Goal: Find contact information: Find contact information

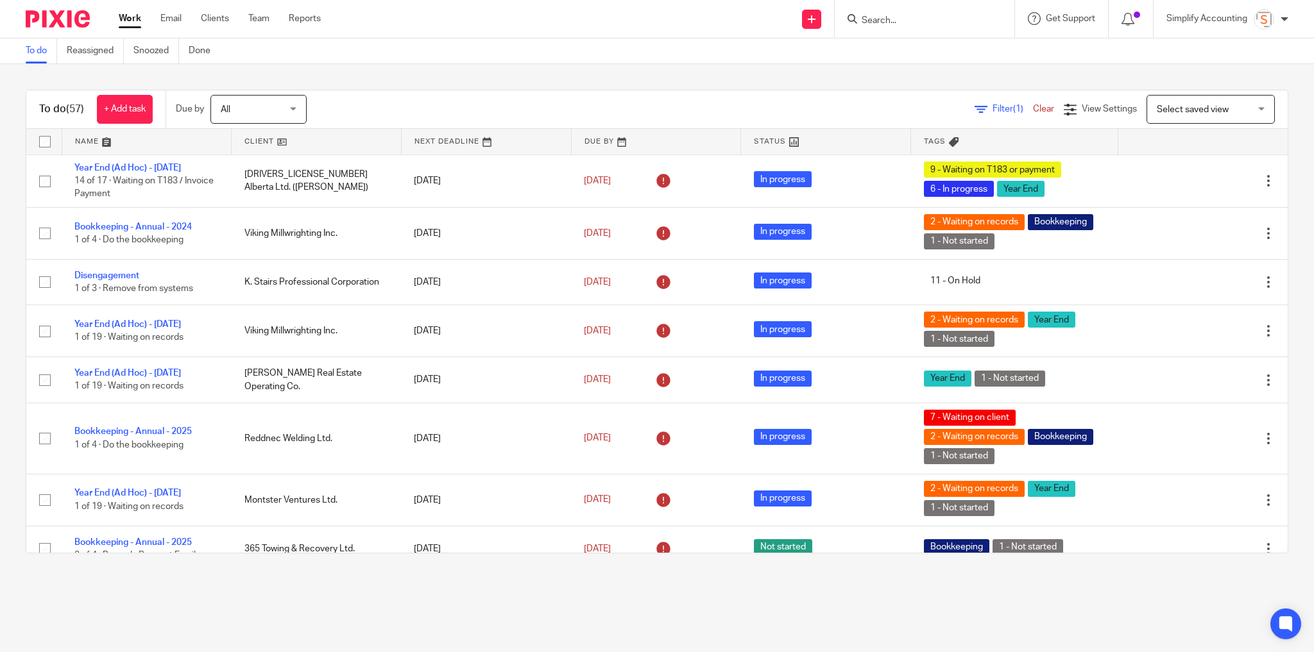
click at [894, 24] on input "Search" at bounding box center [917, 21] width 115 height 12
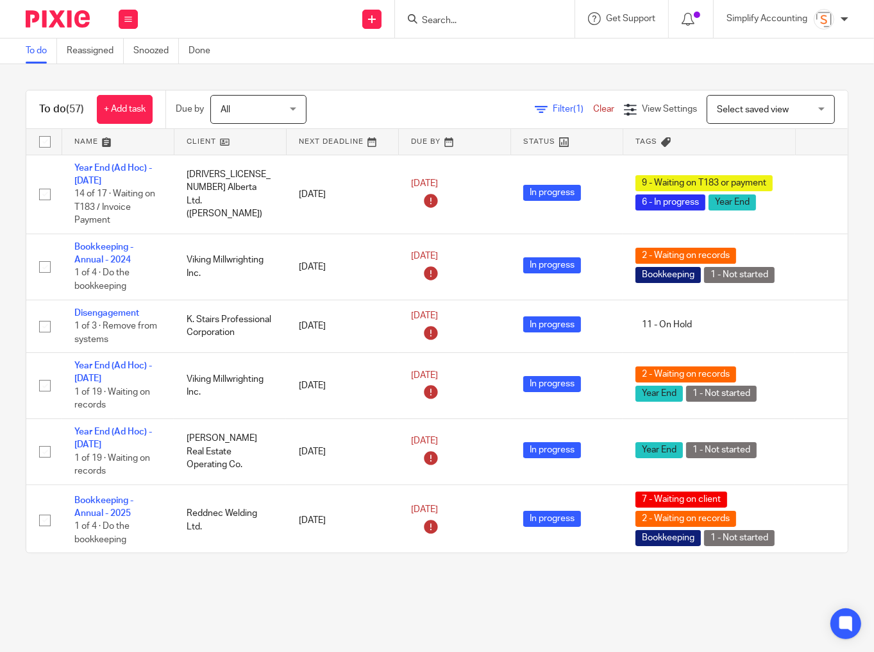
click at [459, 12] on form at bounding box center [489, 19] width 137 height 16
click at [454, 21] on input "Search" at bounding box center [478, 21] width 115 height 12
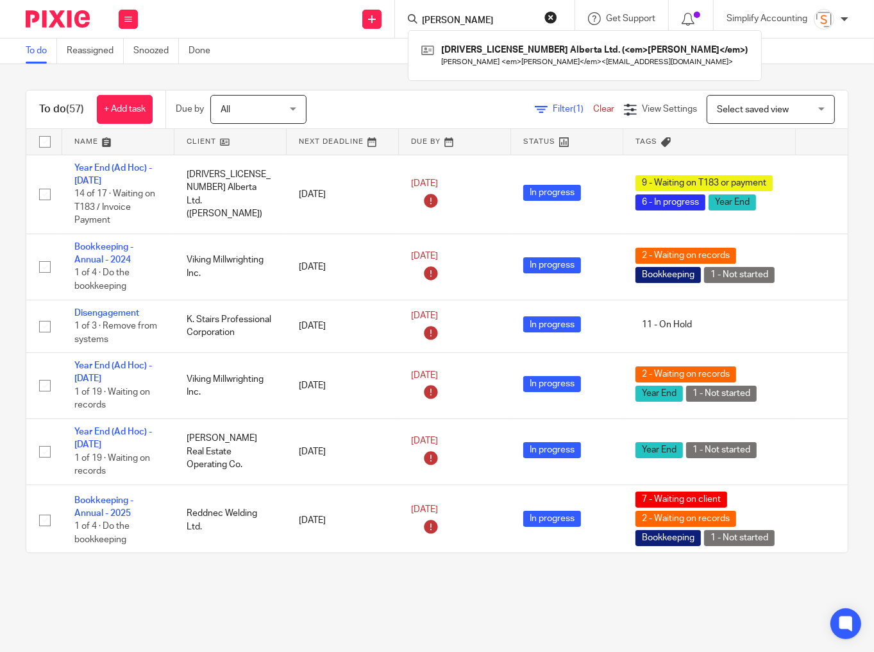
type input "ecker"
click at [462, 40] on div "2243642 Alberta Ltd. (<em>Ecker</em>) Nick <em>Ecker</em> < nickecker81@gmail.c…" at bounding box center [585, 55] width 354 height 50
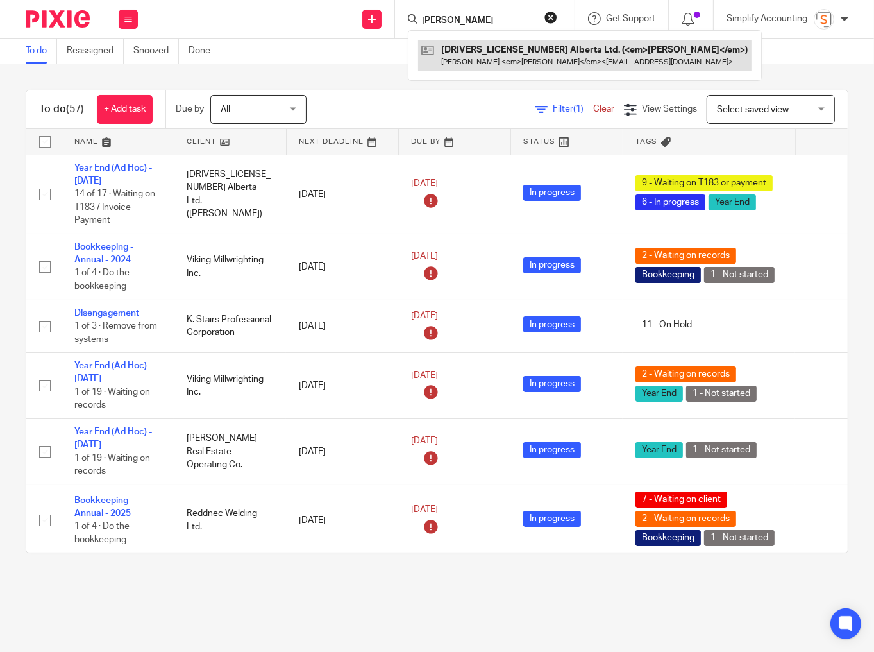
click at [464, 48] on link at bounding box center [585, 55] width 334 height 30
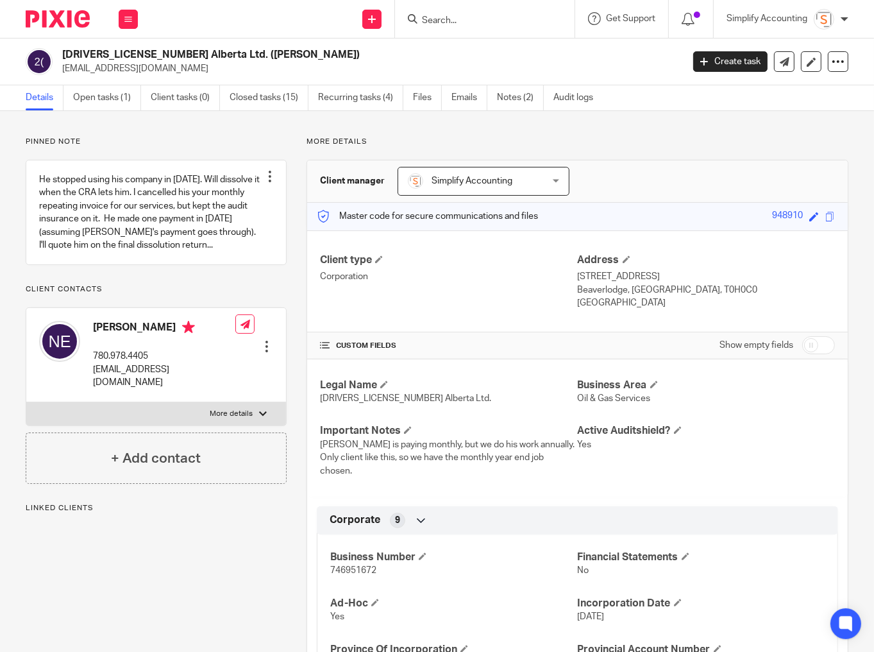
click at [362, 566] on span "746951672" at bounding box center [353, 570] width 46 height 9
copy span "746951672"
click at [225, 414] on p "More details" at bounding box center [231, 414] width 43 height 10
click at [26, 402] on input "More details" at bounding box center [26, 402] width 1 height 1
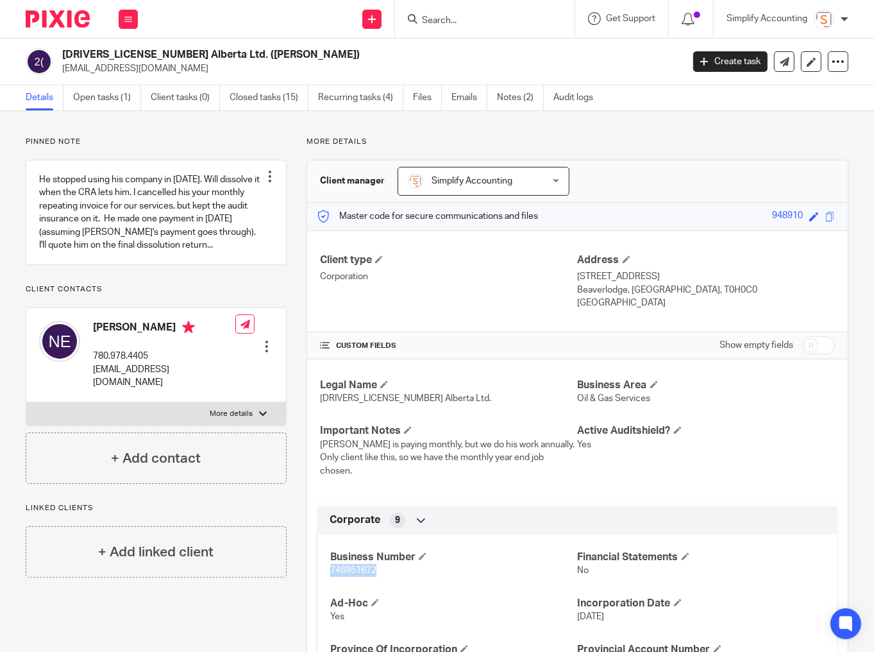
checkbox input "true"
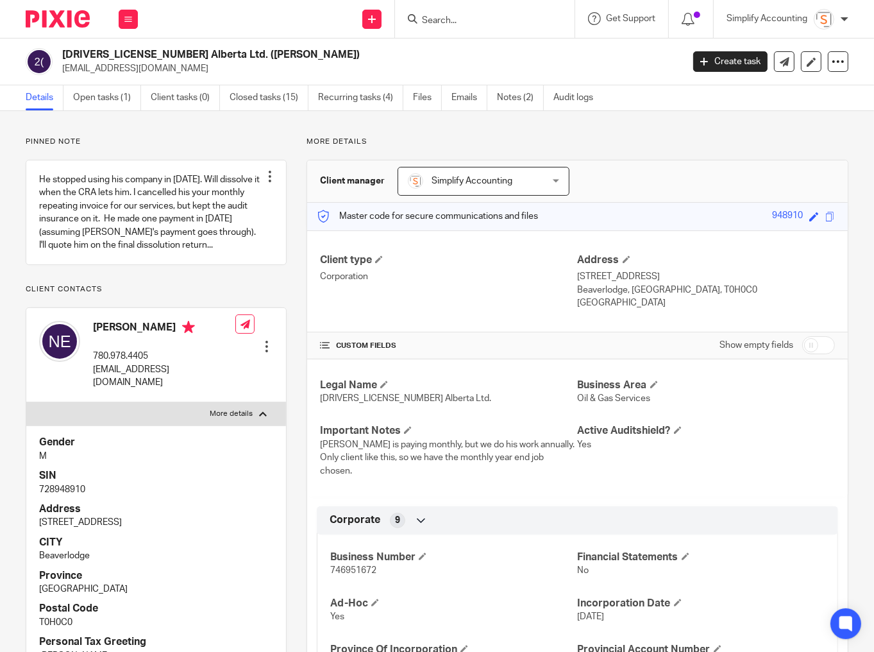
click at [58, 485] on p "728948910" at bounding box center [156, 489] width 234 height 13
copy p "728948910"
click at [473, 21] on input "Search" at bounding box center [478, 21] width 115 height 12
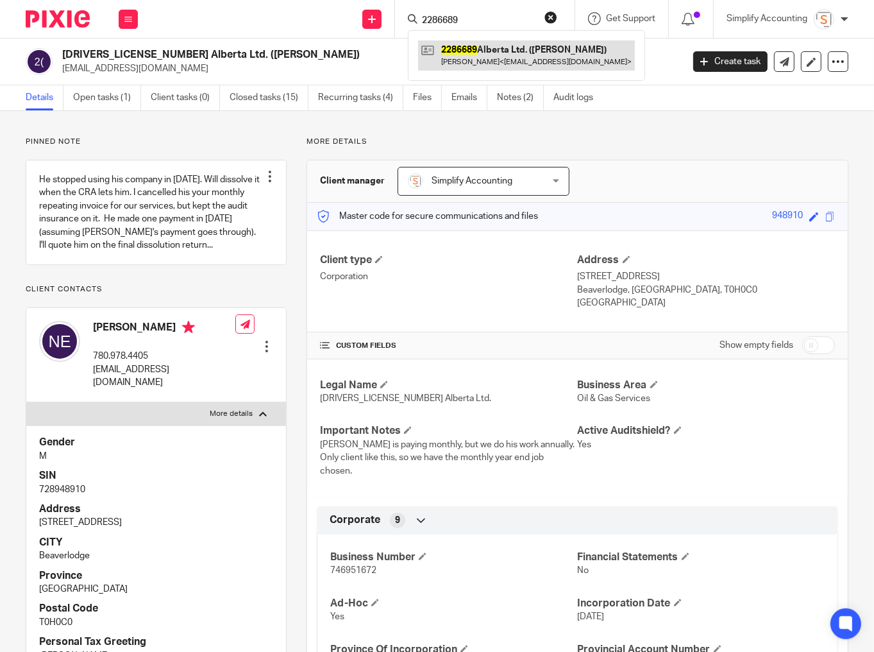
type input "2286689"
drag, startPoint x: 537, startPoint y: 51, endPoint x: 520, endPoint y: 62, distance: 19.9
click at [537, 51] on link at bounding box center [526, 55] width 217 height 30
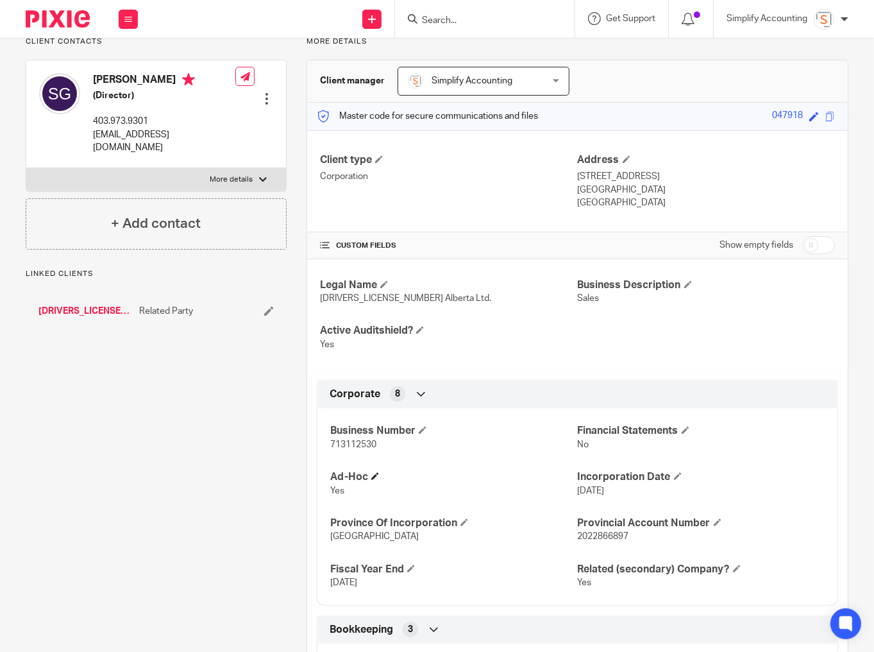
scroll to position [103, 0]
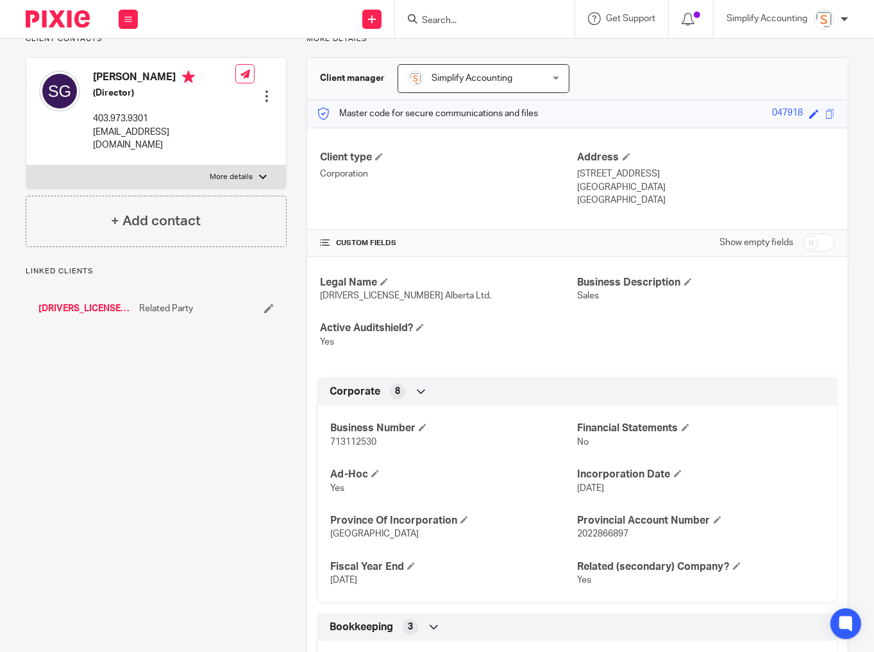
click at [345, 440] on span "713112530" at bounding box center [353, 442] width 46 height 9
copy span "713112530"
click at [232, 179] on p "More details" at bounding box center [231, 177] width 43 height 10
click at [26, 166] on input "More details" at bounding box center [26, 165] width 1 height 1
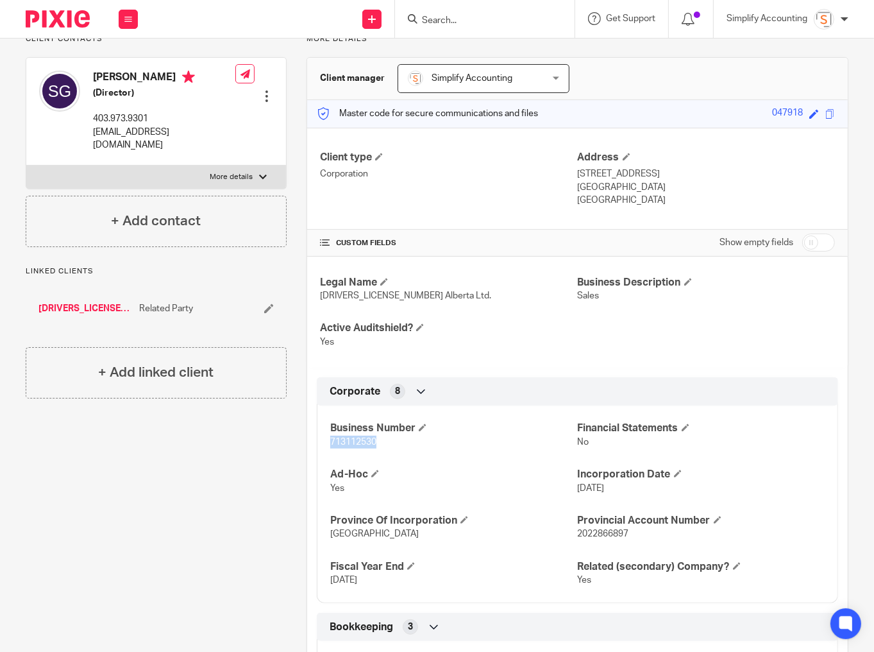
checkbox input "true"
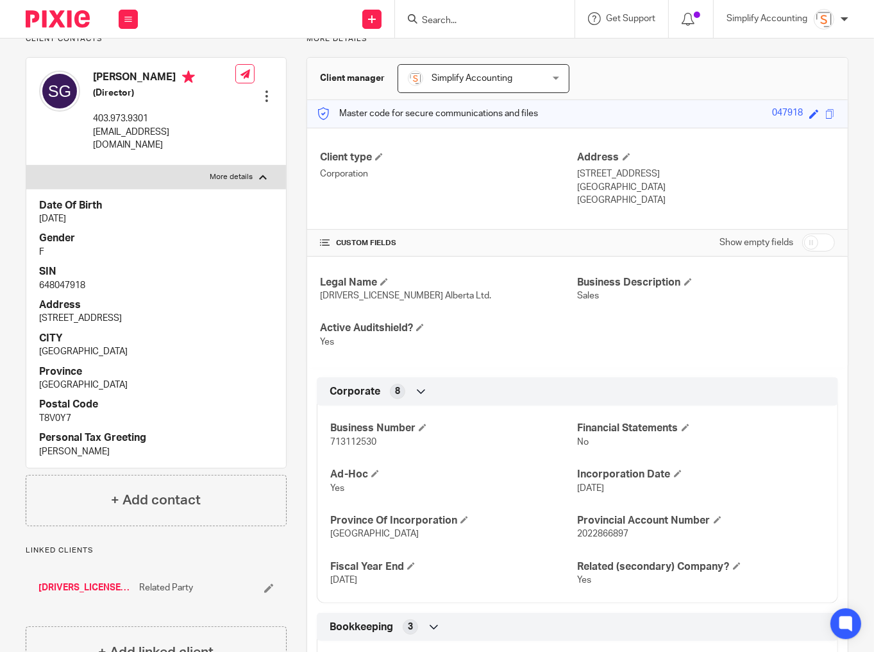
click at [80, 286] on p "648047918" at bounding box center [156, 285] width 234 height 13
copy p "648047918"
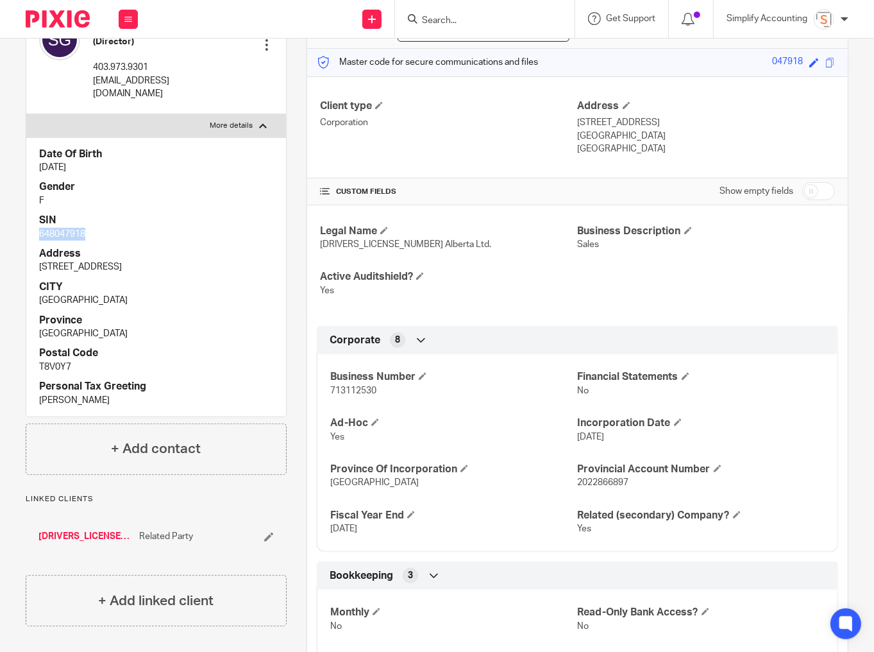
click at [65, 536] on link "2196663 Alberta Ltd. (Chipmasters)" at bounding box center [85, 536] width 94 height 13
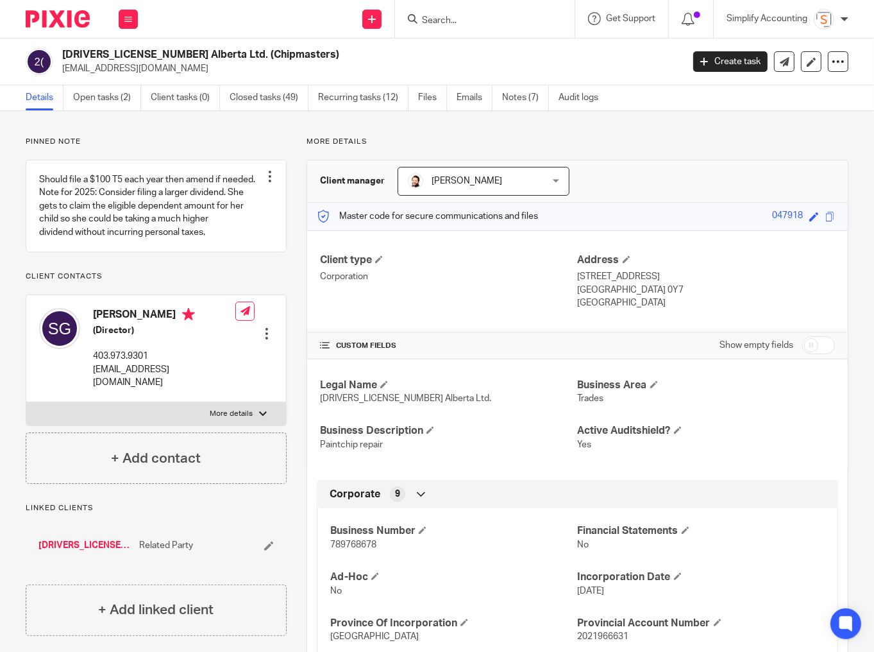
click at [363, 545] on span "789768678" at bounding box center [353, 544] width 46 height 9
copy span "789768678"
click at [462, 15] on input "Search" at bounding box center [478, 21] width 115 height 12
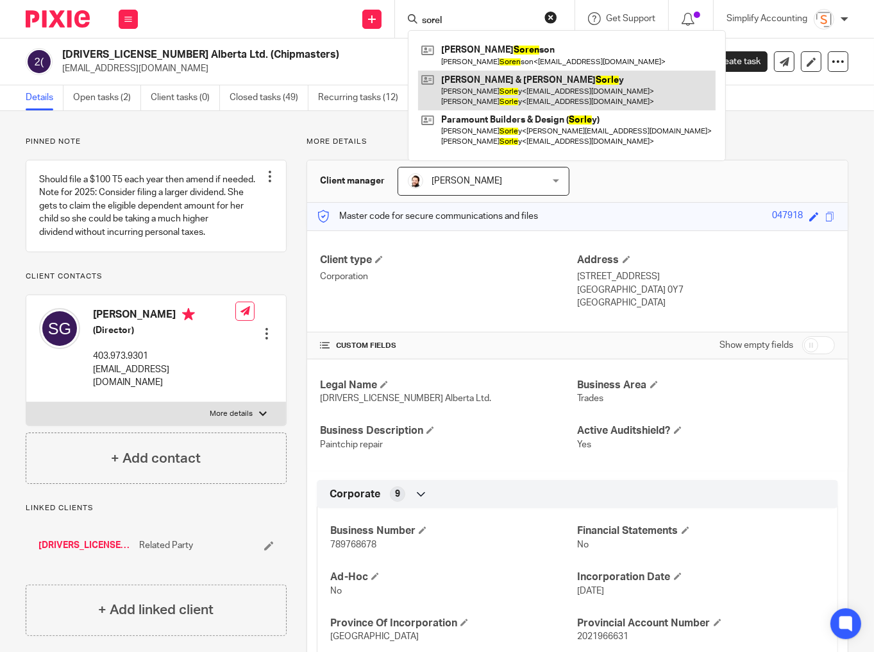
type input "sorel"
click at [461, 83] on link at bounding box center [567, 91] width 298 height 40
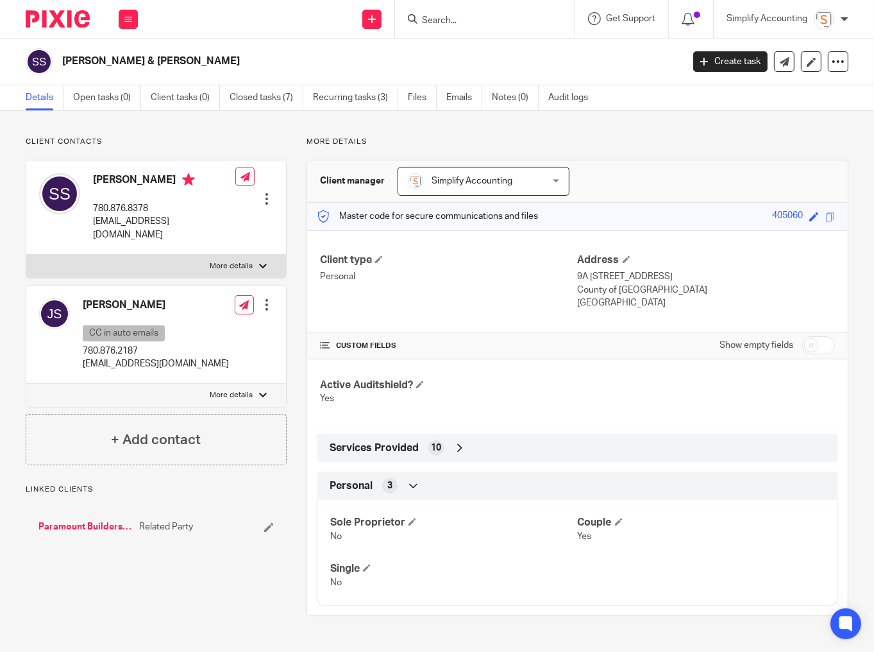
drag, startPoint x: 243, startPoint y: 251, endPoint x: 237, endPoint y: 253, distance: 6.7
click at [243, 261] on p "More details" at bounding box center [231, 266] width 43 height 10
click at [26, 254] on input "More details" at bounding box center [26, 254] width 1 height 1
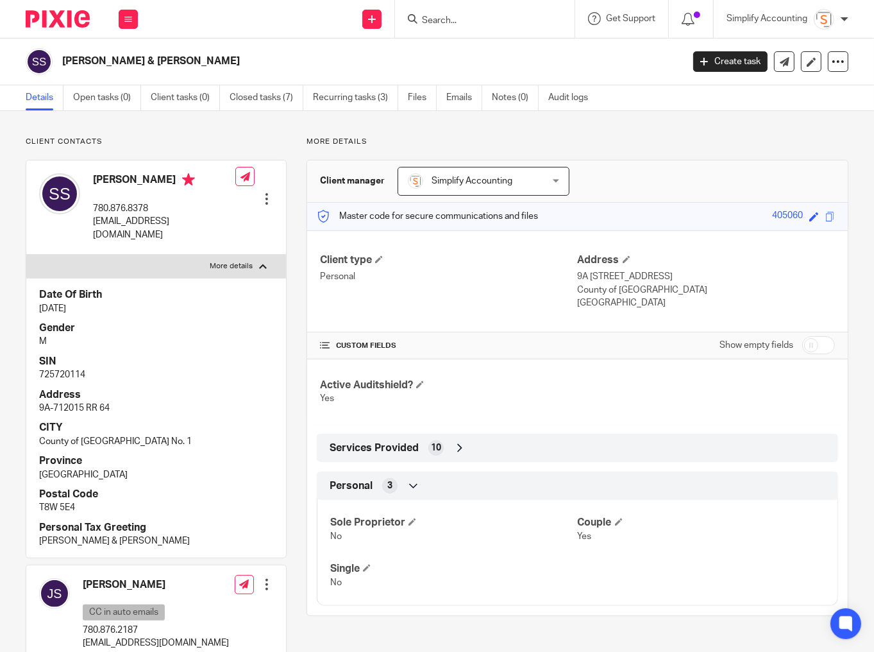
click at [67, 368] on p "725720114" at bounding box center [156, 374] width 234 height 13
click at [68, 368] on p "725720114" at bounding box center [156, 374] width 234 height 13
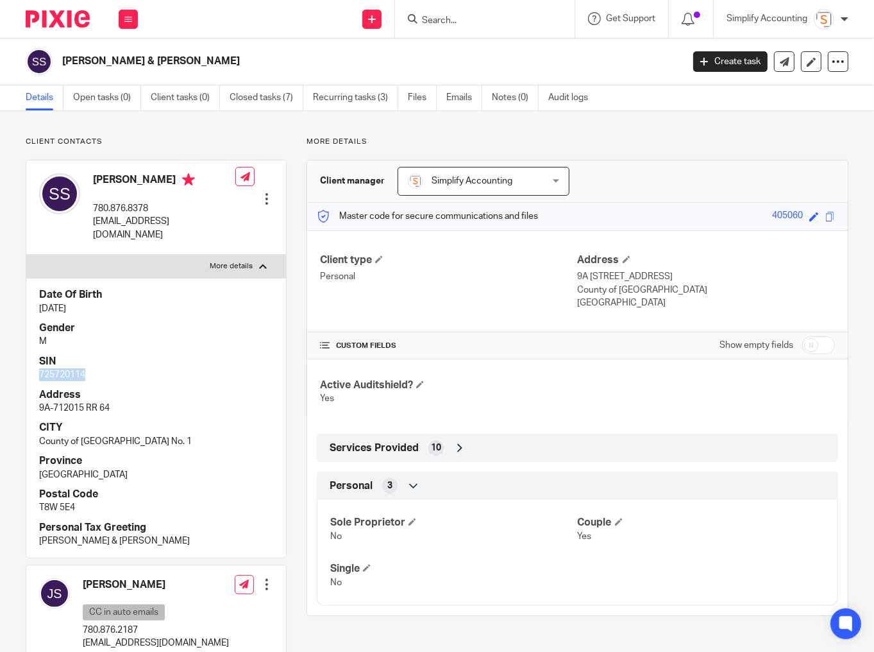
click at [237, 258] on label "More details" at bounding box center [156, 266] width 260 height 23
click at [26, 255] on input "More details" at bounding box center [26, 254] width 1 height 1
checkbox input "false"
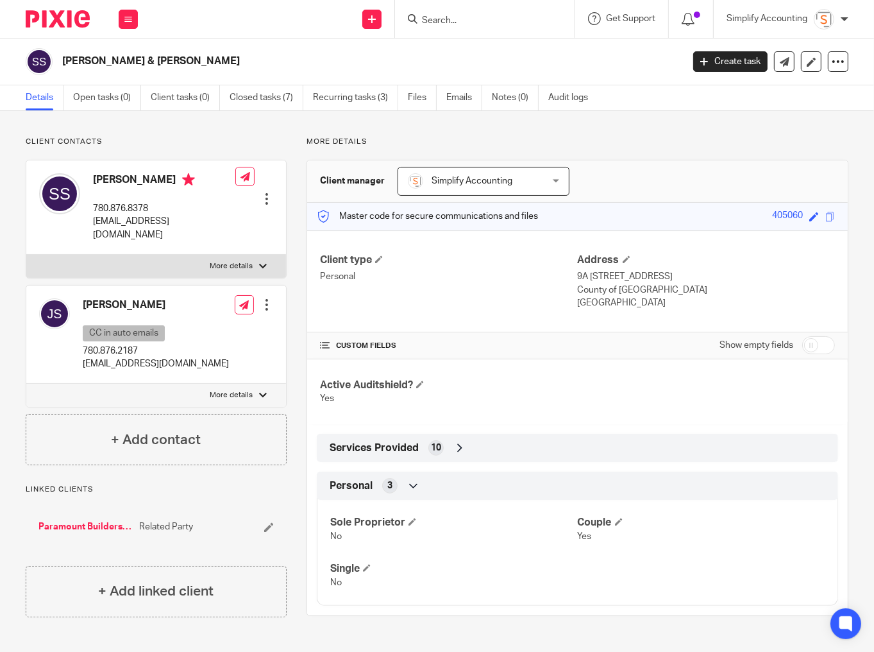
click at [232, 390] on p "More details" at bounding box center [231, 395] width 43 height 10
click at [26, 383] on input "More details" at bounding box center [26, 383] width 1 height 1
checkbox input "true"
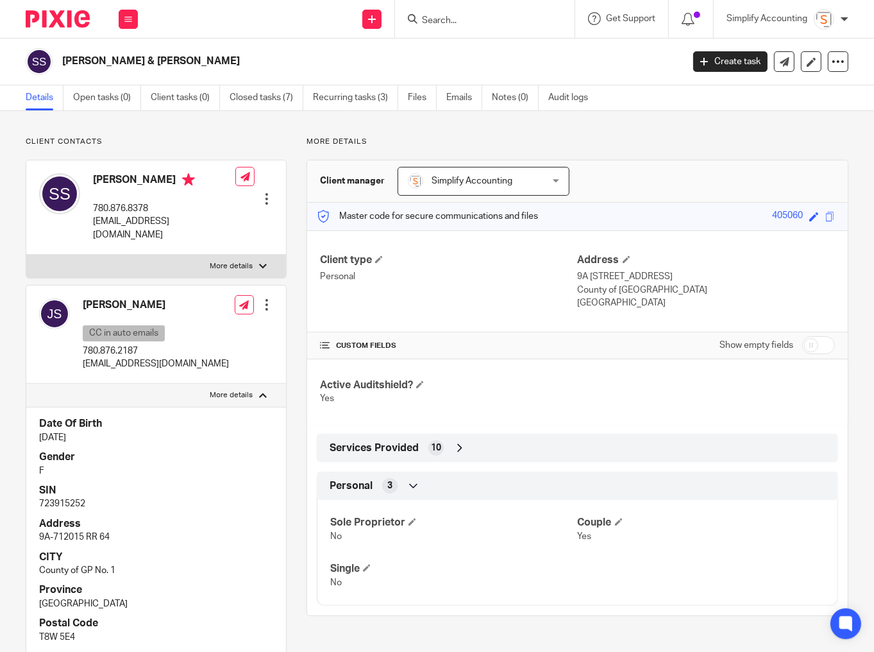
click at [72, 497] on p "723915252" at bounding box center [156, 503] width 234 height 13
copy p "723915252"
click at [455, 18] on input "Search" at bounding box center [478, 21] width 115 height 12
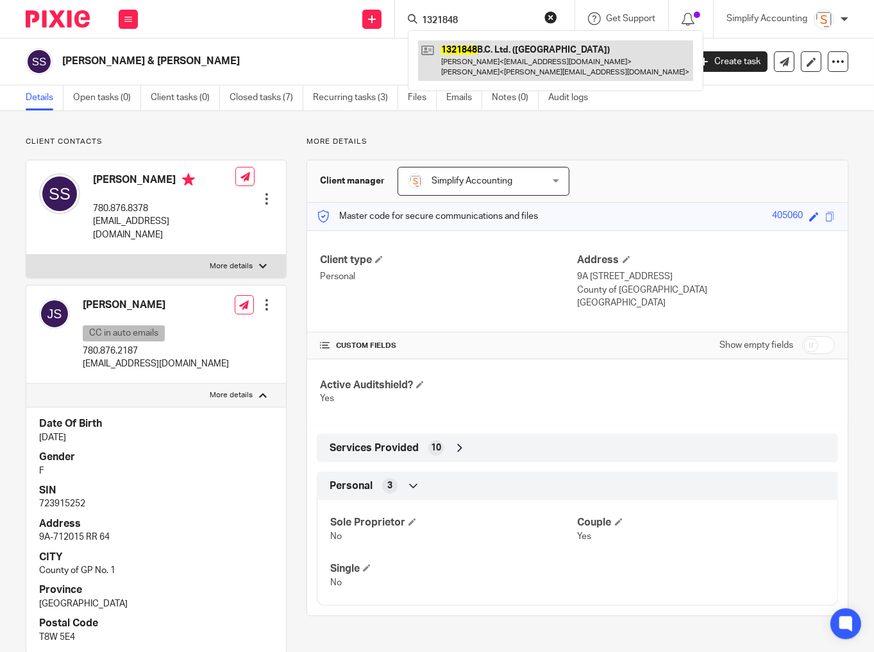
type input "1321848"
click at [465, 57] on link at bounding box center [555, 60] width 275 height 40
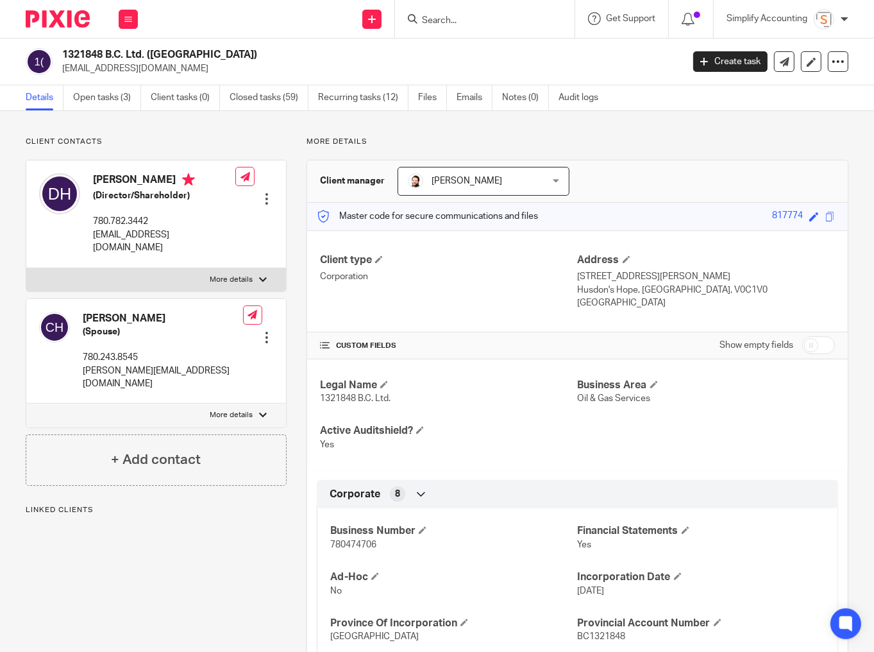
click at [362, 543] on span "780474706" at bounding box center [353, 544] width 46 height 9
copy span "780474706"
drag, startPoint x: 230, startPoint y: 264, endPoint x: 209, endPoint y: 262, distance: 21.3
click at [230, 275] on p "More details" at bounding box center [231, 280] width 43 height 10
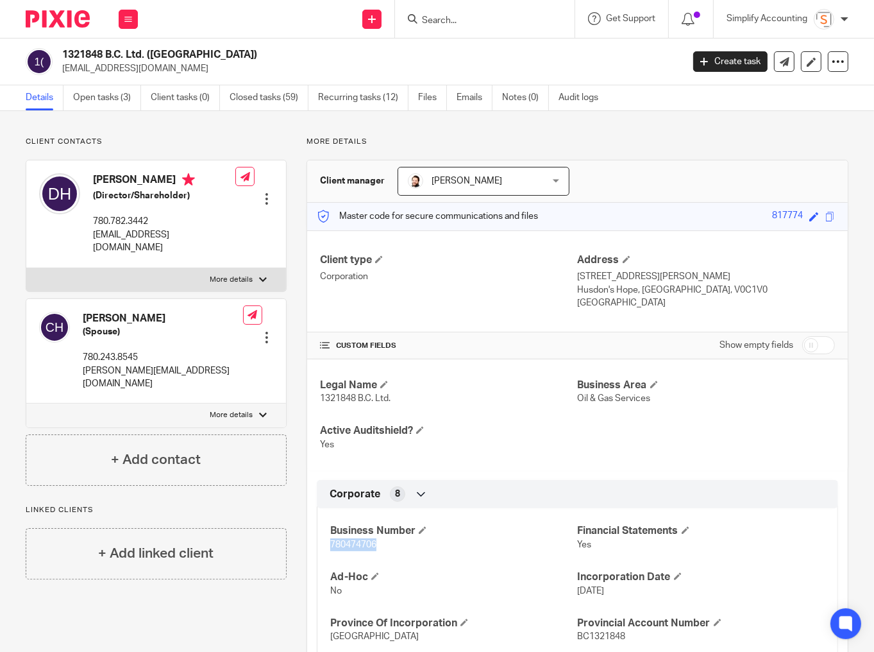
click at [26, 268] on input "More details" at bounding box center [26, 268] width 1 height 1
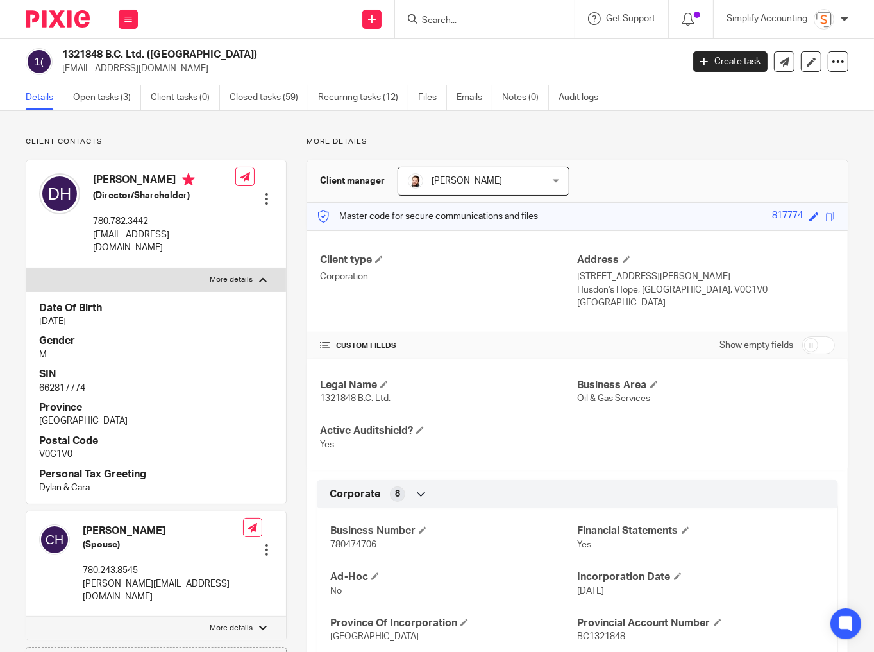
click at [58, 382] on p "662817774" at bounding box center [156, 388] width 234 height 13
copy p "662817774"
click at [235, 275] on p "More details" at bounding box center [231, 280] width 43 height 10
click at [26, 268] on input "More details" at bounding box center [26, 268] width 1 height 1
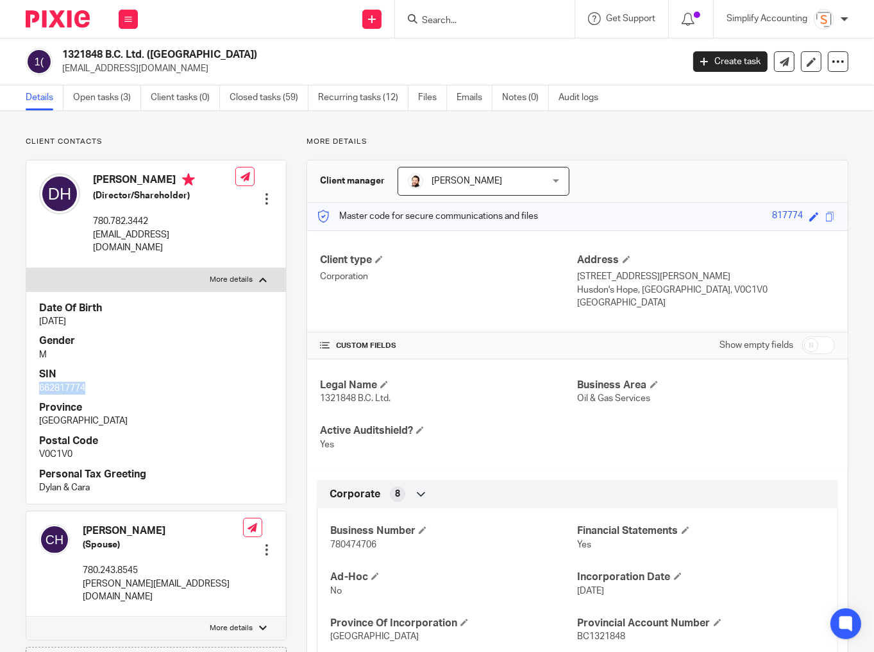
checkbox input "false"
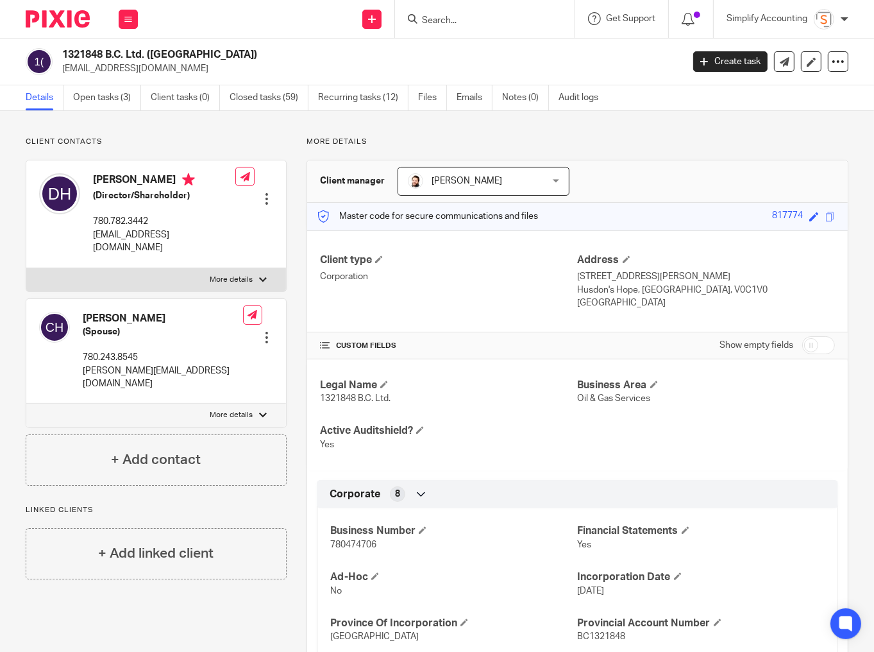
click at [239, 410] on p "More details" at bounding box center [231, 415] width 43 height 10
click at [26, 403] on input "More details" at bounding box center [26, 403] width 1 height 1
checkbox input "true"
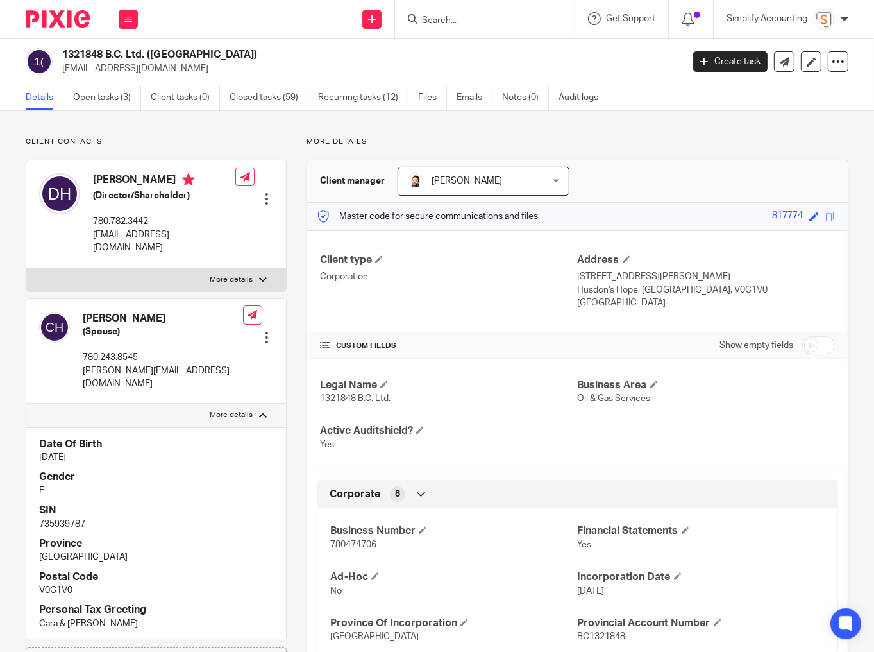
click at [54, 518] on p "735939787" at bounding box center [156, 524] width 234 height 13
copy p "735939787"
click at [474, 20] on input "Search" at bounding box center [478, 21] width 115 height 12
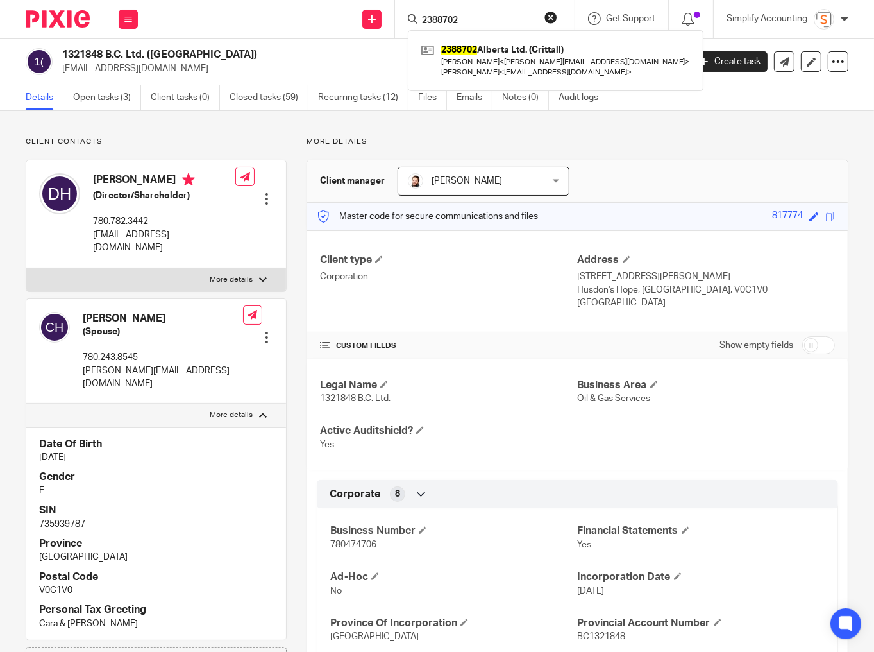
type input "2388702"
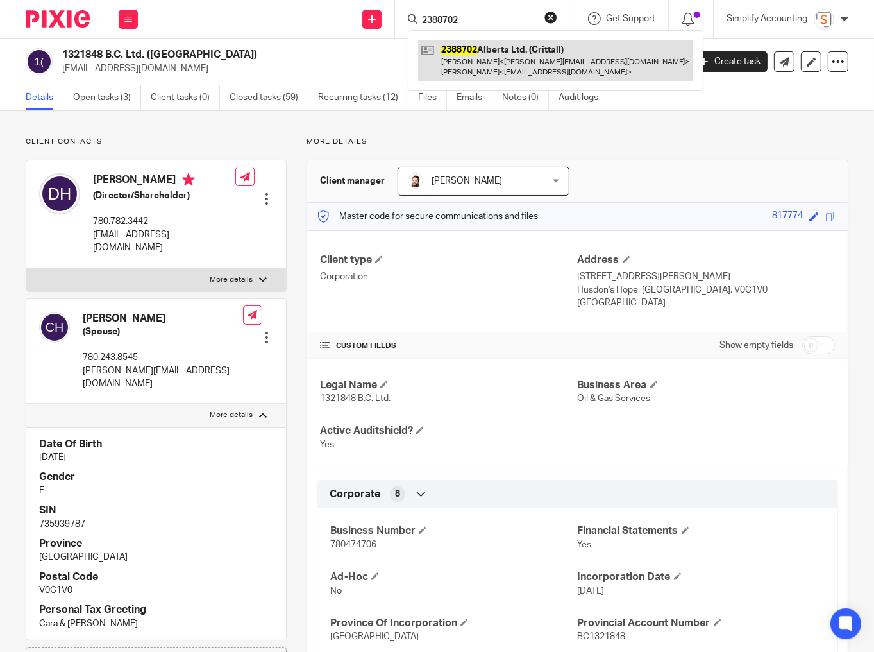
click at [482, 50] on link at bounding box center [555, 60] width 275 height 40
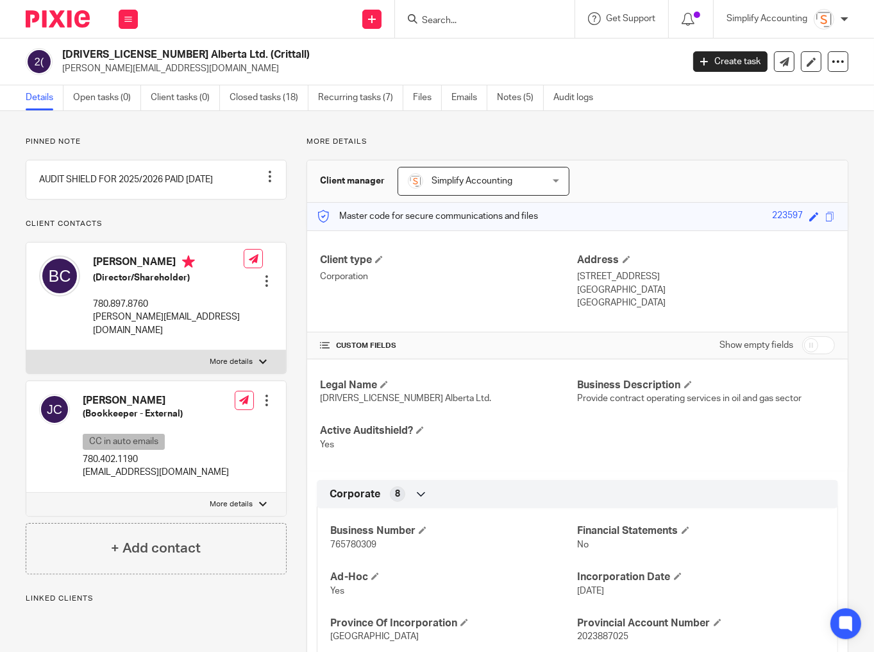
click at [355, 542] on span "765780309" at bounding box center [353, 544] width 46 height 9
copy span "765780309"
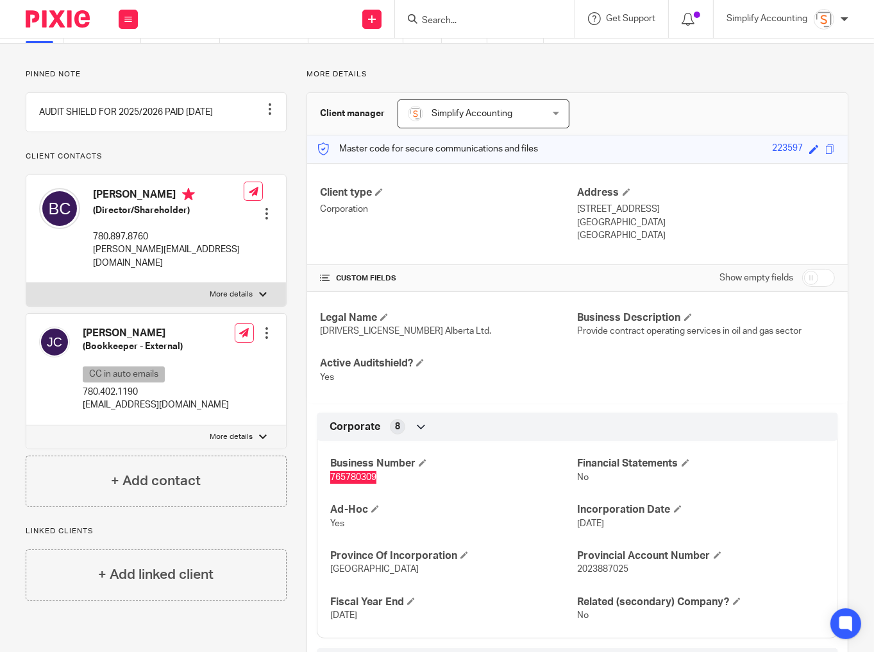
scroll to position [51, 0]
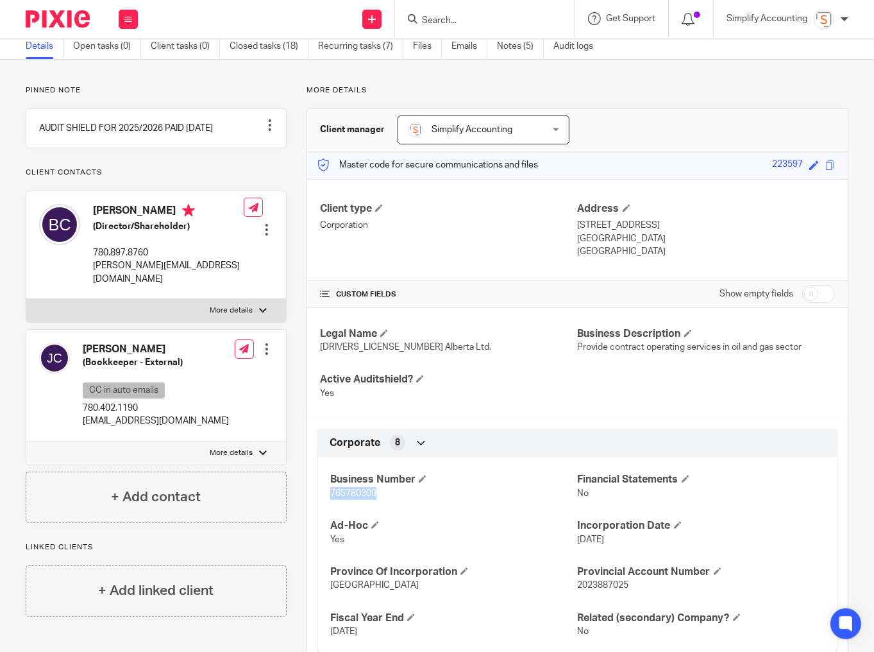
click at [214, 316] on p "More details" at bounding box center [231, 310] width 43 height 10
click at [26, 299] on input "More details" at bounding box center [26, 298] width 1 height 1
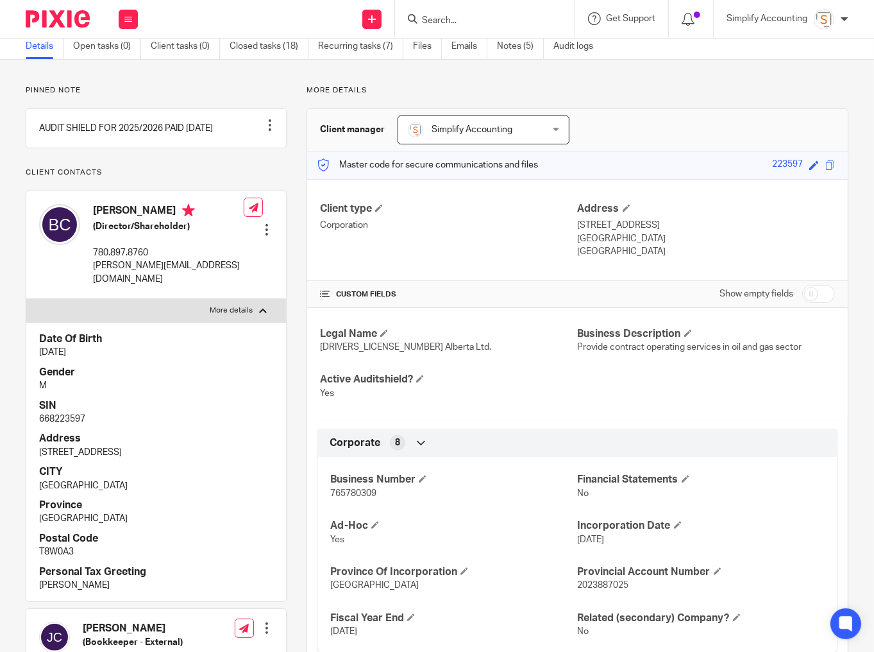
click at [65, 425] on p "668223597" at bounding box center [156, 418] width 234 height 13
copy p "668223597"
click at [223, 316] on p "More details" at bounding box center [231, 310] width 43 height 10
click at [26, 299] on input "More details" at bounding box center [26, 298] width 1 height 1
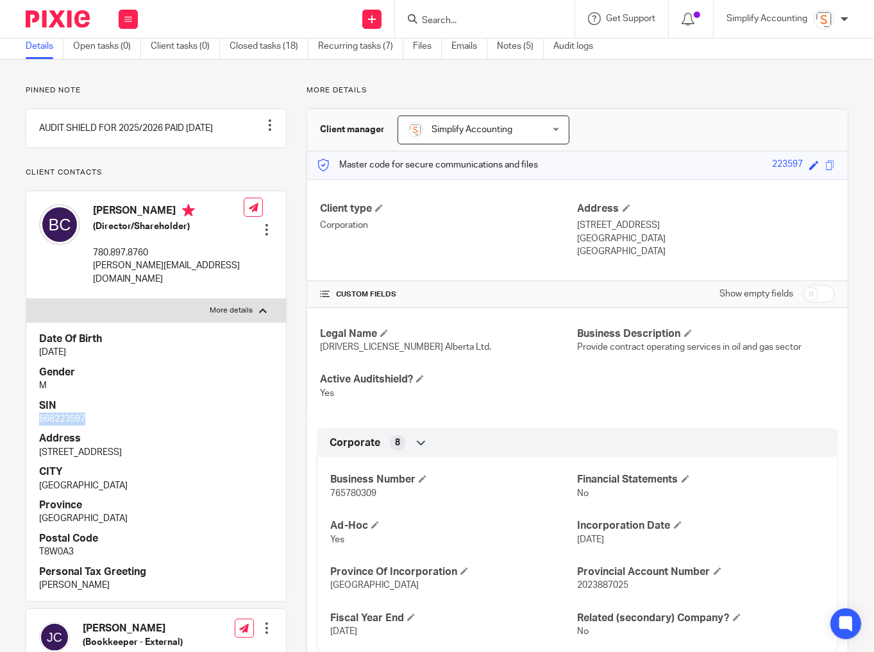
checkbox input "false"
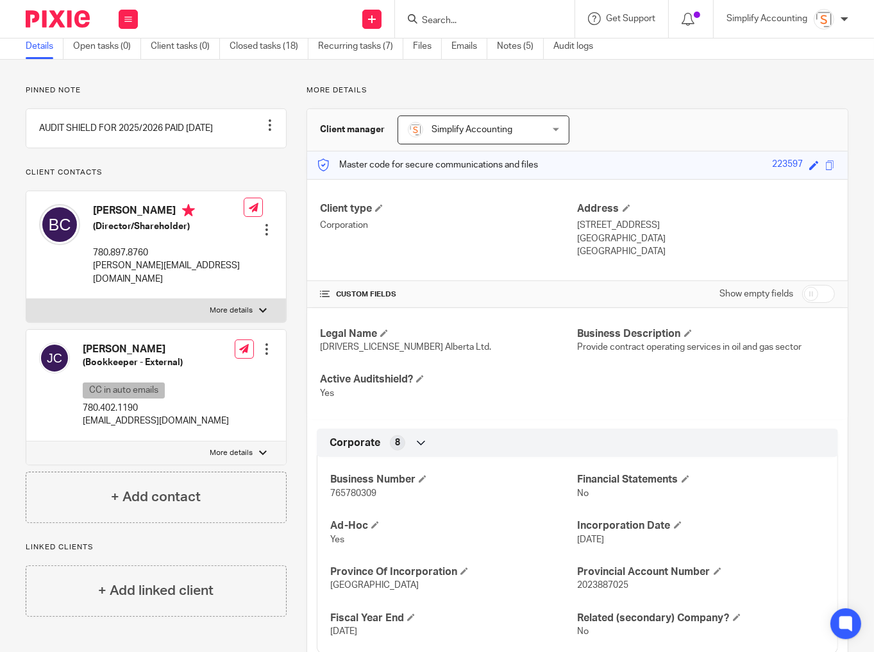
click at [239, 458] on p "More details" at bounding box center [231, 453] width 43 height 10
click at [26, 441] on input "More details" at bounding box center [26, 441] width 1 height 1
checkbox input "true"
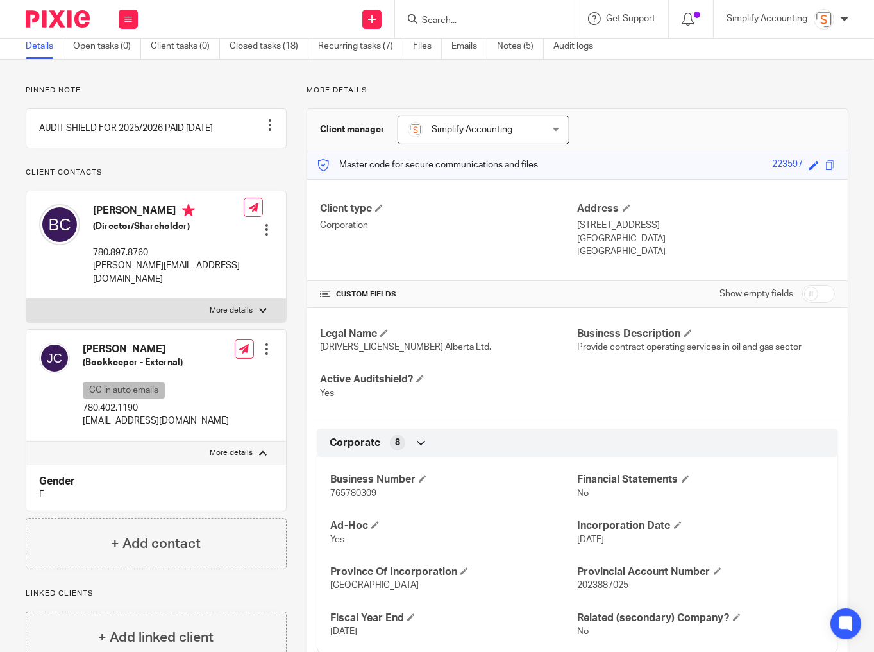
click at [452, 19] on input "Search" at bounding box center [478, 21] width 115 height 12
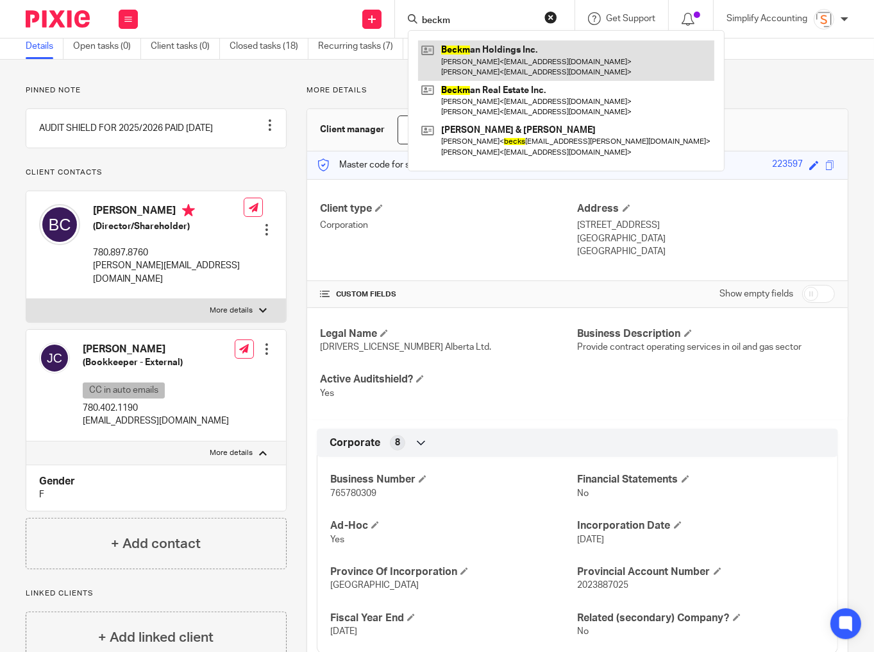
type input "beckm"
click at [484, 49] on link at bounding box center [566, 60] width 296 height 40
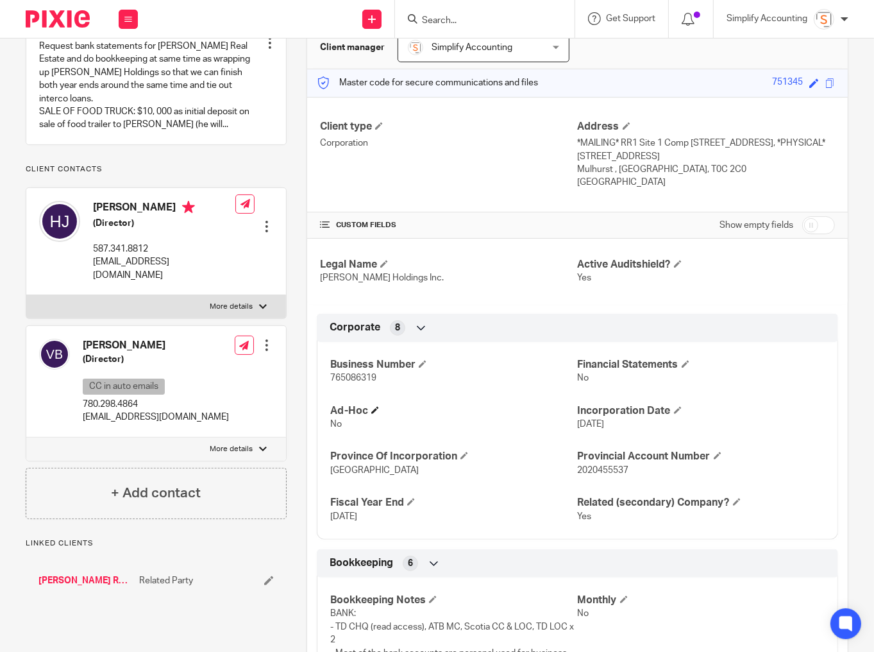
scroll to position [154, 0]
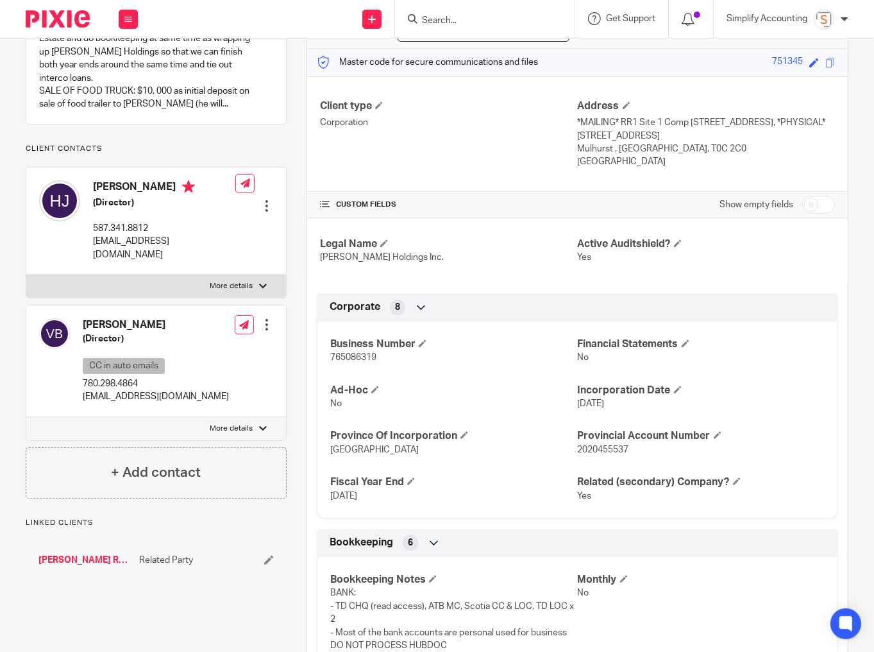
click at [357, 354] on span "765086319" at bounding box center [353, 357] width 46 height 9
copy span "765086319"
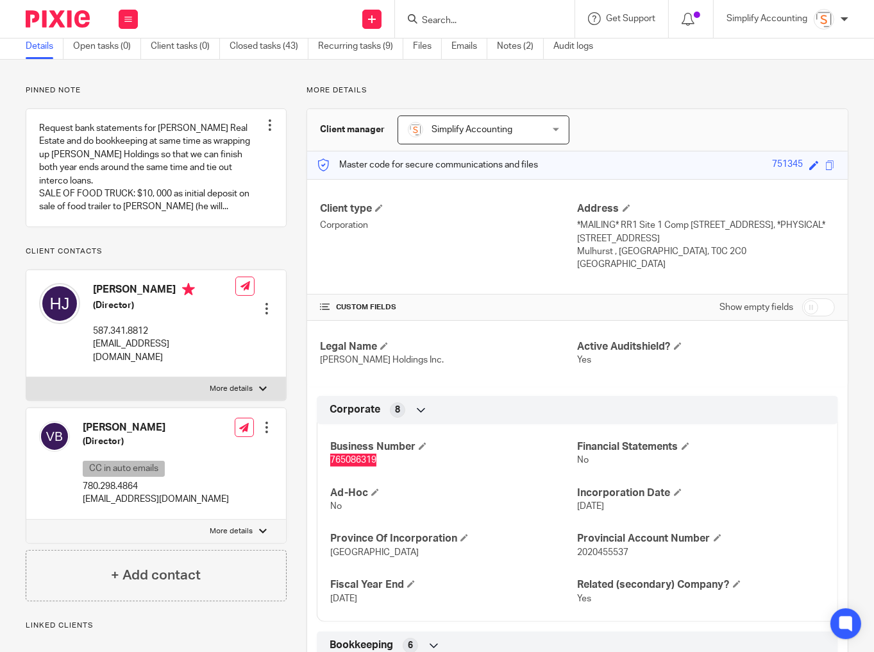
scroll to position [0, 0]
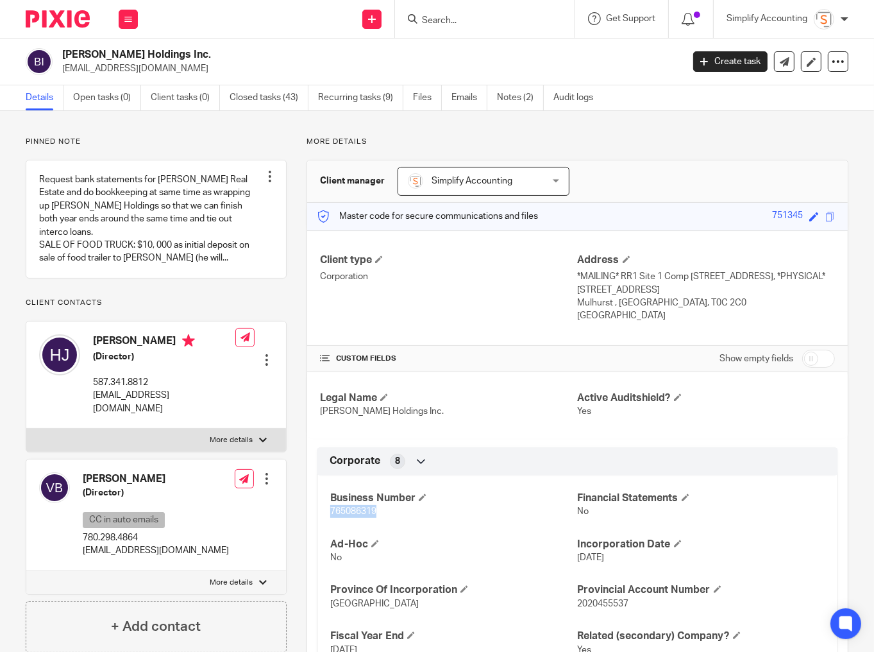
click at [237, 435] on p "More details" at bounding box center [231, 440] width 43 height 10
click at [26, 428] on input "More details" at bounding box center [26, 428] width 1 height 1
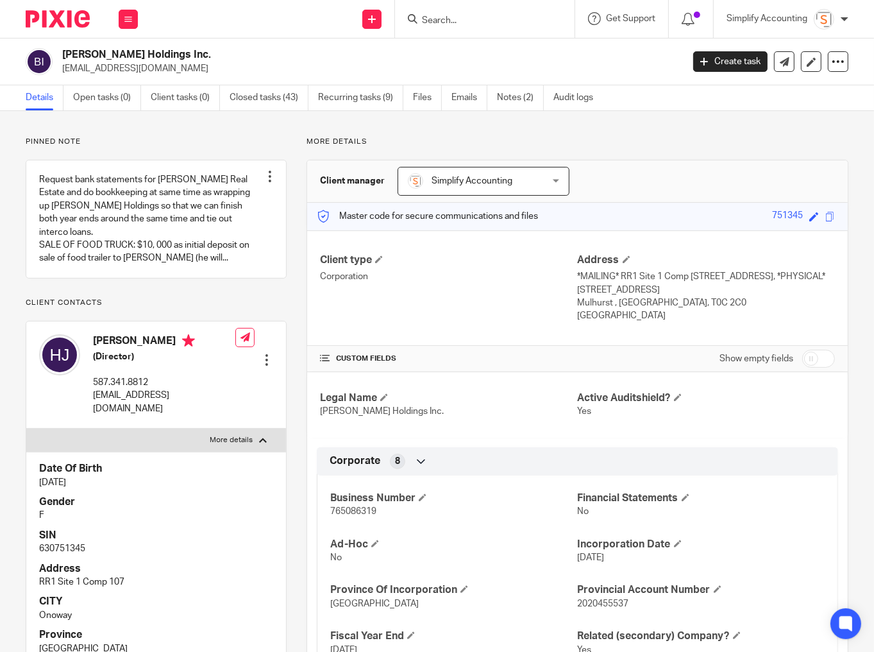
click at [72, 542] on p "630751345" at bounding box center [156, 548] width 234 height 13
copy p "630751345"
click at [216, 435] on p "More details" at bounding box center [231, 440] width 43 height 10
click at [26, 428] on input "More details" at bounding box center [26, 428] width 1 height 1
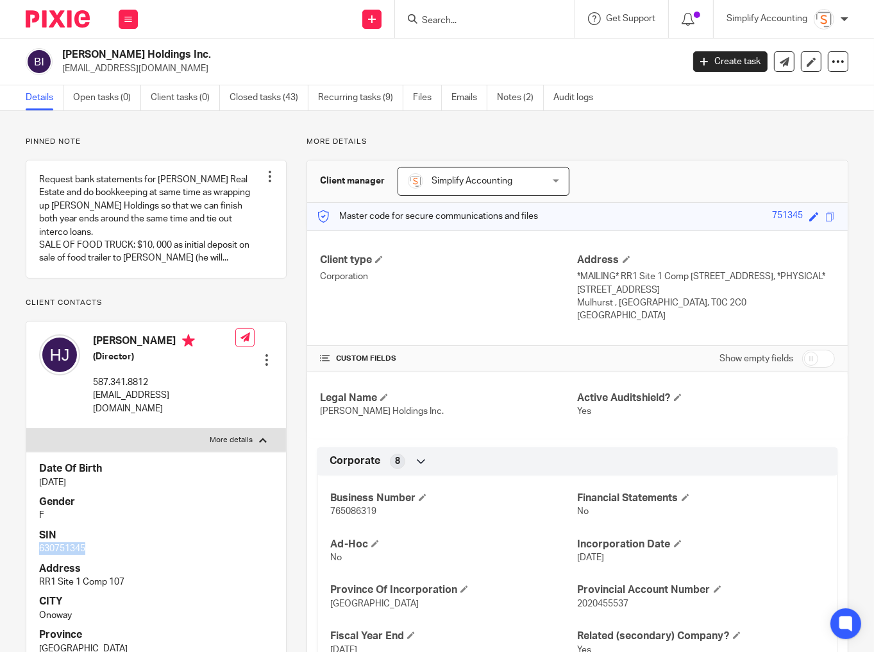
checkbox input "false"
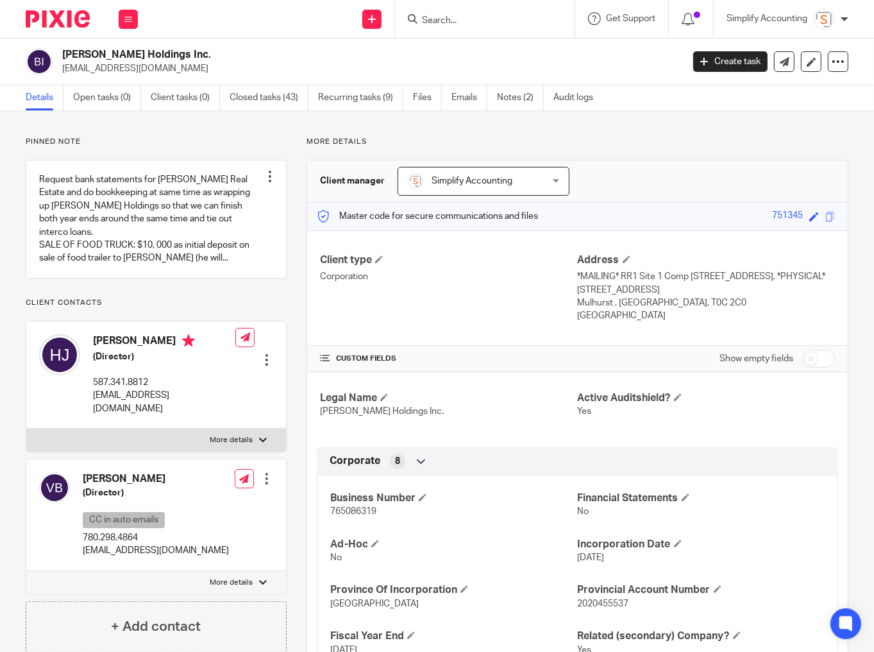
click at [222, 577] on p "More details" at bounding box center [231, 582] width 43 height 10
click at [26, 570] on input "More details" at bounding box center [26, 570] width 1 height 1
checkbox input "true"
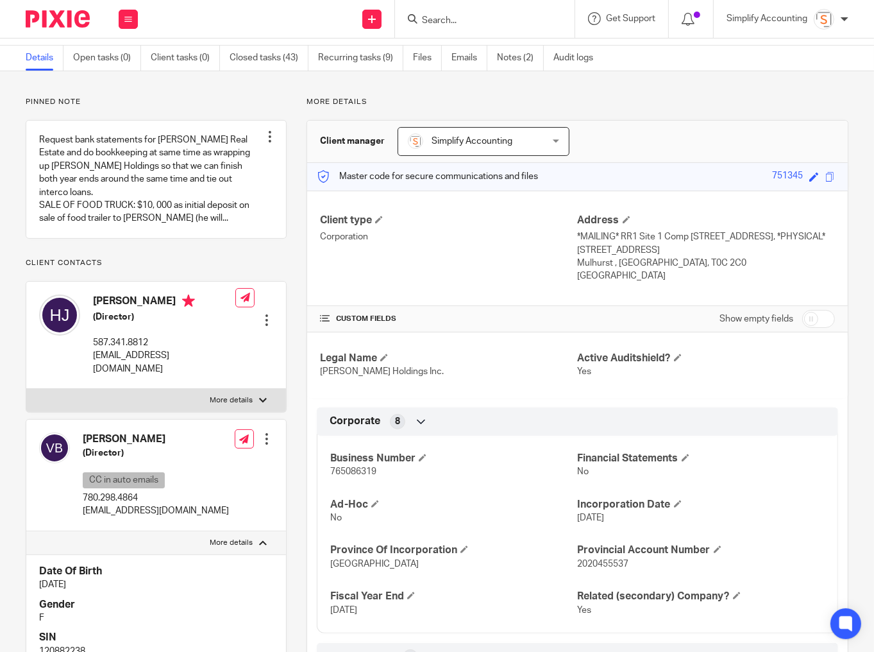
scroll to position [103, 0]
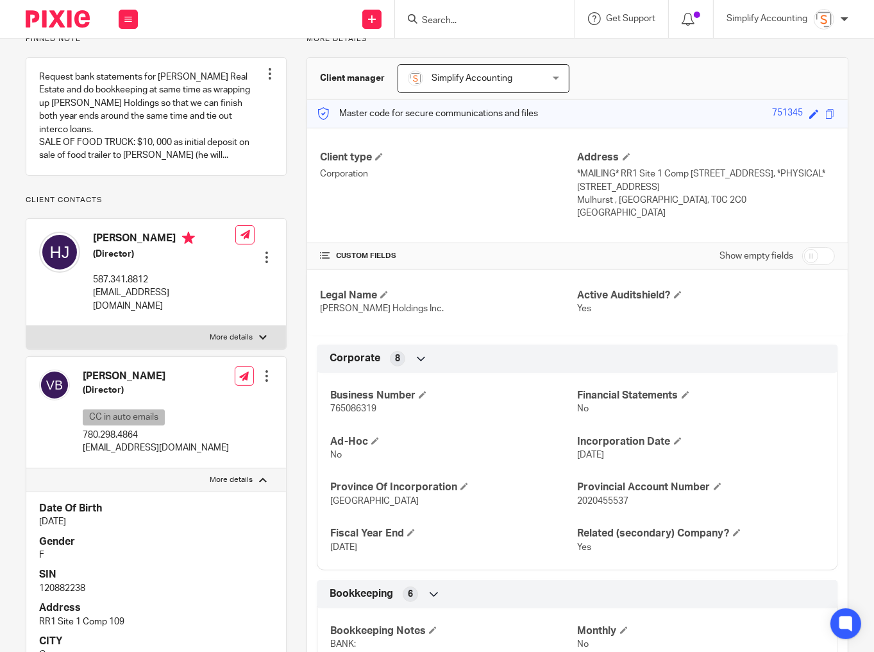
click at [61, 582] on p "120882238" at bounding box center [156, 588] width 234 height 13
copy p "120882238"
click at [477, 18] on input "Search" at bounding box center [478, 21] width 115 height 12
click at [465, 20] on input "Search" at bounding box center [478, 21] width 115 height 12
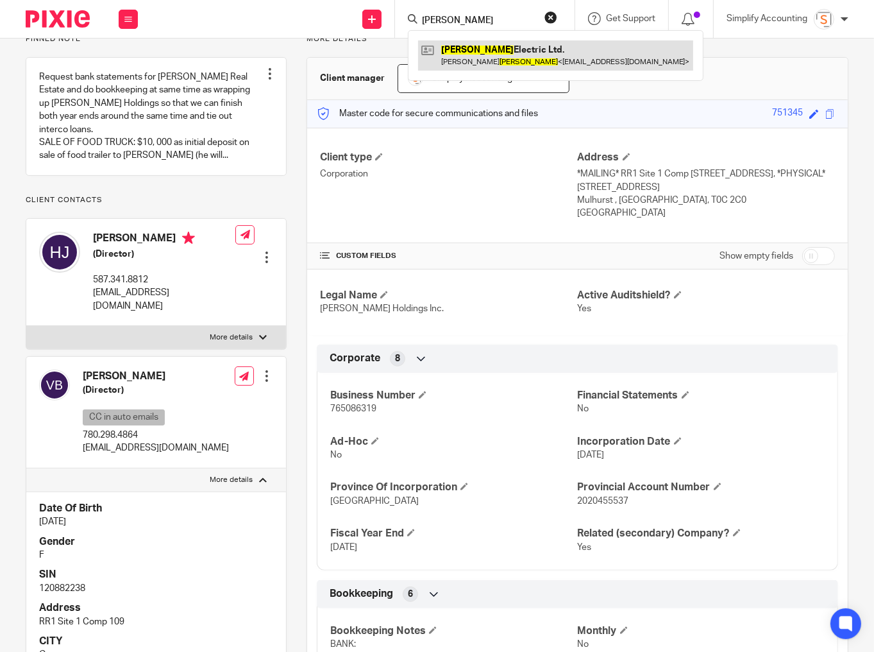
type input "youngman"
click at [481, 53] on link at bounding box center [555, 55] width 275 height 30
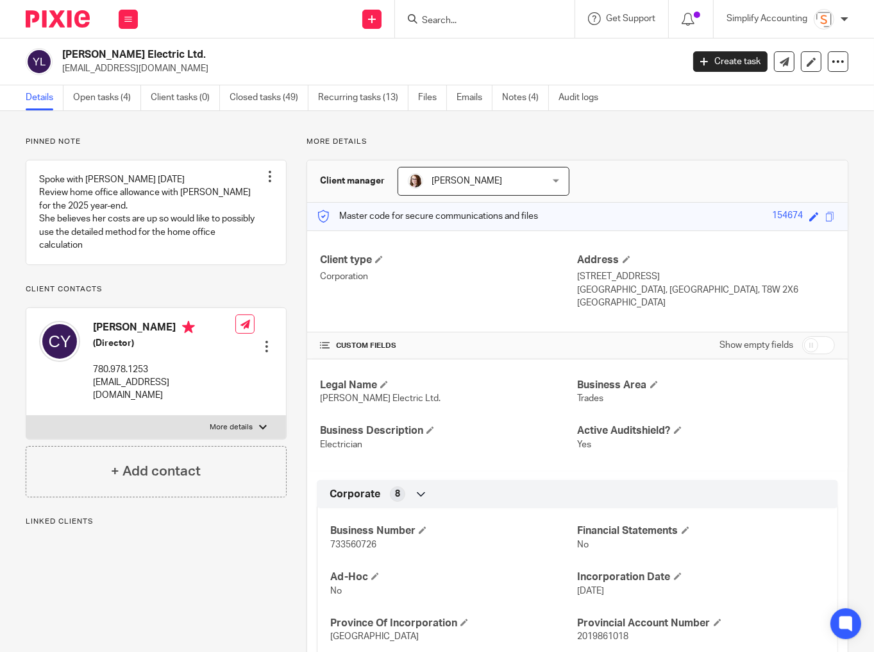
click at [343, 540] on span "733560726" at bounding box center [353, 544] width 46 height 9
copy span "733560726"
click at [244, 423] on p "More details" at bounding box center [231, 427] width 43 height 10
click at [26, 416] on input "More details" at bounding box center [26, 415] width 1 height 1
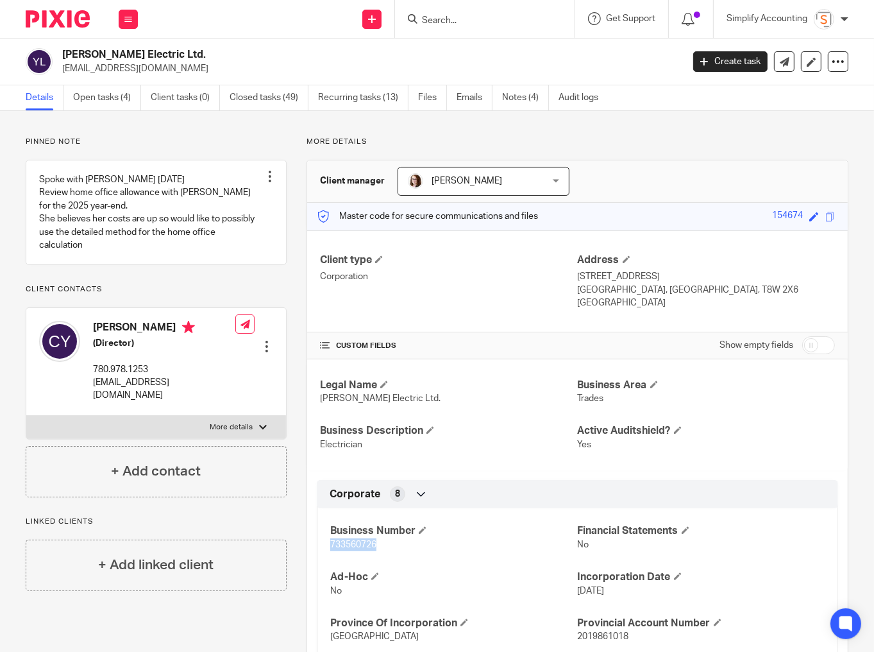
checkbox input "true"
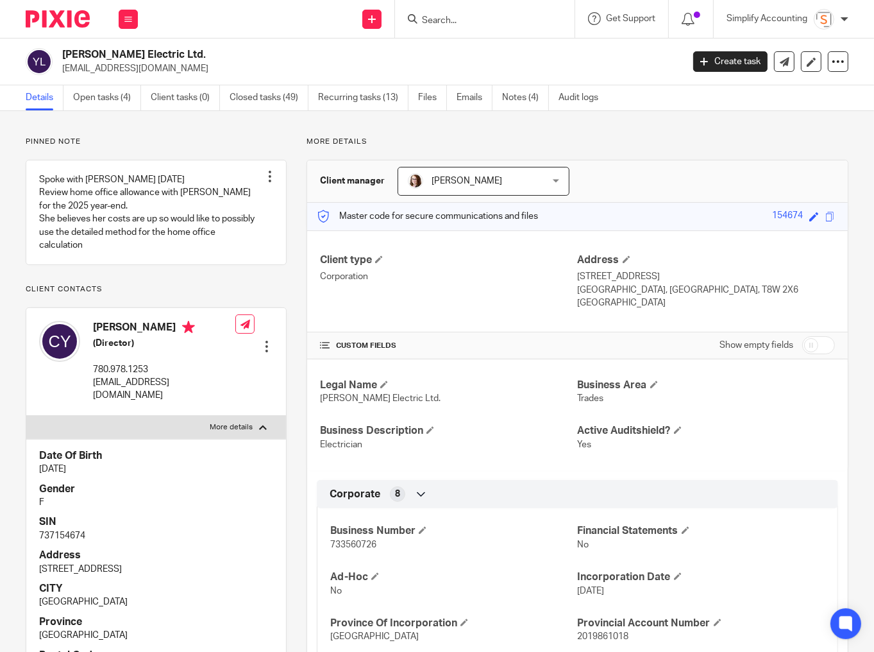
click at [61, 535] on p "737154674" at bounding box center [156, 535] width 234 height 13
copy p "737154674"
click at [439, 17] on input "Search" at bounding box center [478, 21] width 115 height 12
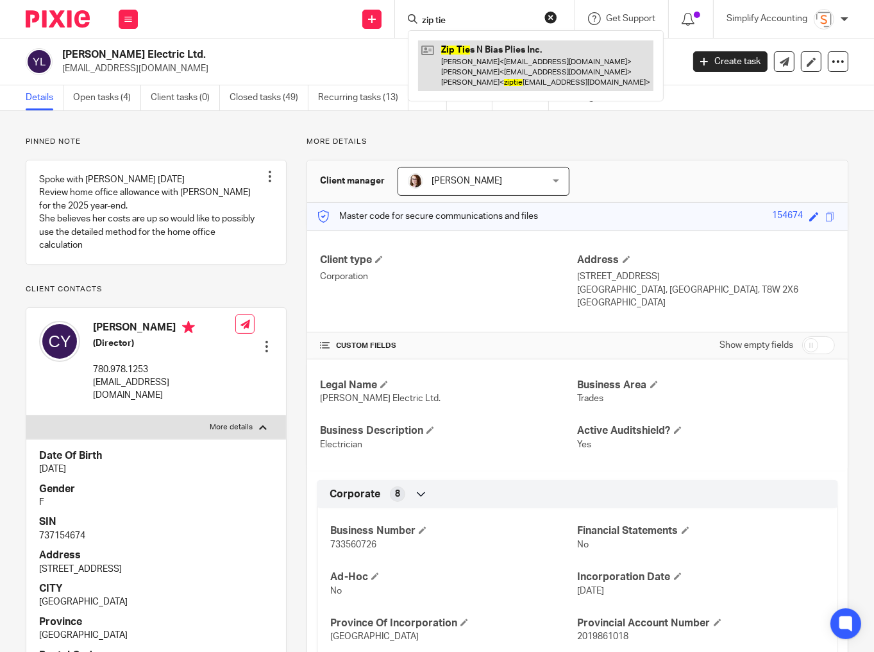
type input "zip tie"
click at [461, 51] on link at bounding box center [535, 65] width 235 height 51
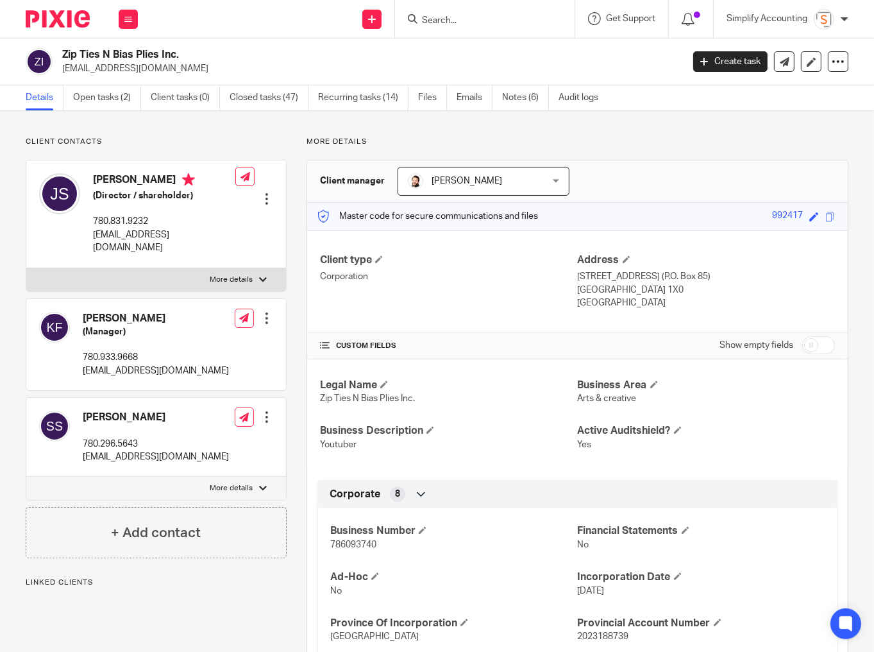
click at [370, 542] on span "786093740" at bounding box center [353, 544] width 46 height 9
copy span "786093740"
click at [240, 275] on p "More details" at bounding box center [231, 280] width 43 height 10
click at [26, 268] on input "More details" at bounding box center [26, 268] width 1 height 1
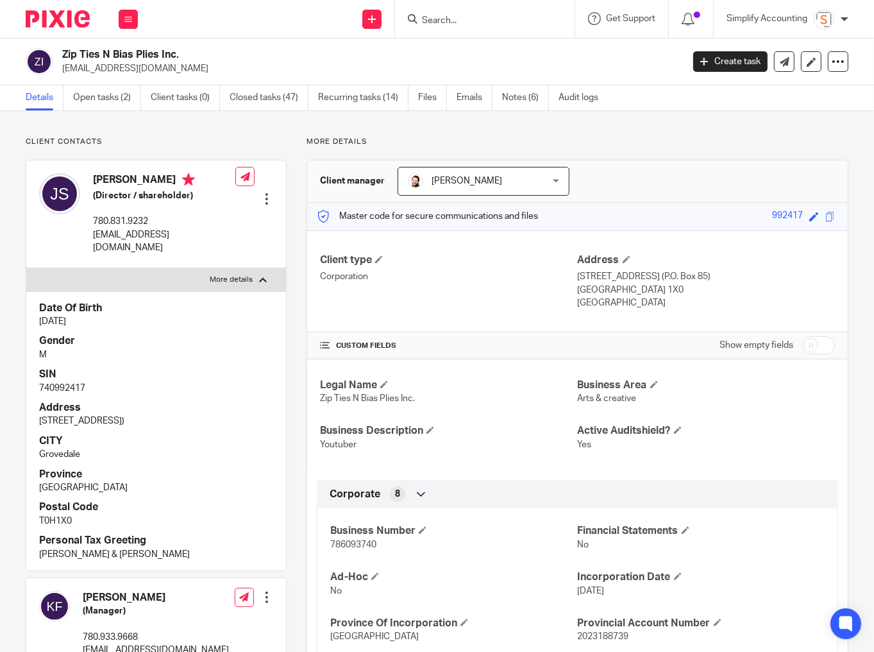
click at [58, 382] on p "740992417" at bounding box center [156, 388] width 234 height 13
copy p "740992417"
click at [220, 275] on p "More details" at bounding box center [231, 280] width 43 height 10
click at [26, 268] on input "More details" at bounding box center [26, 268] width 1 height 1
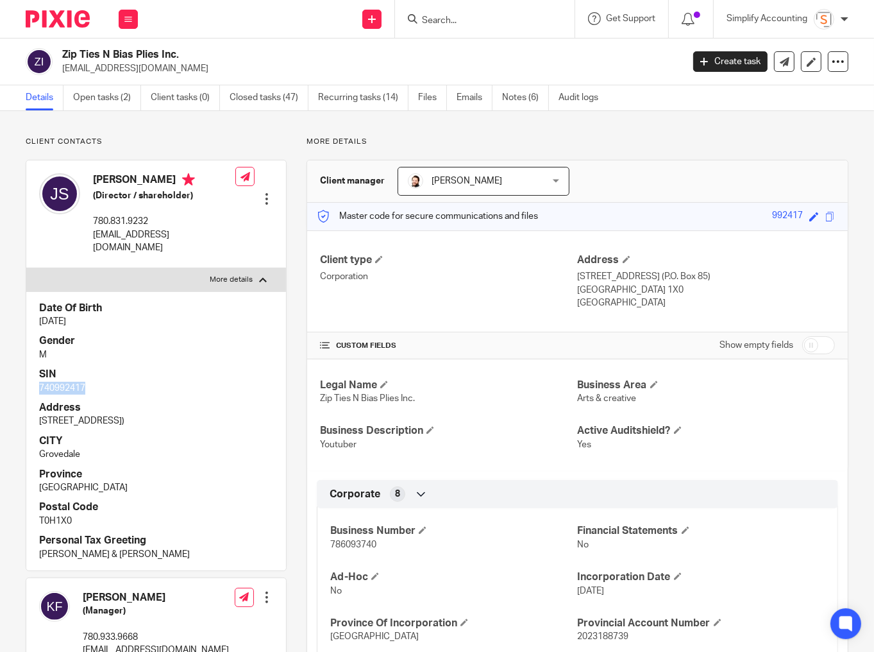
checkbox input "false"
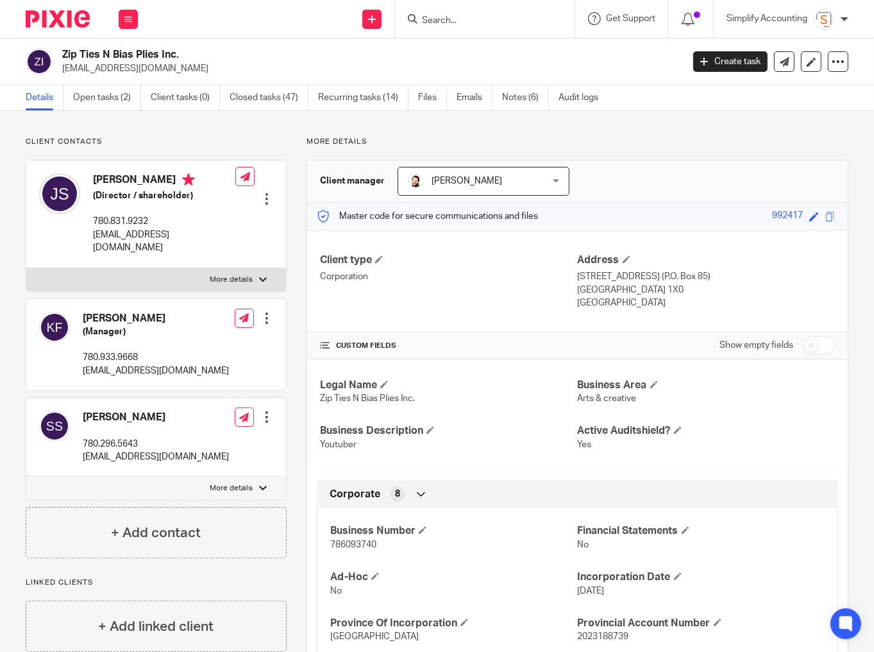
click at [219, 483] on p "More details" at bounding box center [231, 488] width 43 height 10
click at [26, 476] on input "More details" at bounding box center [26, 476] width 1 height 1
checkbox input "true"
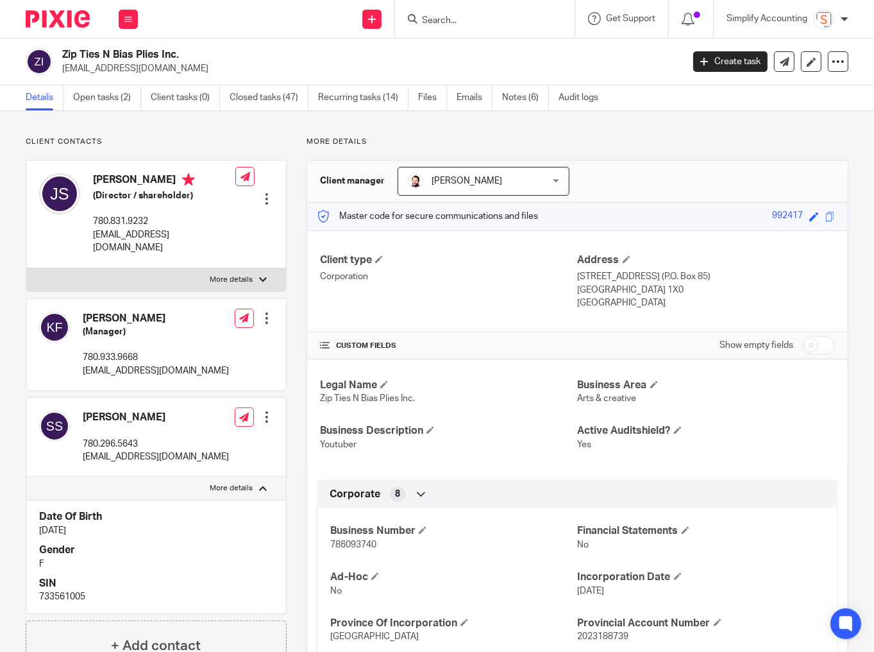
click at [63, 590] on p "733561005" at bounding box center [156, 596] width 234 height 13
copy p "733561005"
click at [464, 21] on input "Search" at bounding box center [478, 21] width 115 height 12
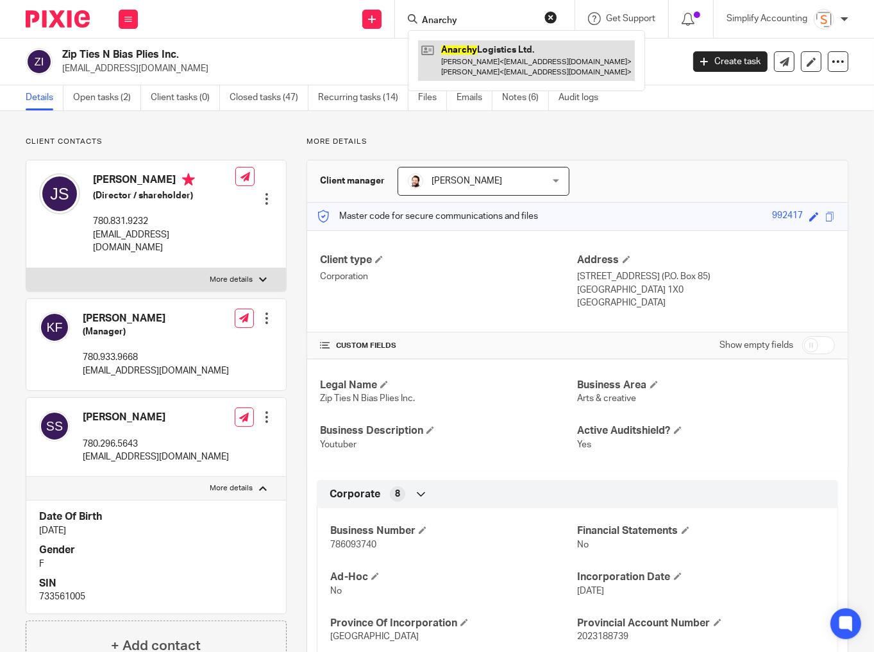
type input "Anarchy"
click at [464, 51] on link at bounding box center [526, 60] width 217 height 40
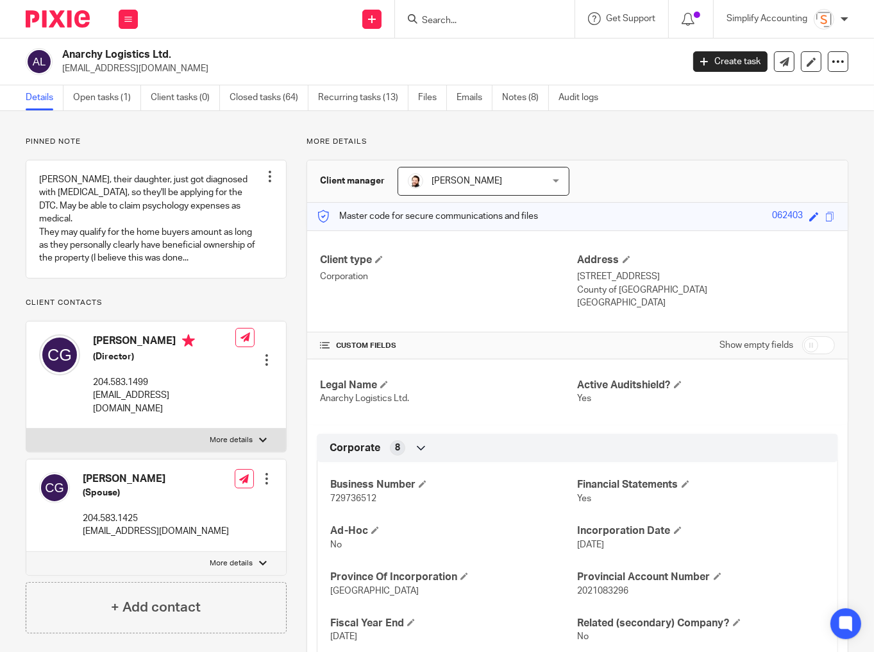
click at [366, 497] on span "729736512" at bounding box center [353, 498] width 46 height 9
copy span "729736512"
click at [223, 435] on p "More details" at bounding box center [231, 440] width 43 height 10
click at [26, 429] on input "More details" at bounding box center [26, 428] width 1 height 1
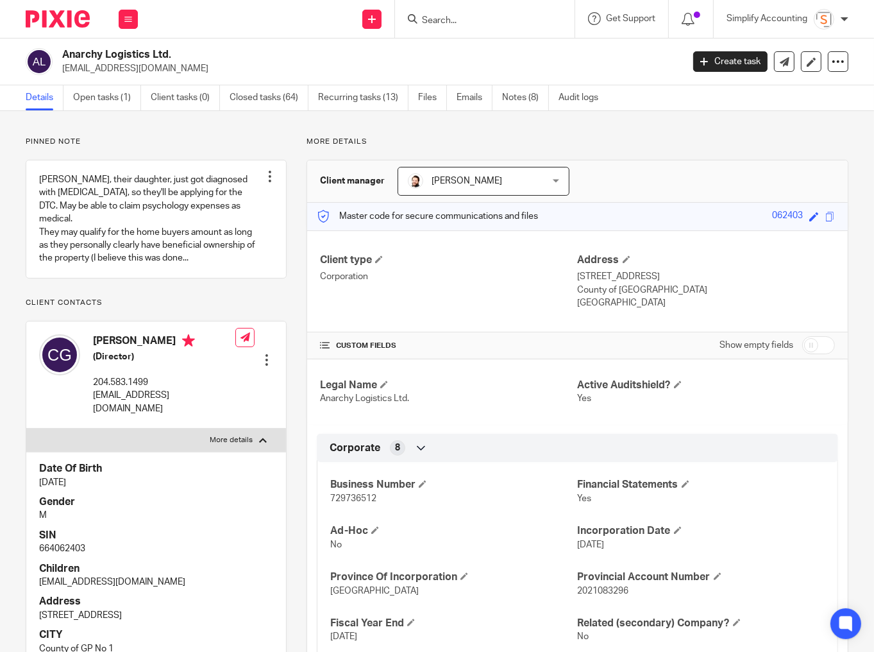
click at [60, 542] on p "664062403" at bounding box center [156, 548] width 234 height 13
copy p "664062403"
click at [234, 429] on label "More details" at bounding box center [156, 440] width 260 height 23
click at [26, 428] on input "More details" at bounding box center [26, 428] width 1 height 1
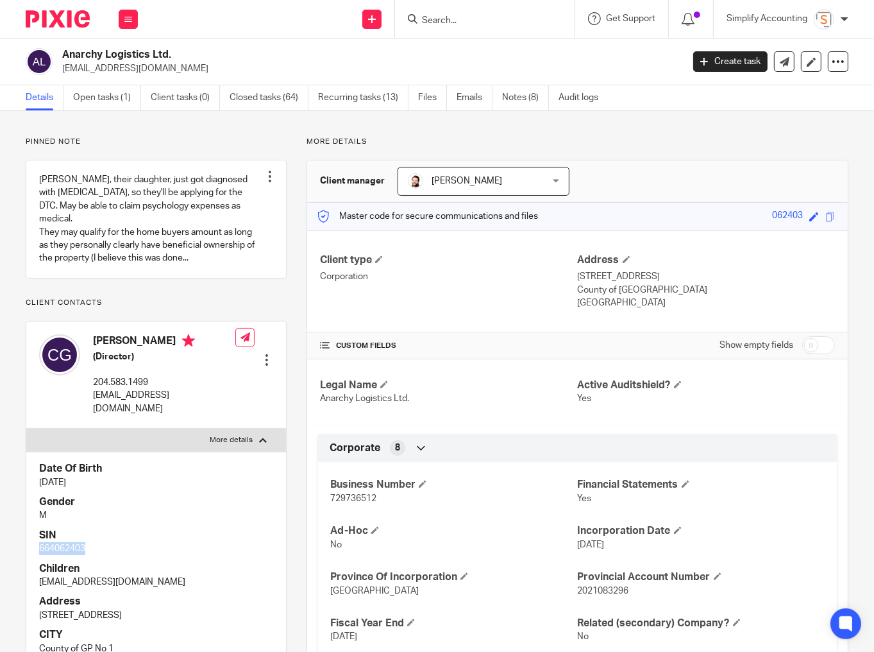
checkbox input "false"
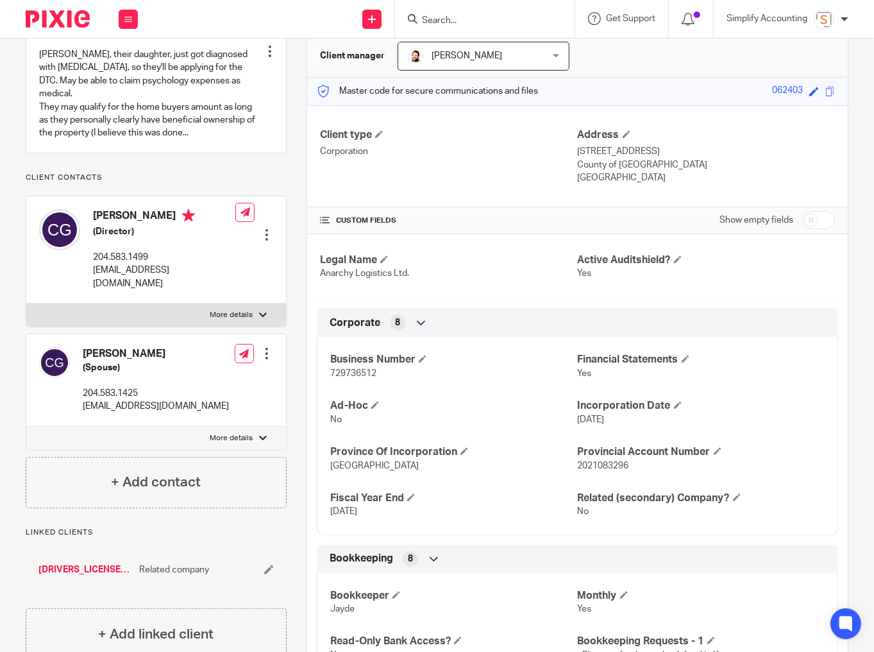
scroll to position [154, 0]
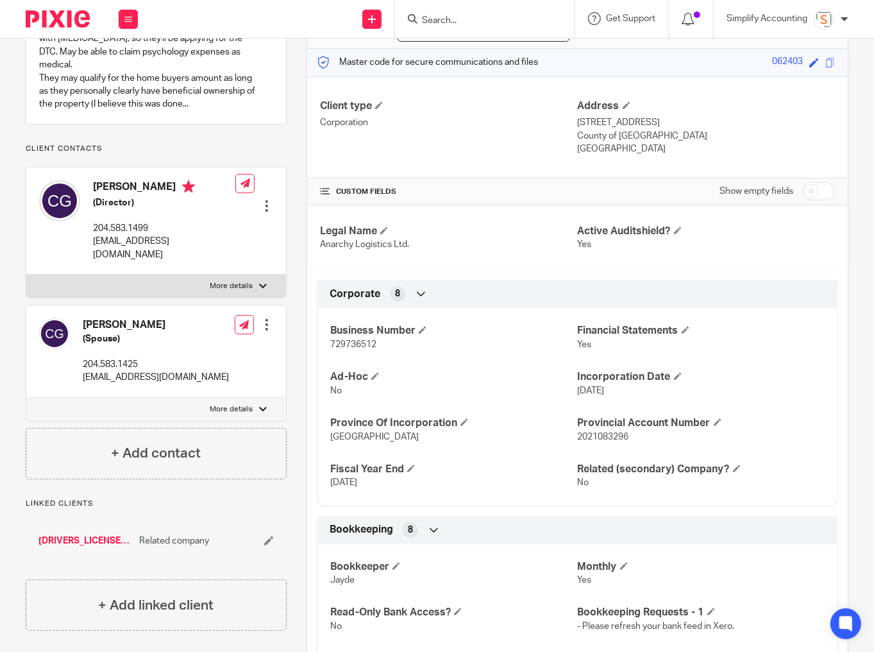
click at [223, 400] on label "More details" at bounding box center [156, 409] width 260 height 23
click at [26, 398] on input "More details" at bounding box center [26, 397] width 1 height 1
checkbox input "true"
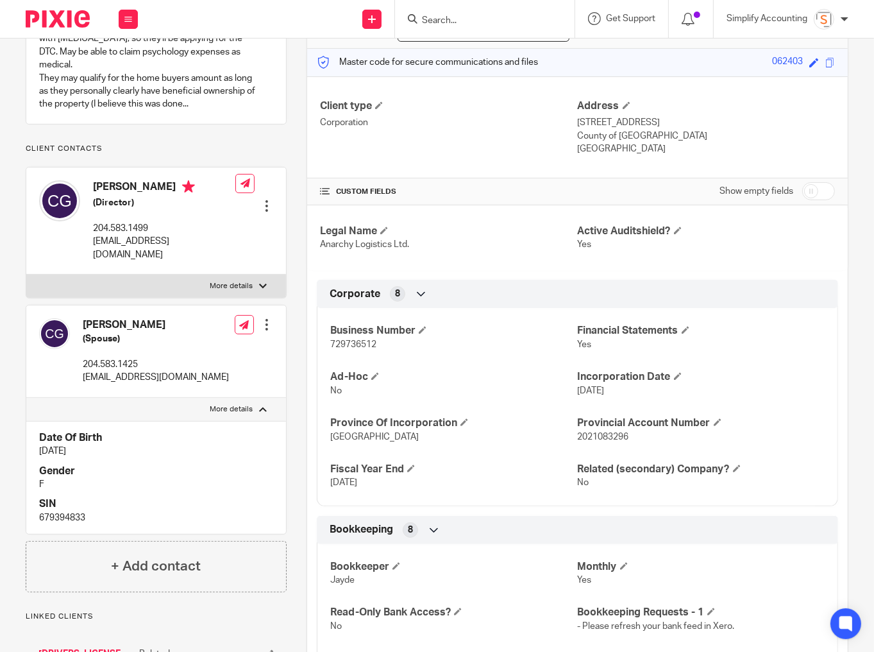
click at [60, 511] on p "679394833" at bounding box center [156, 517] width 234 height 13
copy p "679394833"
click at [445, 20] on input "Search" at bounding box center [478, 21] width 115 height 12
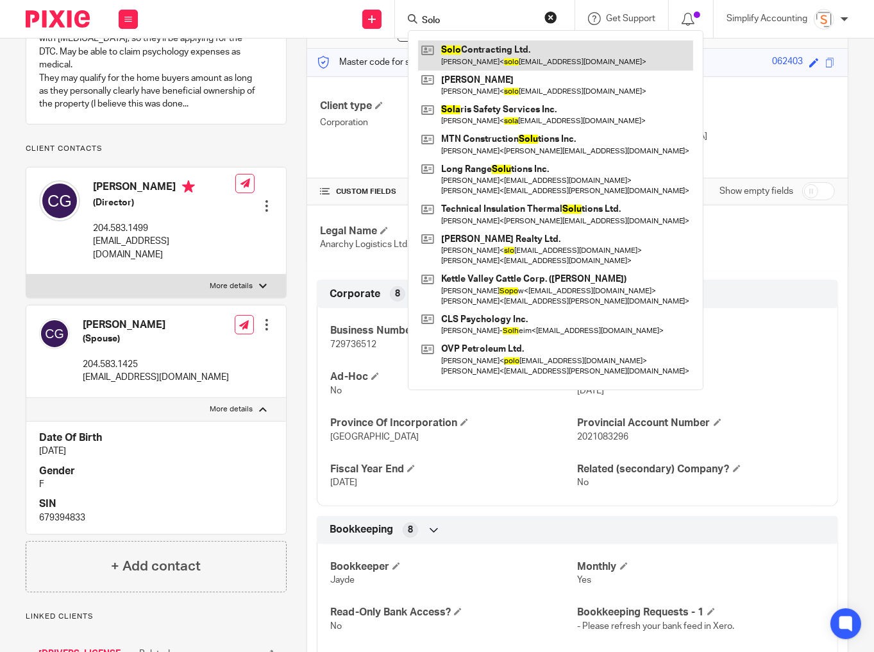
type input "Solo"
click at [472, 55] on link at bounding box center [555, 55] width 275 height 30
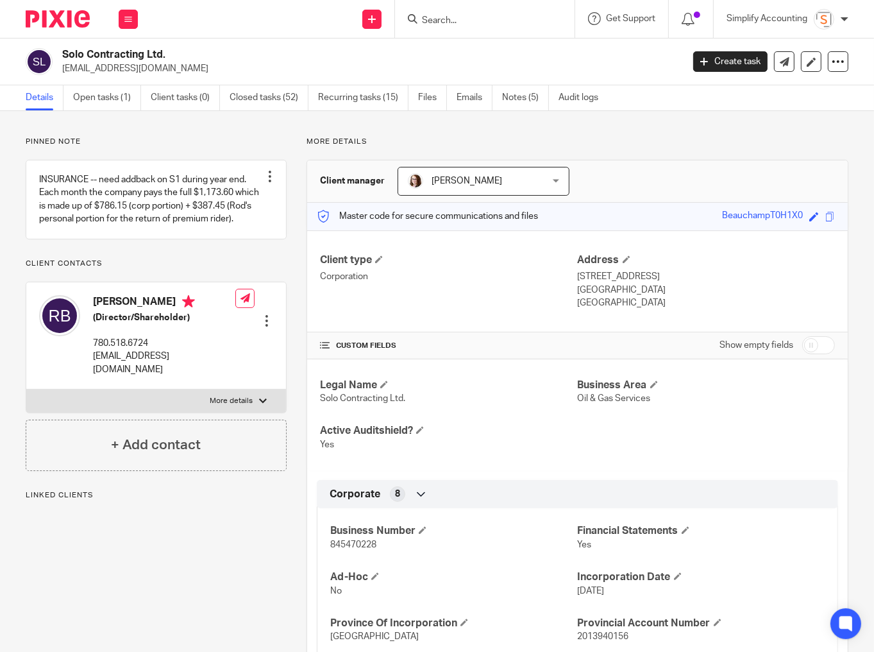
click at [355, 543] on span "845470228" at bounding box center [353, 544] width 46 height 9
copy span "845470228"
click at [234, 406] on p "More details" at bounding box center [231, 401] width 43 height 10
click at [26, 389] on input "More details" at bounding box center [26, 389] width 1 height 1
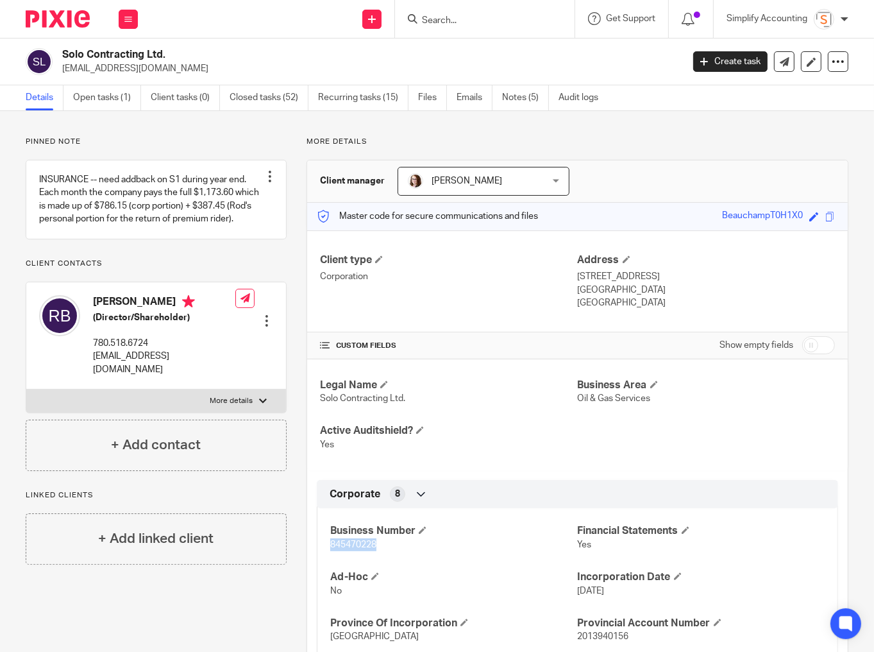
checkbox input "true"
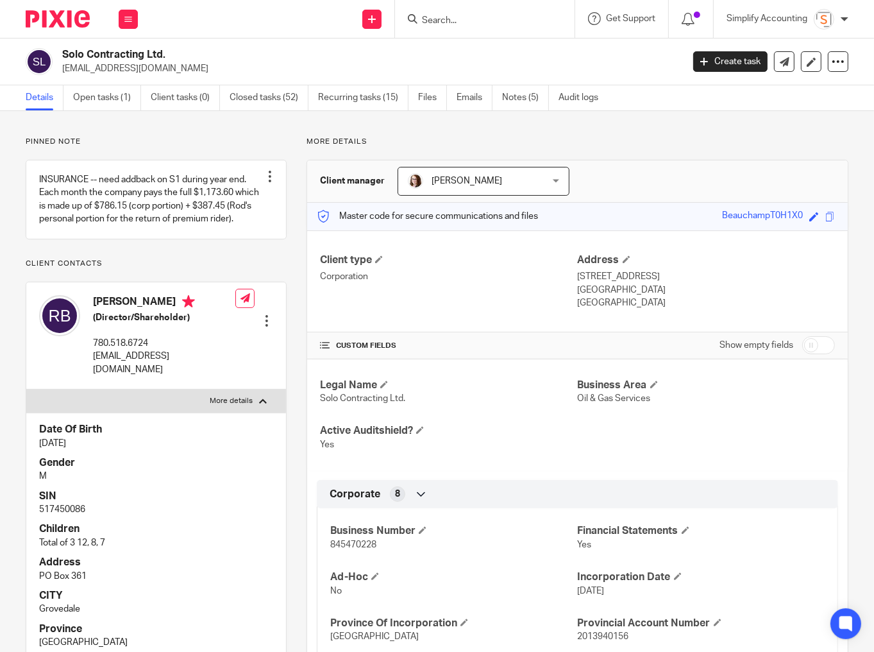
click at [64, 516] on p "517450086" at bounding box center [156, 509] width 234 height 13
copy p "517450086"
click at [441, 18] on input "Search" at bounding box center [478, 21] width 115 height 12
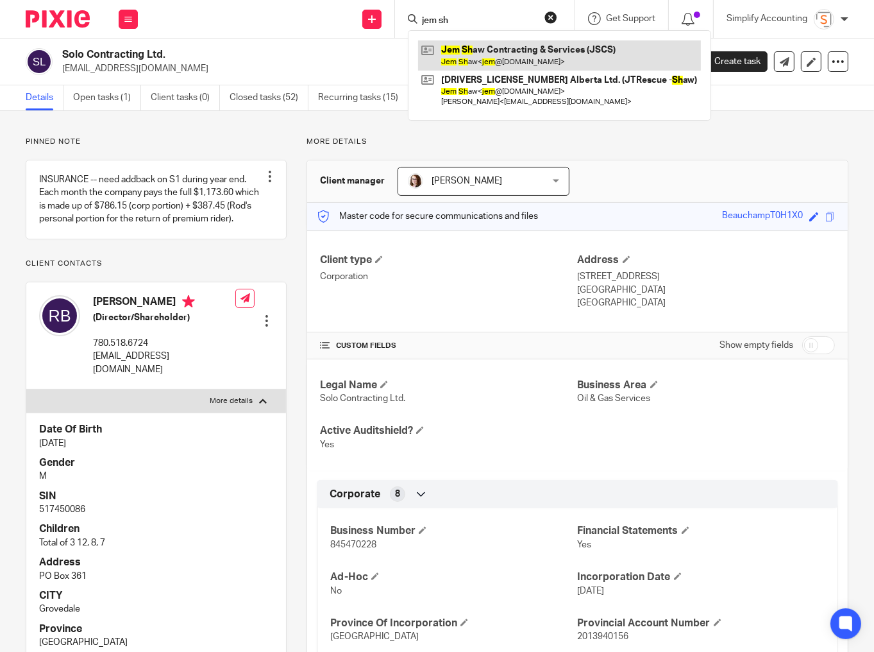
type input "jem sh"
drag, startPoint x: 457, startPoint y: 51, endPoint x: 418, endPoint y: 52, distance: 38.5
click at [457, 51] on link at bounding box center [559, 55] width 283 height 30
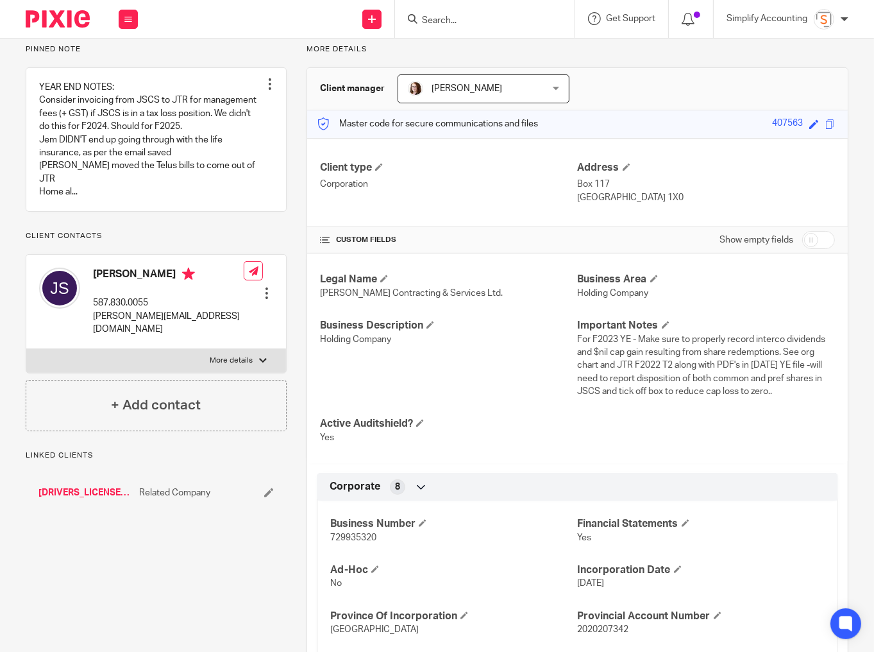
scroll to position [103, 0]
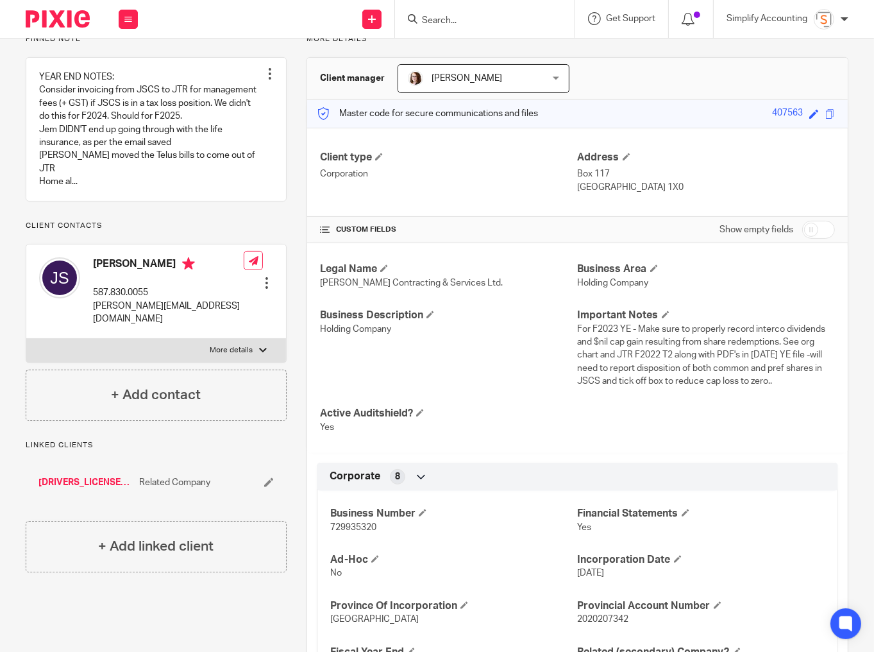
click at [364, 527] on span "729935320" at bounding box center [353, 527] width 46 height 9
click at [364, 525] on span "729935320" at bounding box center [353, 527] width 46 height 9
click at [363, 525] on span "729935320" at bounding box center [353, 527] width 46 height 9
copy span "729935320"
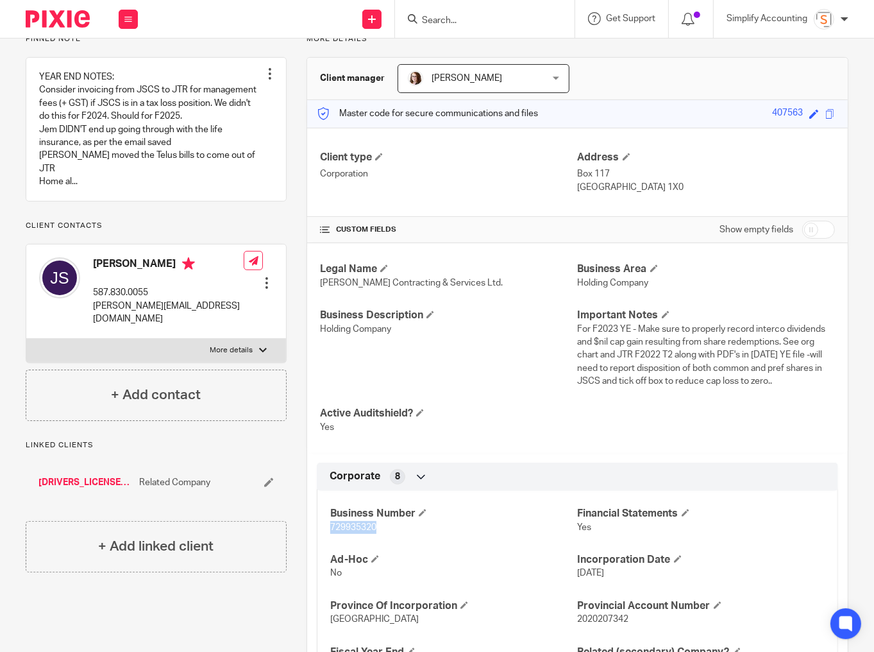
click at [454, 15] on input "Search" at bounding box center [478, 21] width 115 height 12
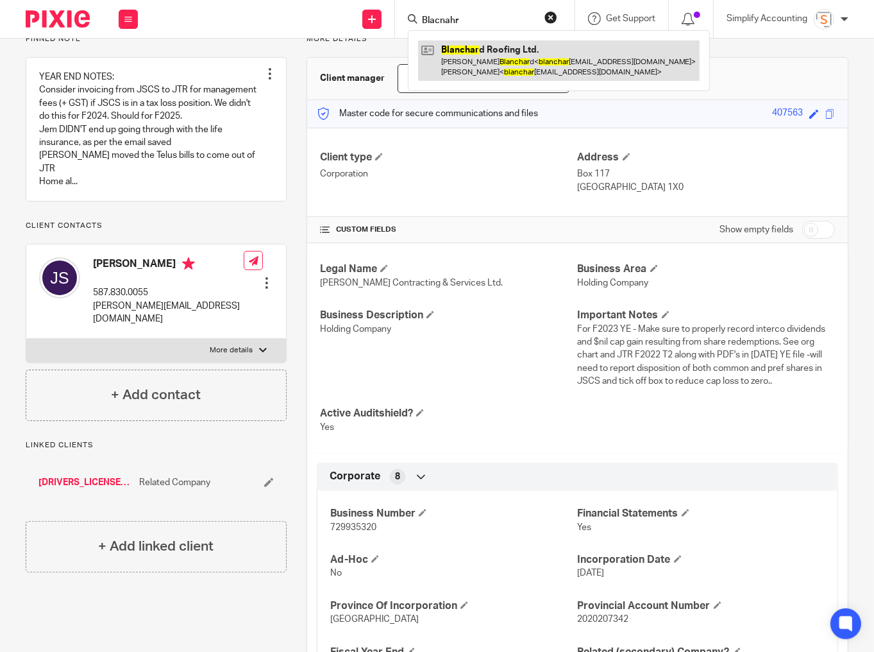
type input "Blacnahr"
click at [472, 60] on link at bounding box center [559, 60] width 282 height 40
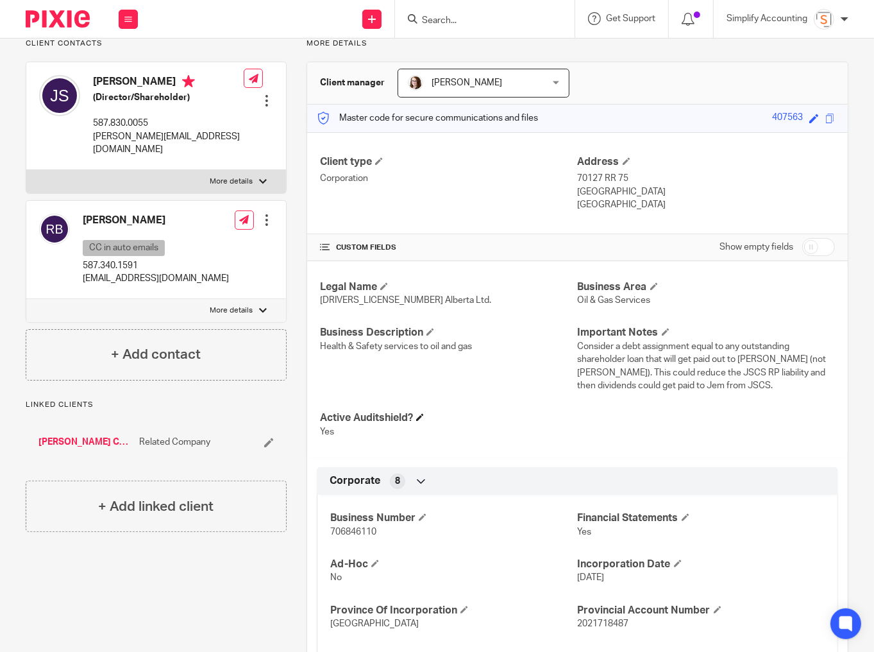
scroll to position [205, 0]
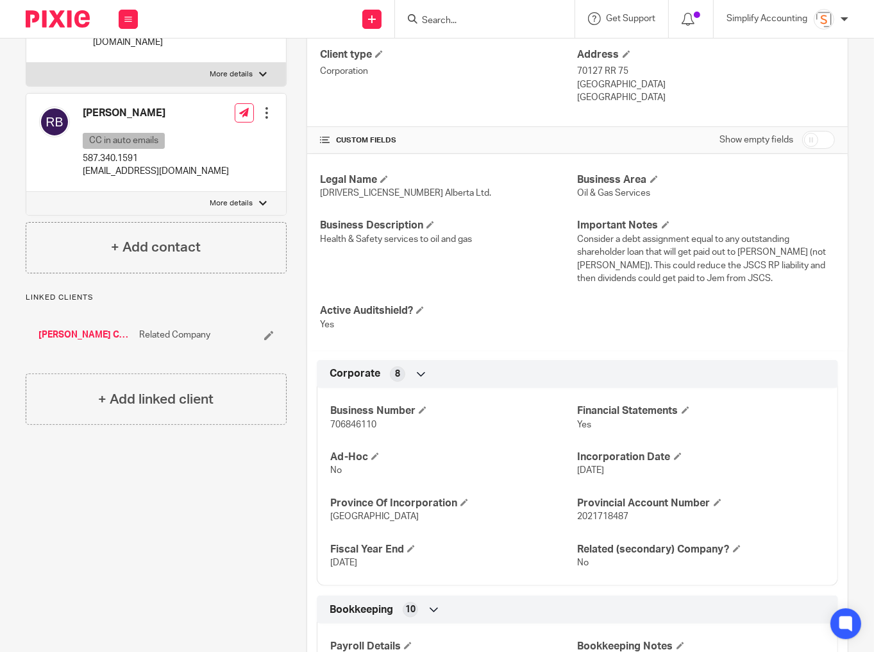
click at [346, 423] on span "706846110" at bounding box center [353, 424] width 46 height 9
copy span "706846110"
click at [225, 198] on p "More details" at bounding box center [231, 203] width 43 height 10
click at [26, 191] on input "More details" at bounding box center [26, 191] width 1 height 1
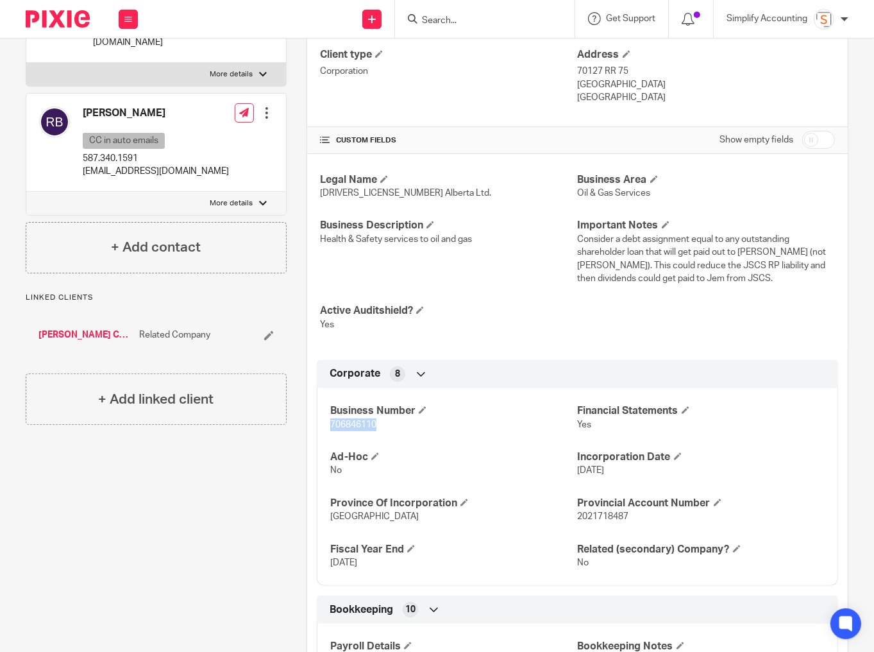
checkbox input "true"
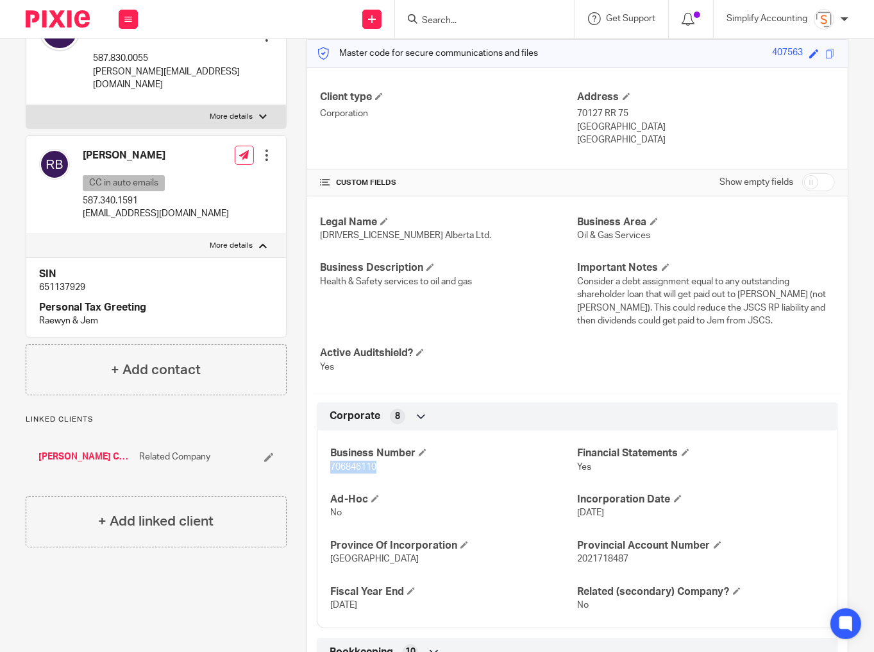
scroll to position [0, 0]
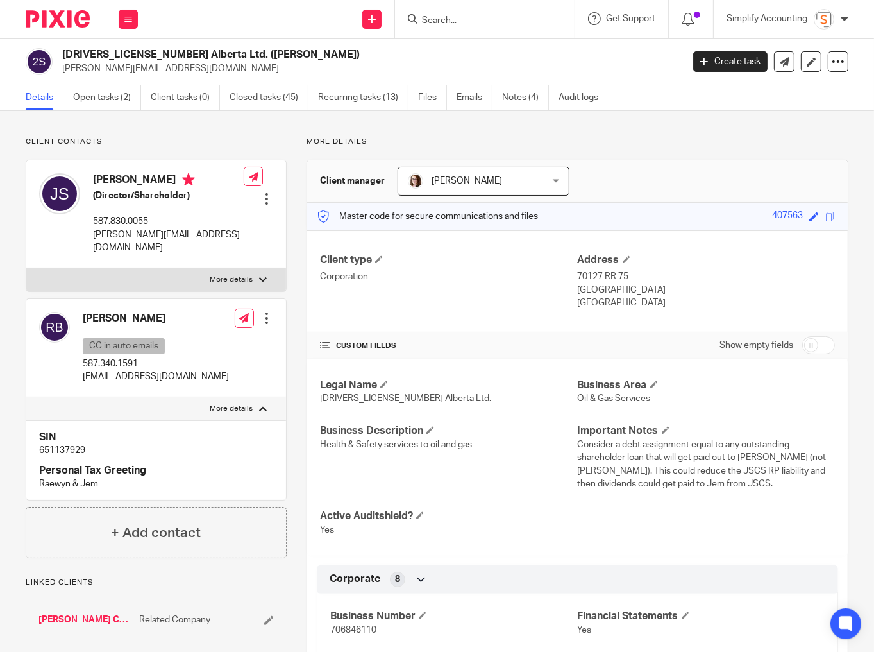
click at [65, 444] on p "651137929" at bounding box center [156, 450] width 234 height 13
copy p "651137929"
click at [235, 275] on p "More details" at bounding box center [231, 280] width 43 height 10
click at [26, 268] on input "More details" at bounding box center [26, 268] width 1 height 1
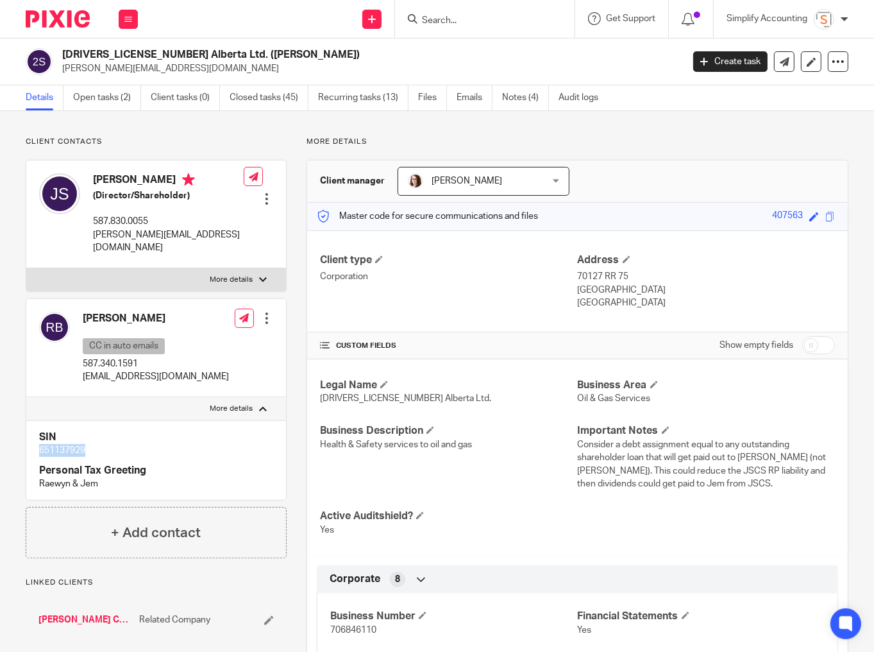
checkbox input "true"
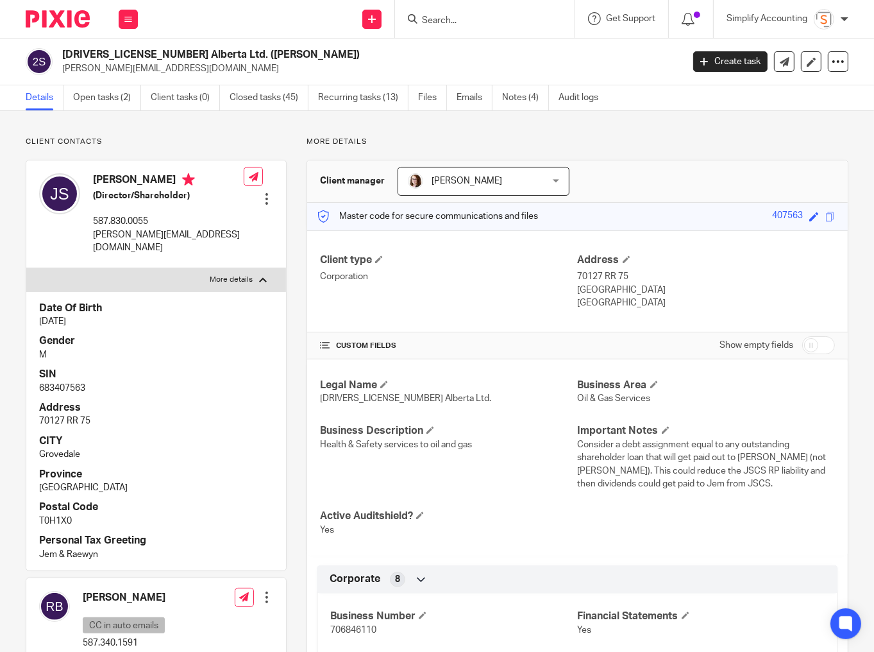
click at [64, 382] on p "683407563" at bounding box center [156, 388] width 234 height 13
copy p "683407563"
click at [109, 98] on link "Open tasks (2)" at bounding box center [107, 97] width 68 height 25
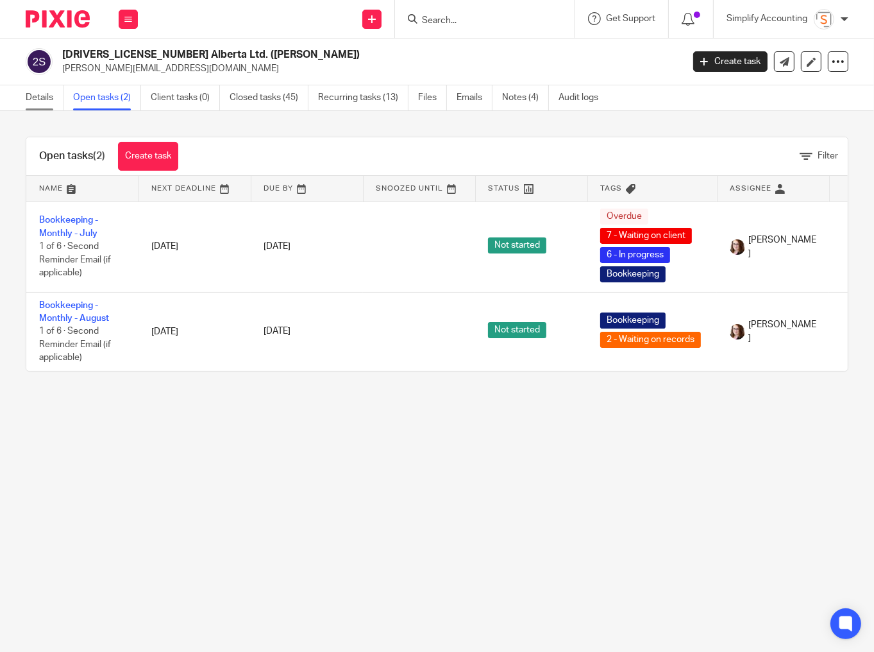
click at [42, 96] on link "Details" at bounding box center [45, 97] width 38 height 25
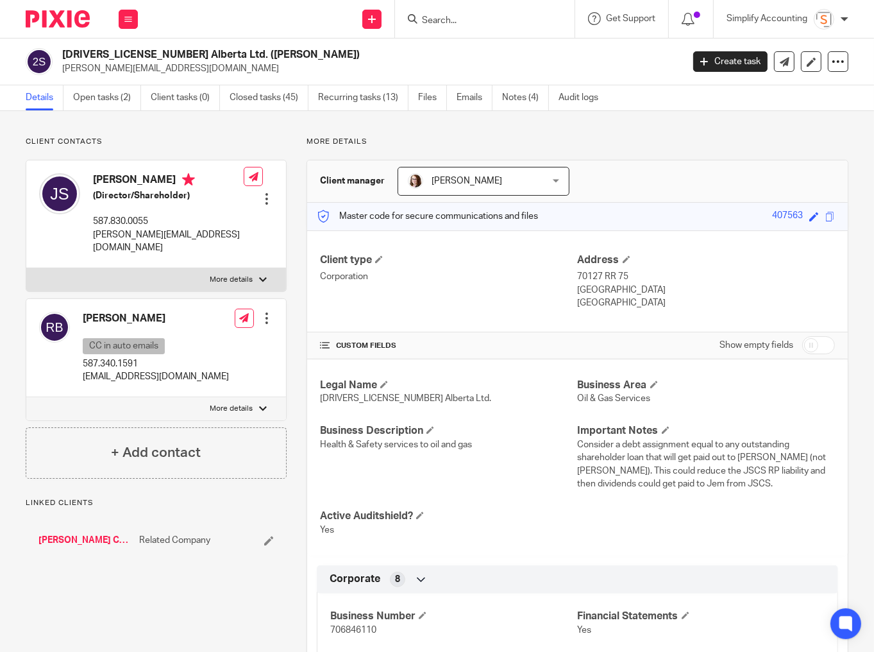
click at [234, 275] on p "More details" at bounding box center [231, 280] width 43 height 10
click at [26, 268] on input "More details" at bounding box center [26, 268] width 1 height 1
checkbox input "true"
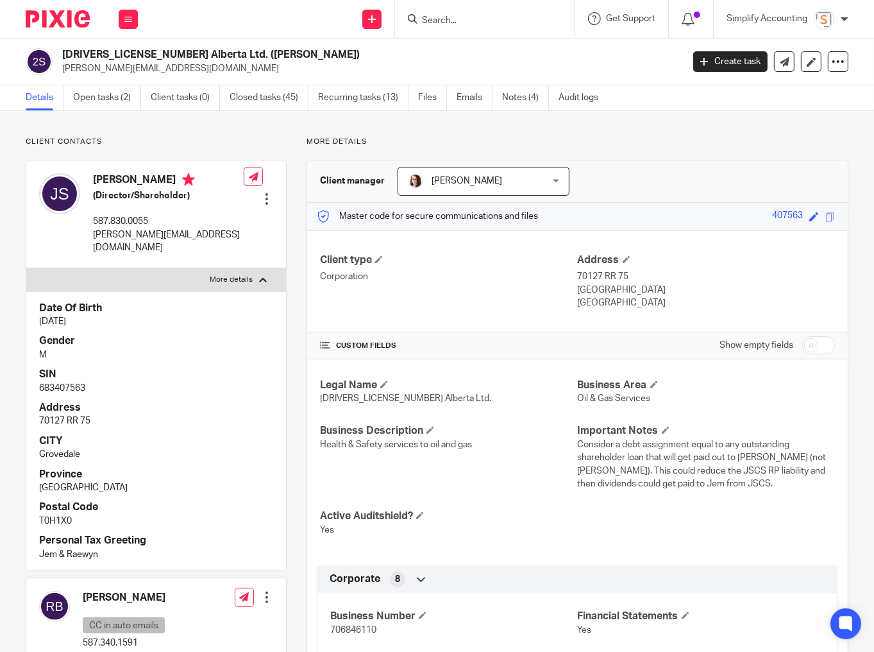
click at [62, 382] on p "683407563" at bounding box center [156, 388] width 234 height 13
copy p "683407563"
click at [276, 89] on link "Closed tasks (45)" at bounding box center [269, 97] width 79 height 25
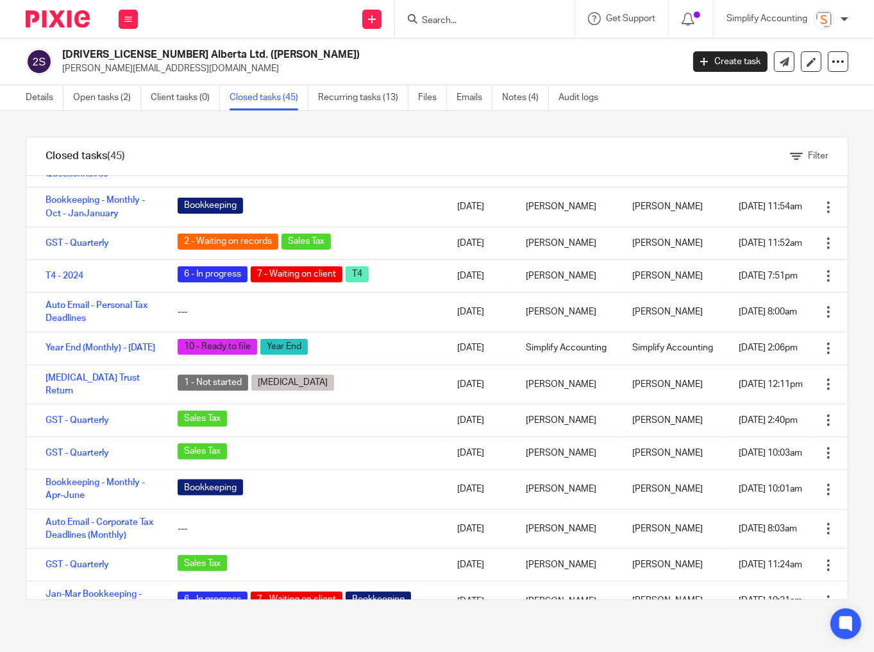
scroll to position [411, 0]
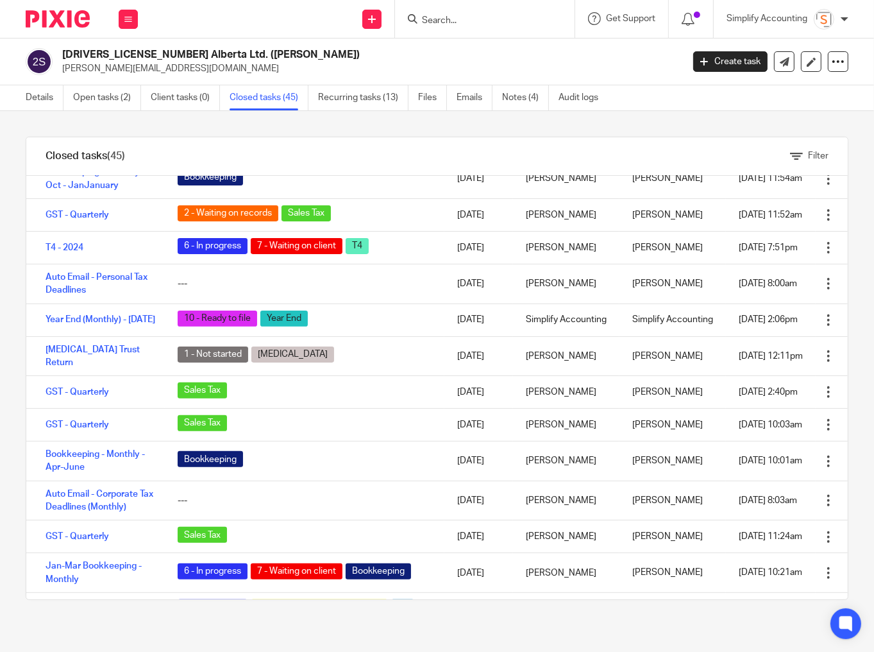
click at [437, 21] on input "Search" at bounding box center [478, 21] width 115 height 12
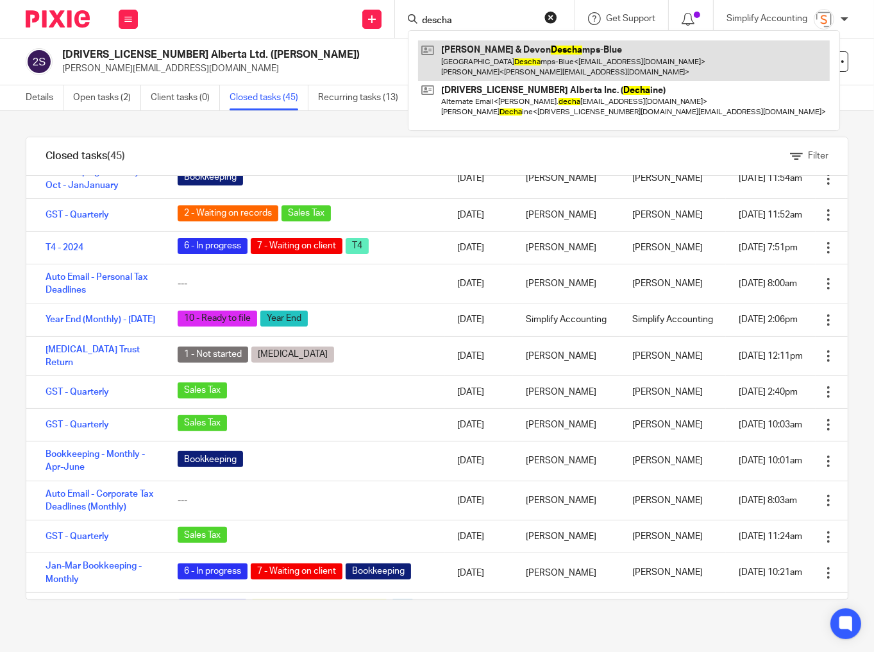
type input "descha"
click at [517, 54] on link at bounding box center [624, 60] width 412 height 40
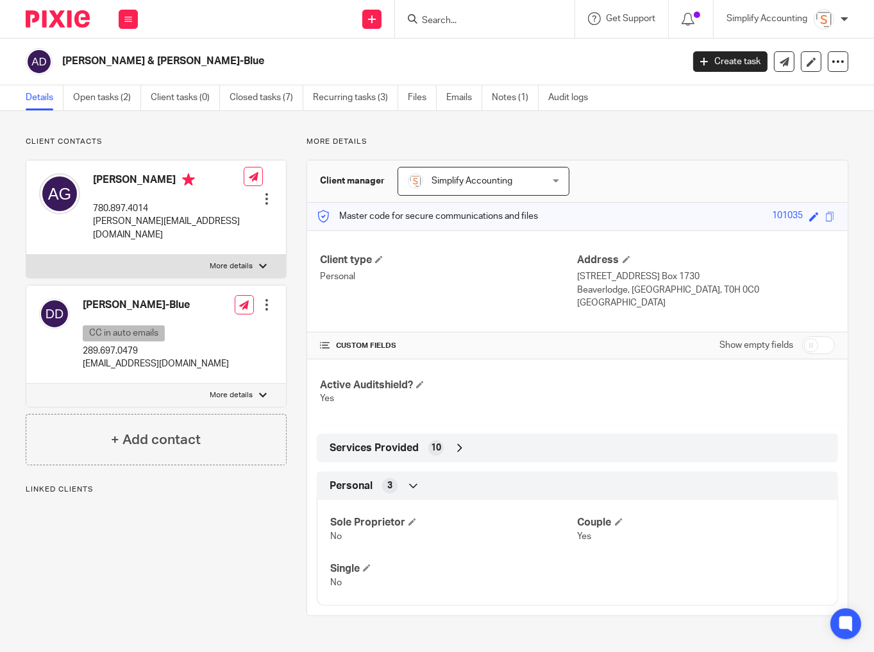
click at [221, 261] on p "More details" at bounding box center [231, 266] width 43 height 10
click at [26, 255] on input "More details" at bounding box center [26, 254] width 1 height 1
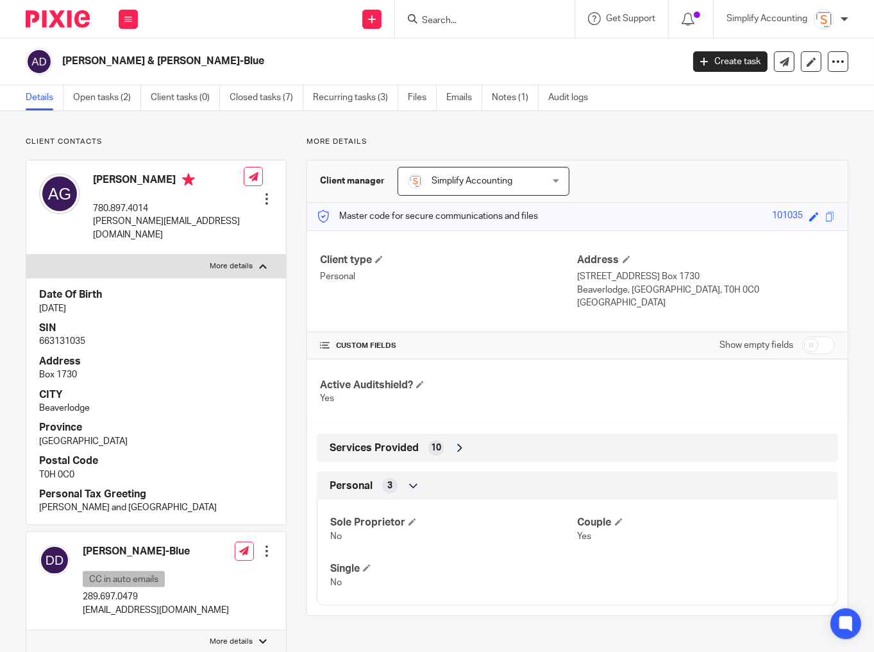
click at [47, 335] on p "663131035" at bounding box center [156, 341] width 234 height 13
copy p "663131035"
click at [212, 261] on p "More details" at bounding box center [231, 266] width 43 height 10
click at [26, 254] on input "More details" at bounding box center [26, 254] width 1 height 1
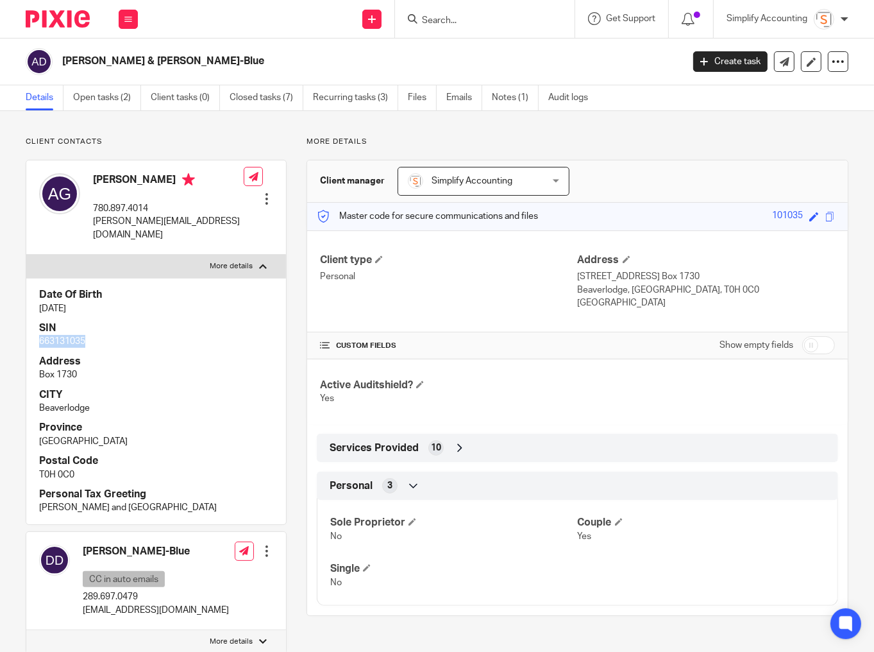
checkbox input "false"
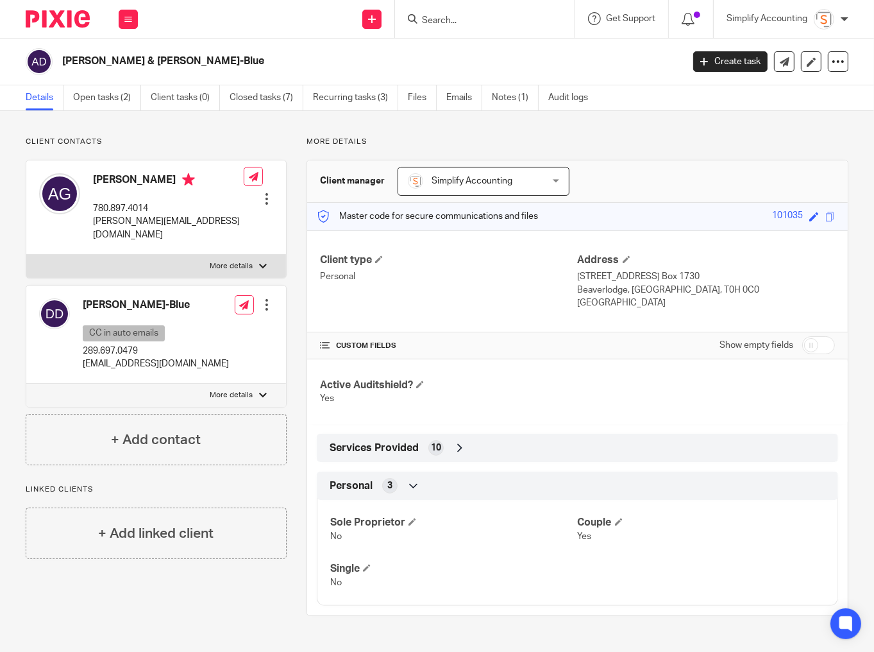
click at [235, 384] on label "More details" at bounding box center [156, 395] width 260 height 23
click at [26, 383] on input "More details" at bounding box center [26, 383] width 1 height 1
checkbox input "true"
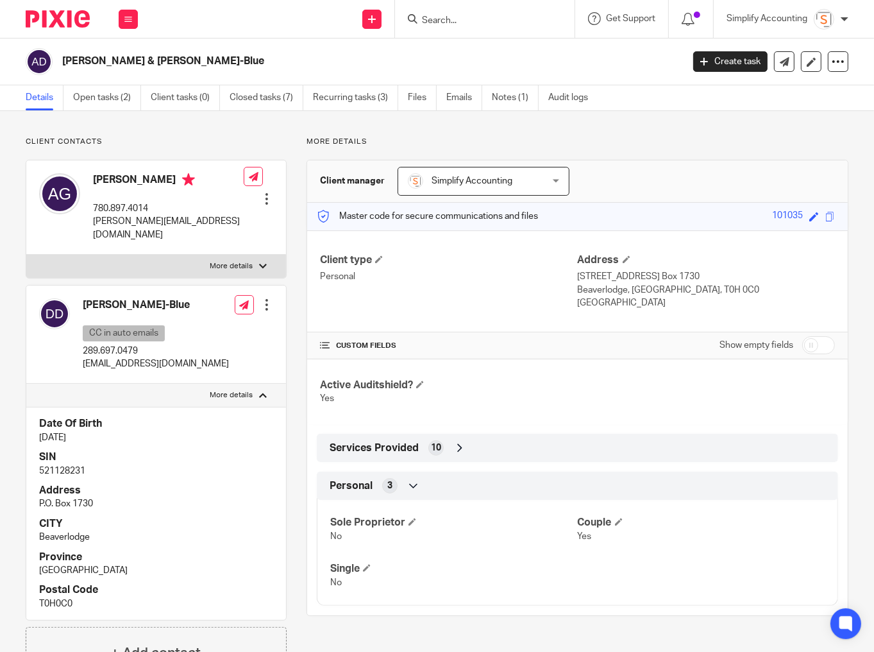
click at [56, 464] on p "521128231" at bounding box center [156, 470] width 234 height 13
copy p "521128231"
click at [111, 101] on link "Open tasks (2)" at bounding box center [107, 97] width 68 height 25
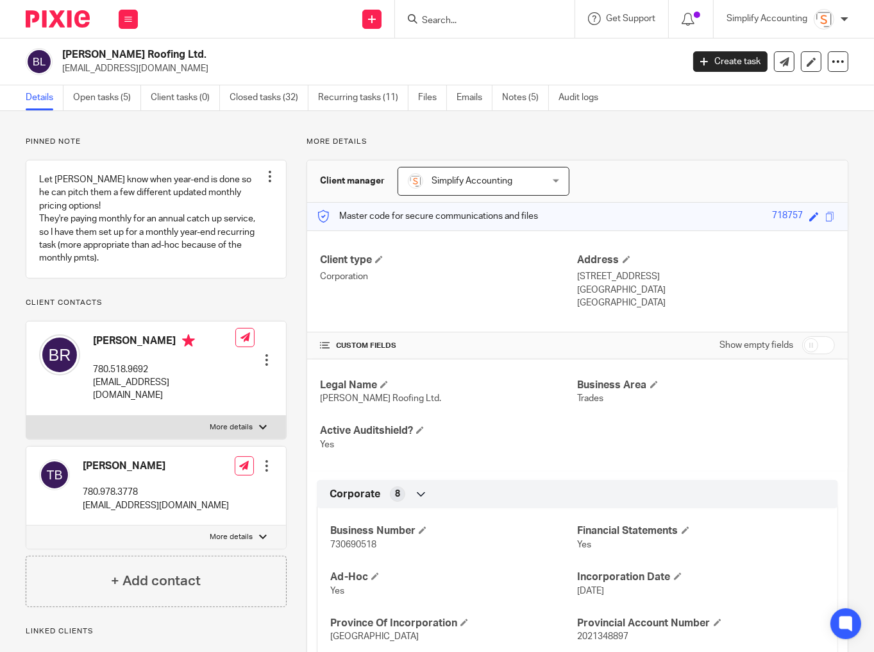
click at [353, 541] on span "730690518" at bounding box center [353, 544] width 46 height 9
copy span "730690518"
click at [242, 432] on p "More details" at bounding box center [231, 427] width 43 height 10
click at [26, 416] on input "More details" at bounding box center [26, 415] width 1 height 1
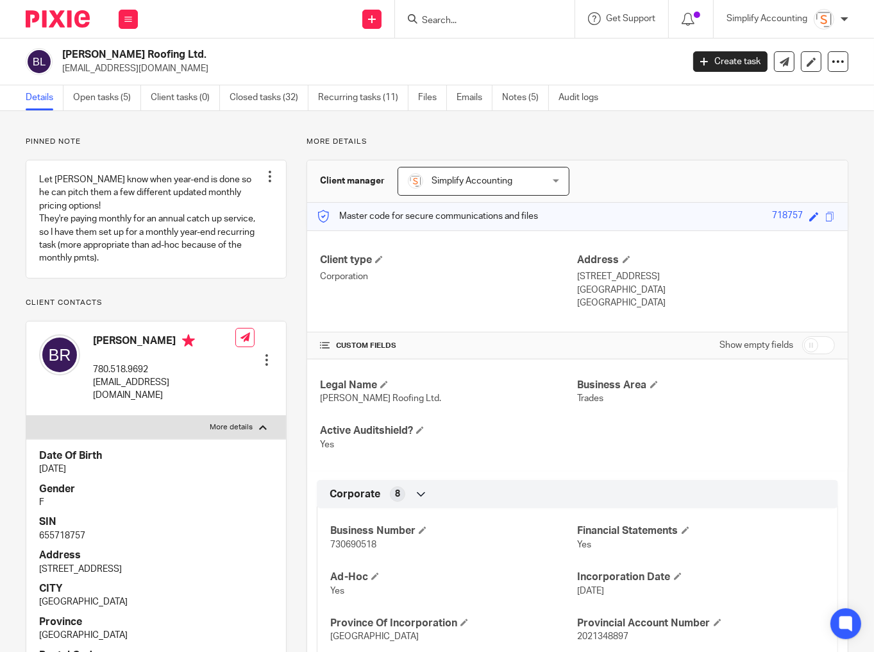
click at [65, 542] on p "655718757" at bounding box center [156, 535] width 234 height 13
copy p "655718757"
click at [242, 432] on p "More details" at bounding box center [231, 427] width 43 height 10
click at [26, 416] on input "More details" at bounding box center [26, 415] width 1 height 1
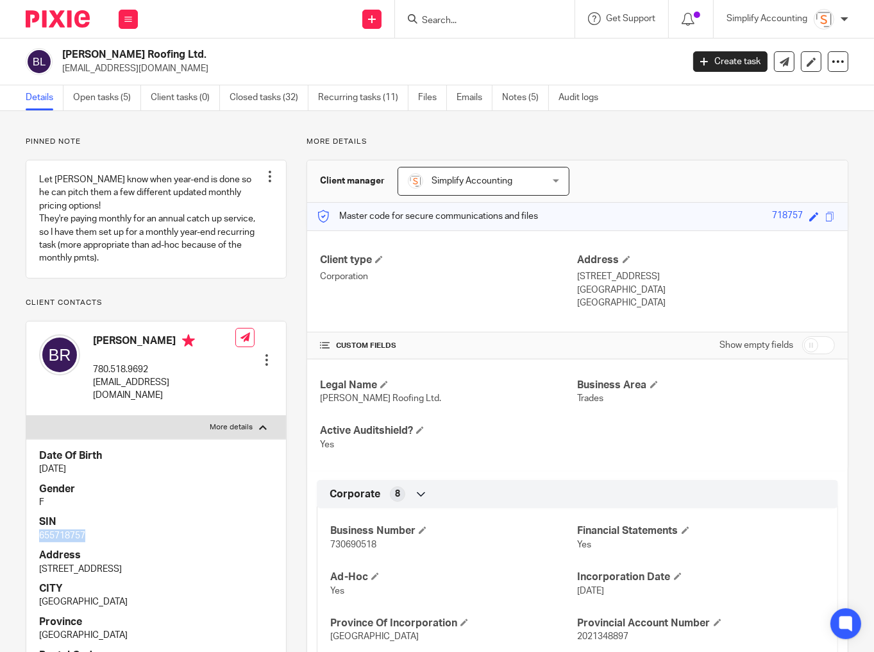
checkbox input "false"
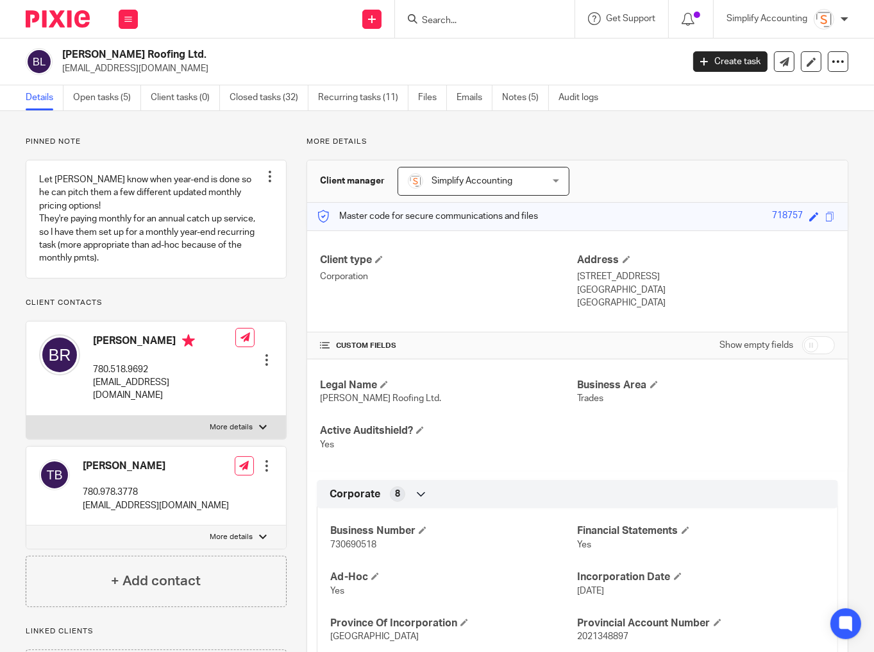
click at [239, 542] on p "More details" at bounding box center [231, 537] width 43 height 10
click at [26, 525] on input "More details" at bounding box center [26, 525] width 1 height 1
checkbox input "true"
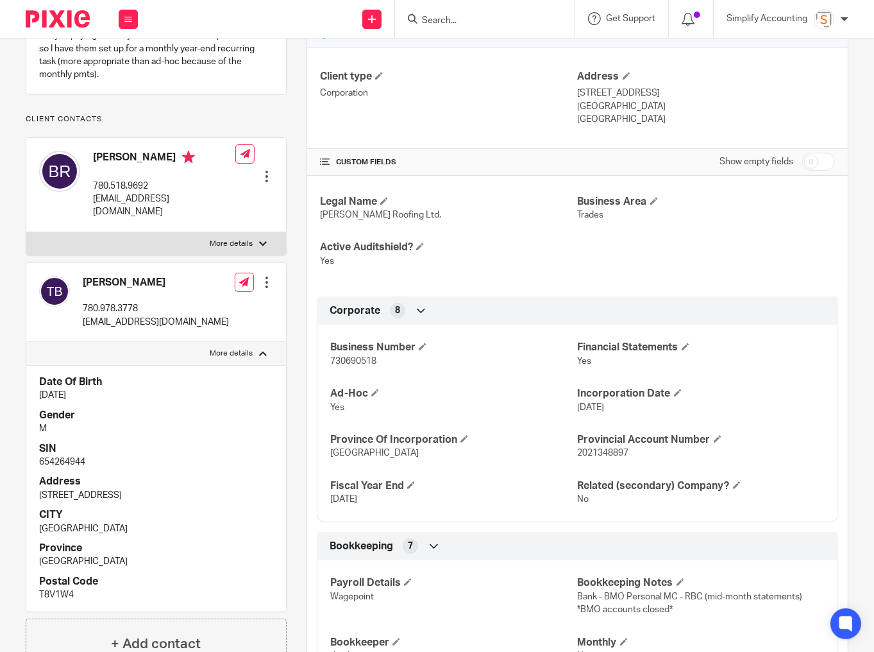
scroll to position [205, 0]
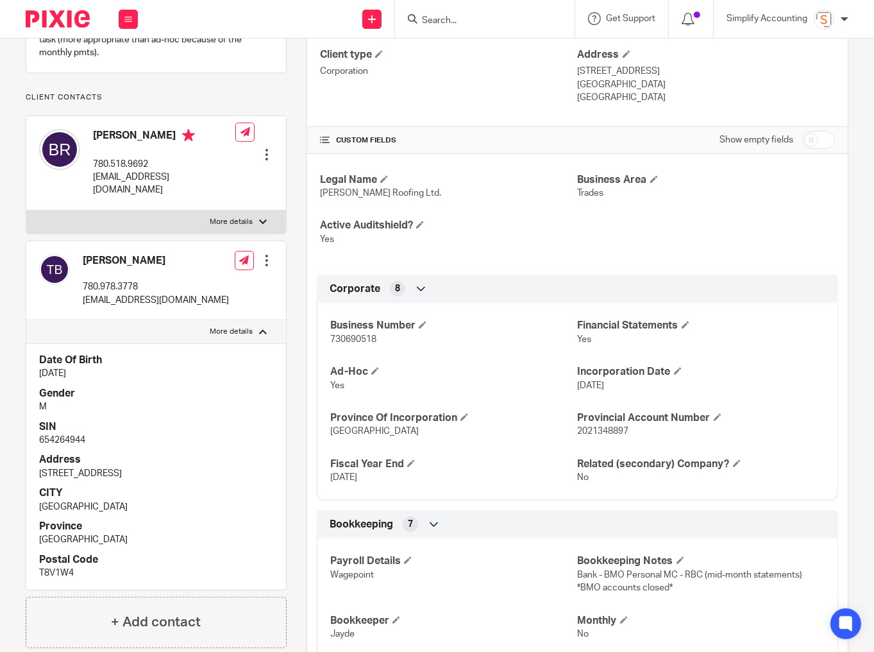
click at [63, 446] on p "654264944" at bounding box center [156, 440] width 234 height 13
copy p "654264944"
click at [454, 17] on input "Search" at bounding box center [478, 21] width 115 height 12
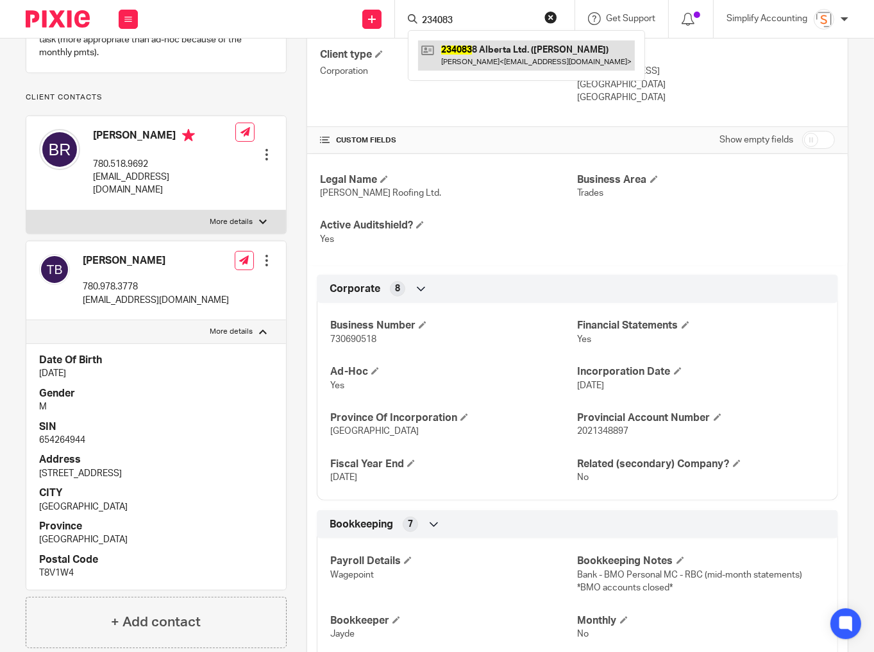
type input "234083"
click at [459, 50] on link at bounding box center [526, 55] width 217 height 30
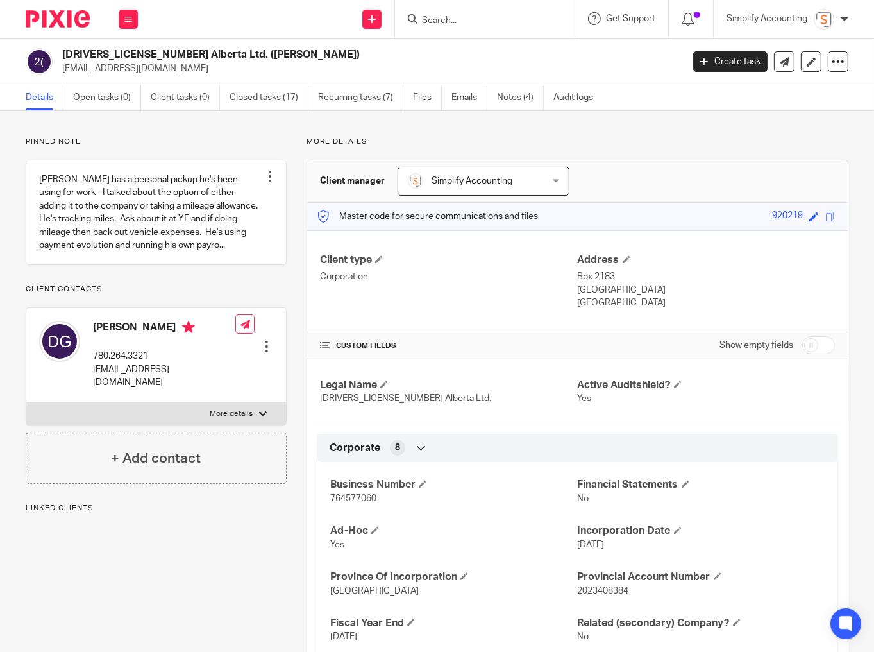
click at [361, 499] on span "764577060" at bounding box center [353, 498] width 46 height 9
copy span "764577060"
click at [228, 409] on p "More details" at bounding box center [231, 414] width 43 height 10
click at [26, 402] on input "More details" at bounding box center [26, 402] width 1 height 1
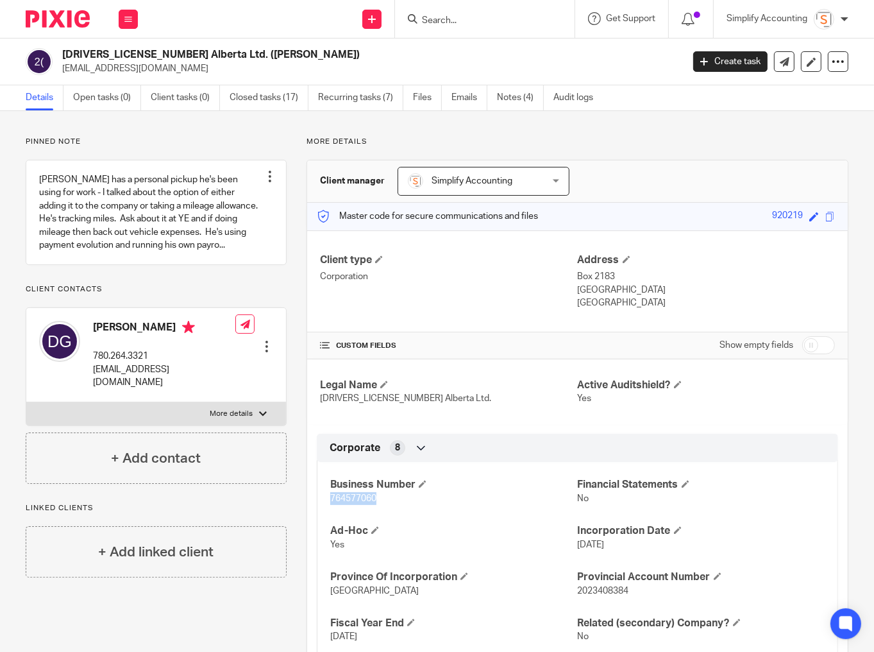
checkbox input "true"
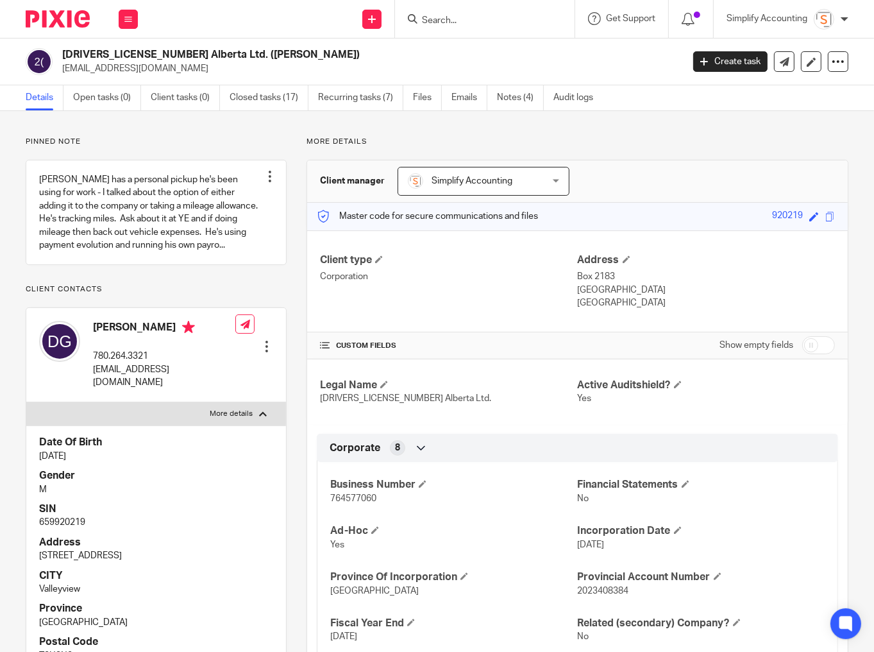
click at [47, 518] on p "659920219" at bounding box center [156, 522] width 234 height 13
copy p "659920219"
click at [457, 15] on input "Search" at bounding box center [478, 21] width 115 height 12
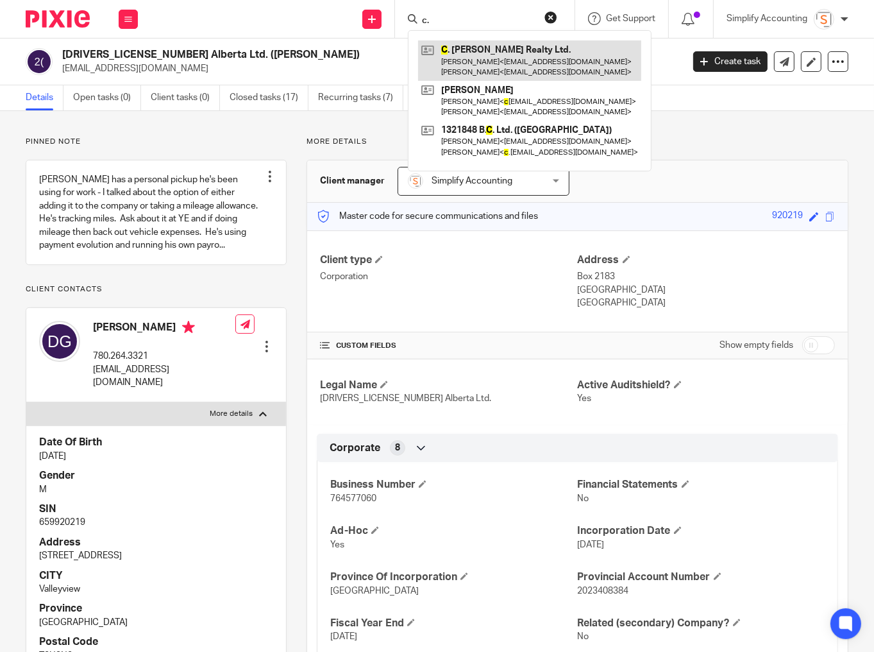
type input "c."
click at [464, 59] on link at bounding box center [529, 60] width 223 height 40
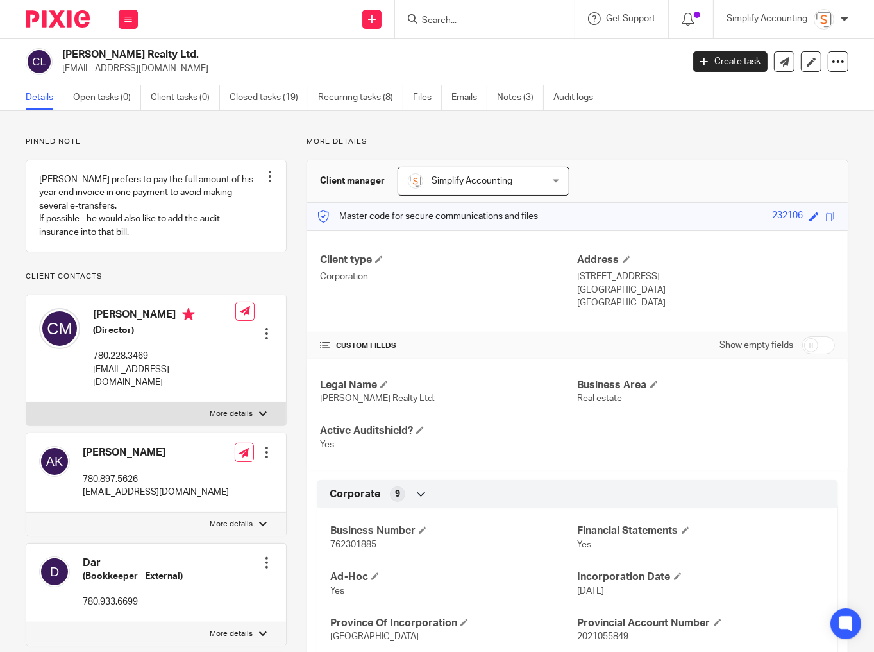
click at [353, 540] on span "762301885" at bounding box center [353, 544] width 46 height 9
copy span "762301885"
click at [520, 97] on link "Notes (3)" at bounding box center [520, 97] width 47 height 25
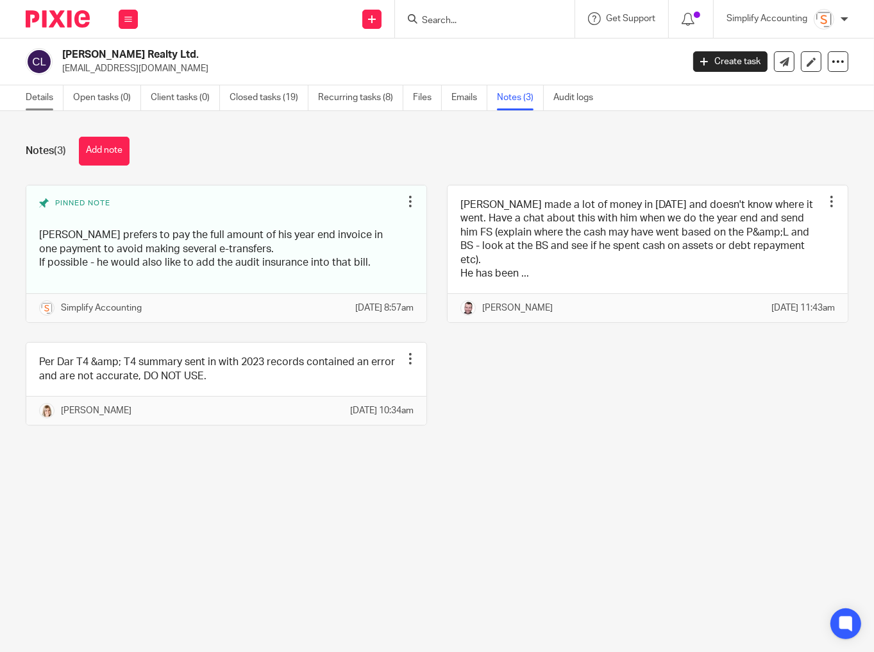
click at [42, 97] on link "Details" at bounding box center [45, 97] width 38 height 25
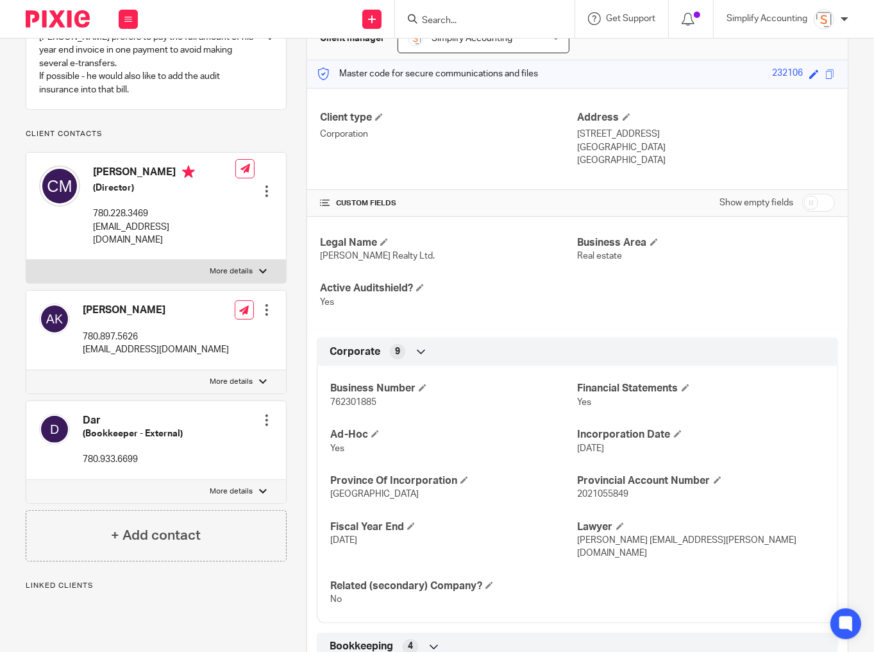
scroll to position [154, 0]
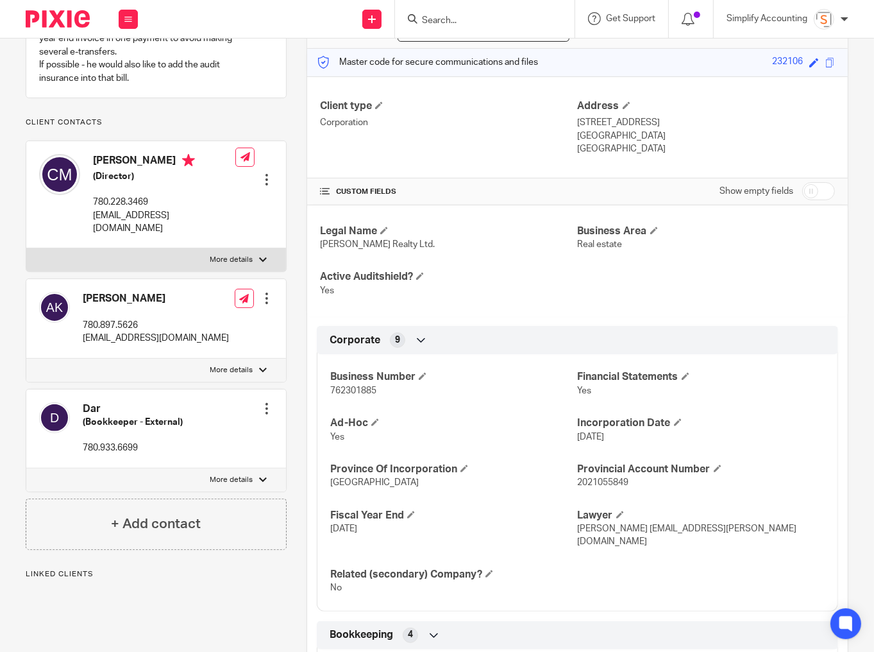
click at [349, 389] on span "762301885" at bounding box center [353, 390] width 46 height 9
copy span "762301885"
click at [228, 260] on p "More details" at bounding box center [231, 260] width 43 height 10
click at [26, 248] on input "More details" at bounding box center [26, 248] width 1 height 1
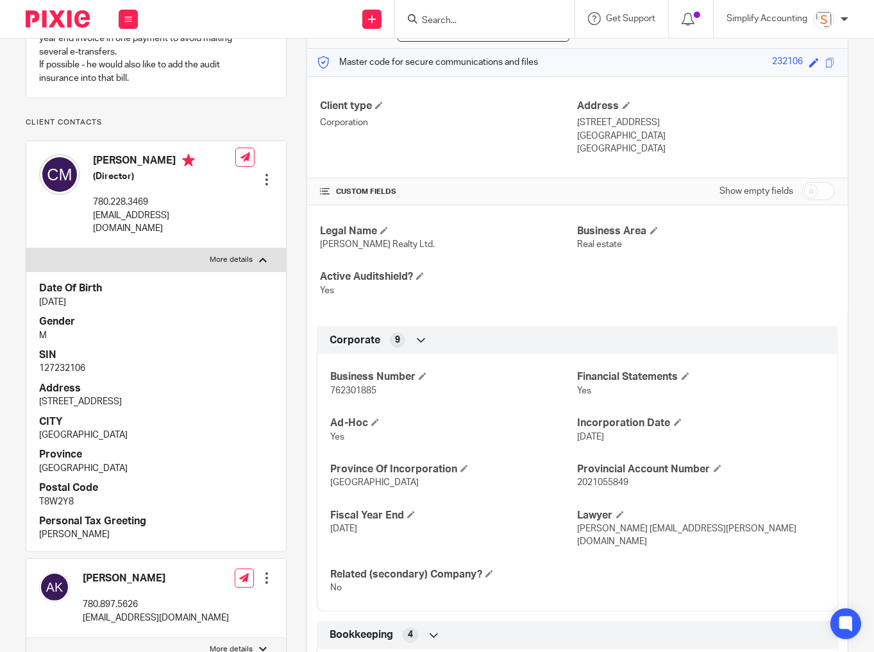
click at [58, 364] on p "127232106" at bounding box center [156, 368] width 234 height 13
copy p "127232106"
click at [242, 259] on p "More details" at bounding box center [231, 260] width 43 height 10
click at [26, 248] on input "More details" at bounding box center [26, 248] width 1 height 1
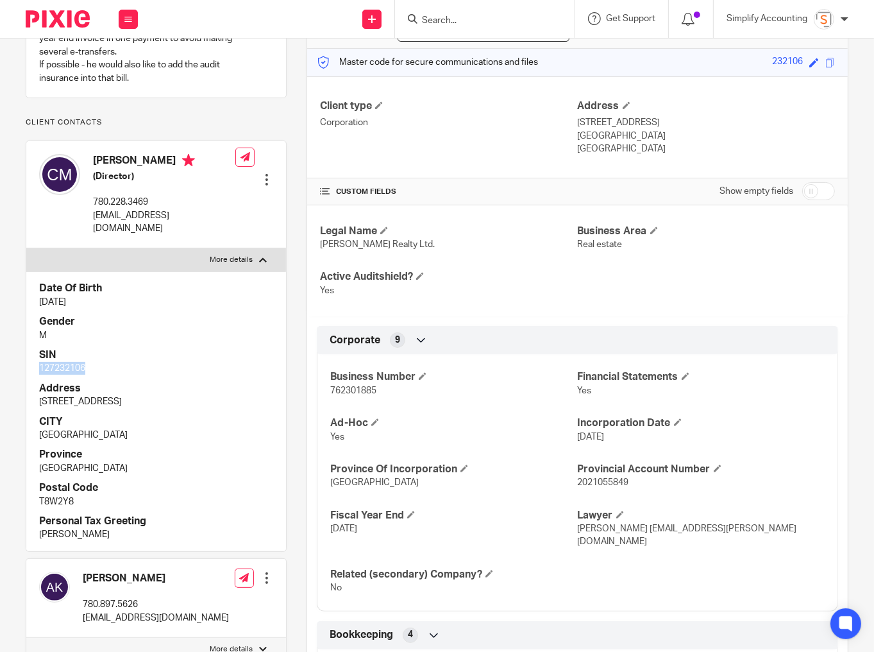
checkbox input "false"
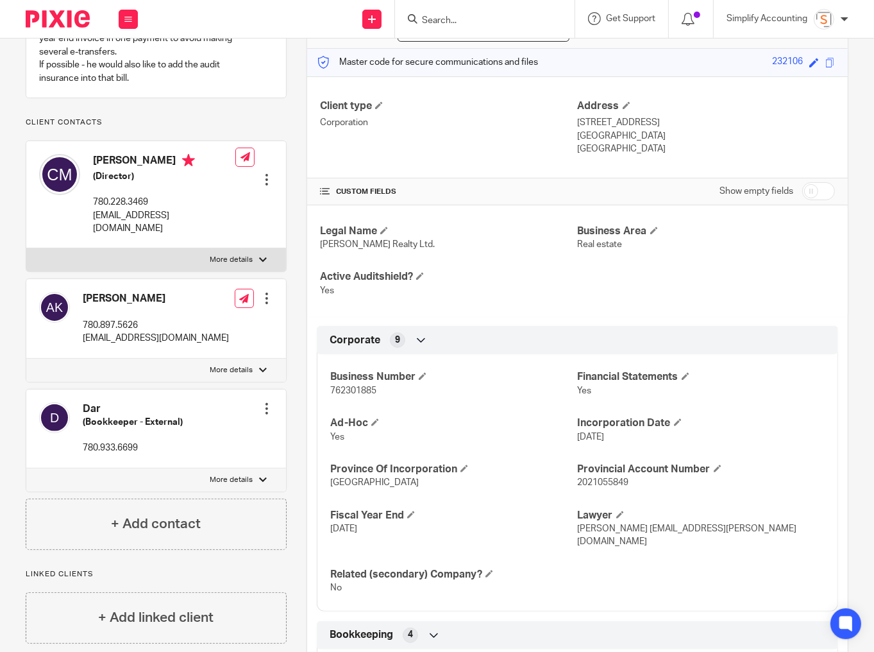
click at [221, 366] on p "More details" at bounding box center [231, 370] width 43 height 10
click at [26, 359] on input "More details" at bounding box center [26, 358] width 1 height 1
checkbox input "true"
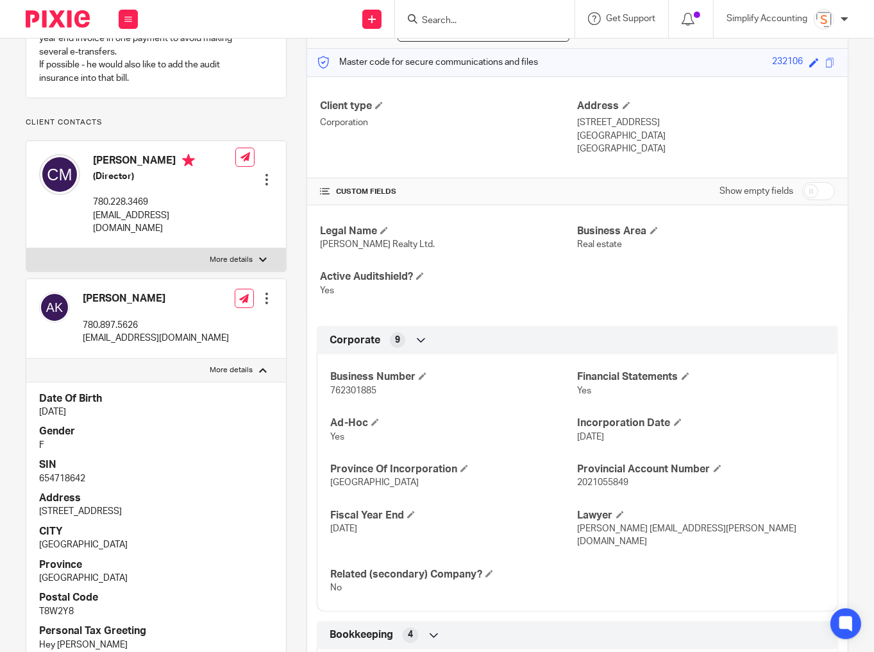
click at [74, 477] on p "654718642" at bounding box center [156, 478] width 234 height 13
copy p "654718642"
click at [464, 25] on input "Search" at bounding box center [478, 21] width 115 height 12
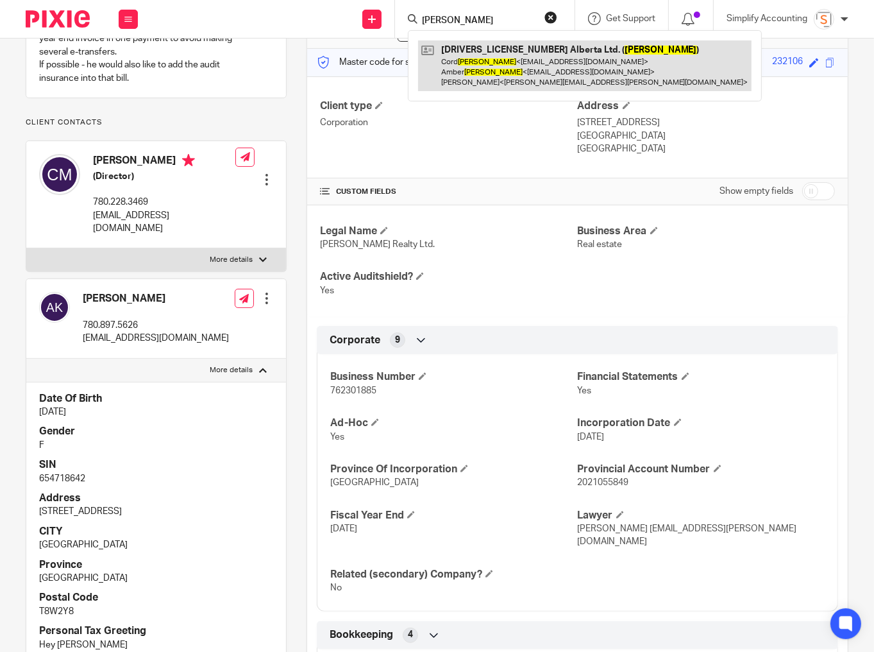
type input "spero"
drag, startPoint x: 463, startPoint y: 60, endPoint x: 455, endPoint y: 61, distance: 7.8
click at [463, 60] on link at bounding box center [585, 65] width 334 height 51
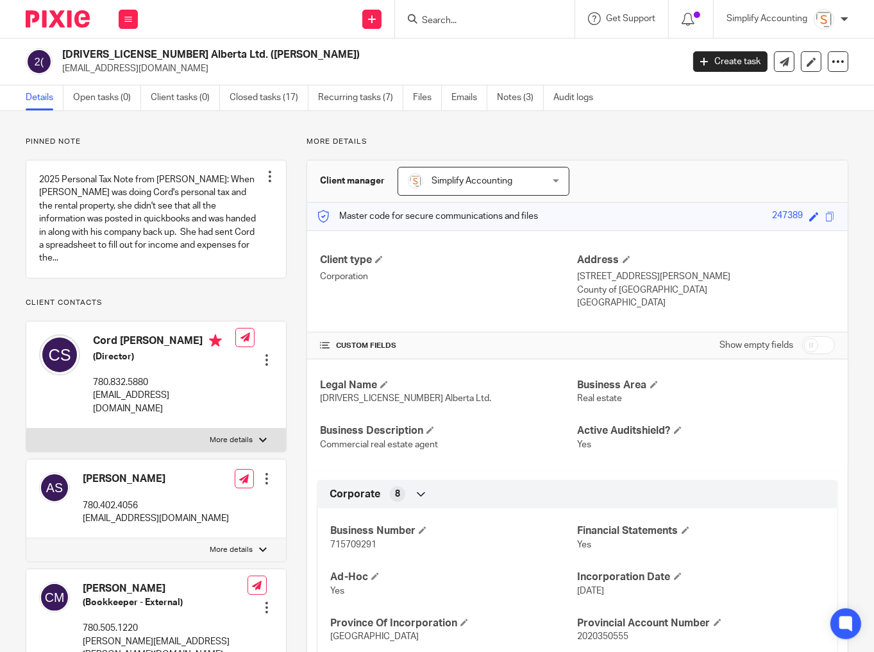
click at [358, 545] on span "715709291" at bounding box center [353, 544] width 46 height 9
click at [359, 545] on span "715709291" at bounding box center [353, 544] width 46 height 9
copy span "715709291"
click at [218, 435] on p "More details" at bounding box center [231, 440] width 43 height 10
click at [26, 428] on input "More details" at bounding box center [26, 428] width 1 height 1
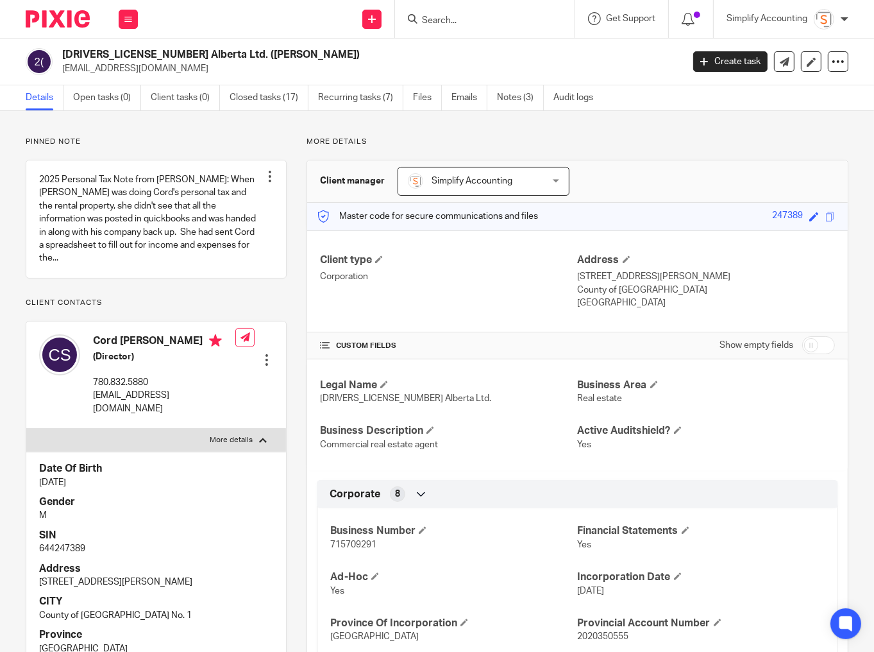
click at [68, 542] on p "644247389" at bounding box center [156, 548] width 234 height 13
copy p "644247389"
click at [229, 435] on p "More details" at bounding box center [231, 440] width 43 height 10
click at [26, 428] on input "More details" at bounding box center [26, 428] width 1 height 1
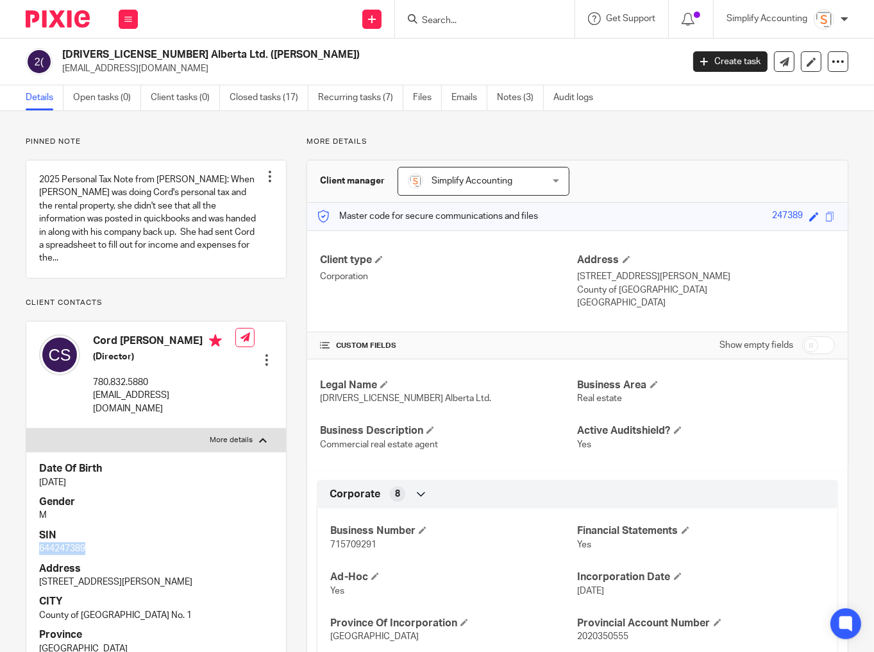
checkbox input "false"
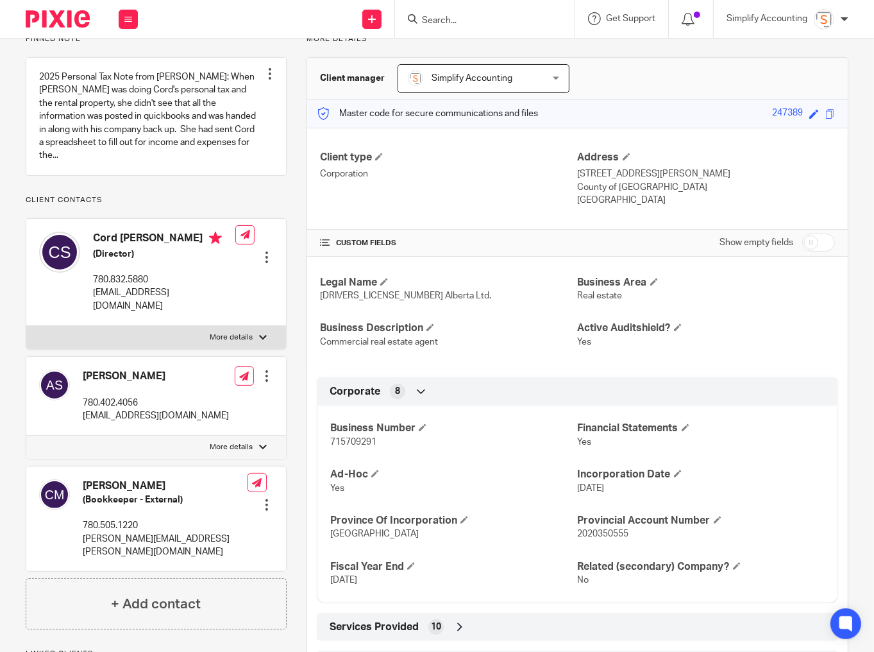
scroll to position [154, 0]
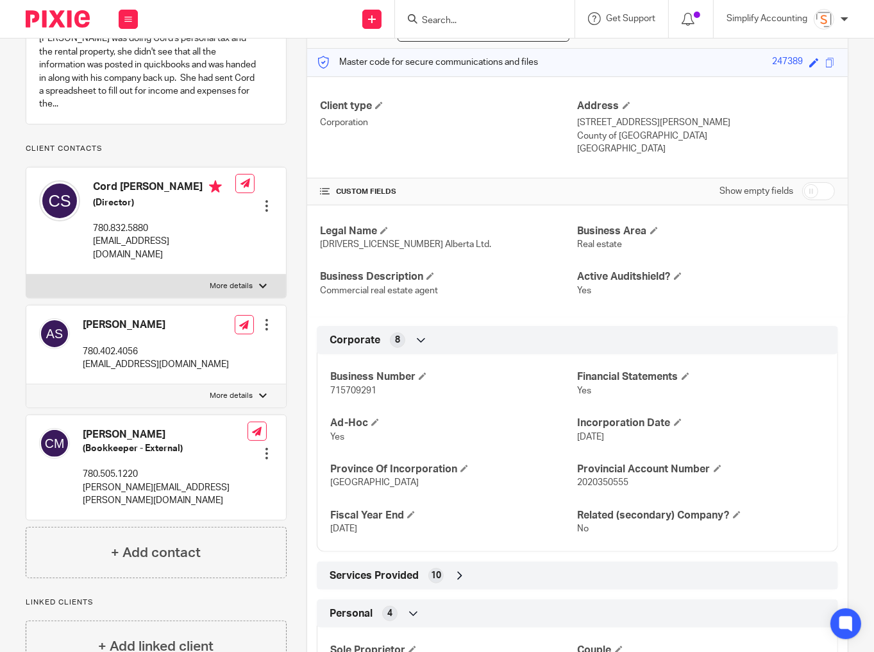
click at [226, 384] on label "More details" at bounding box center [156, 395] width 260 height 23
click at [26, 384] on input "More details" at bounding box center [26, 384] width 1 height 1
checkbox input "true"
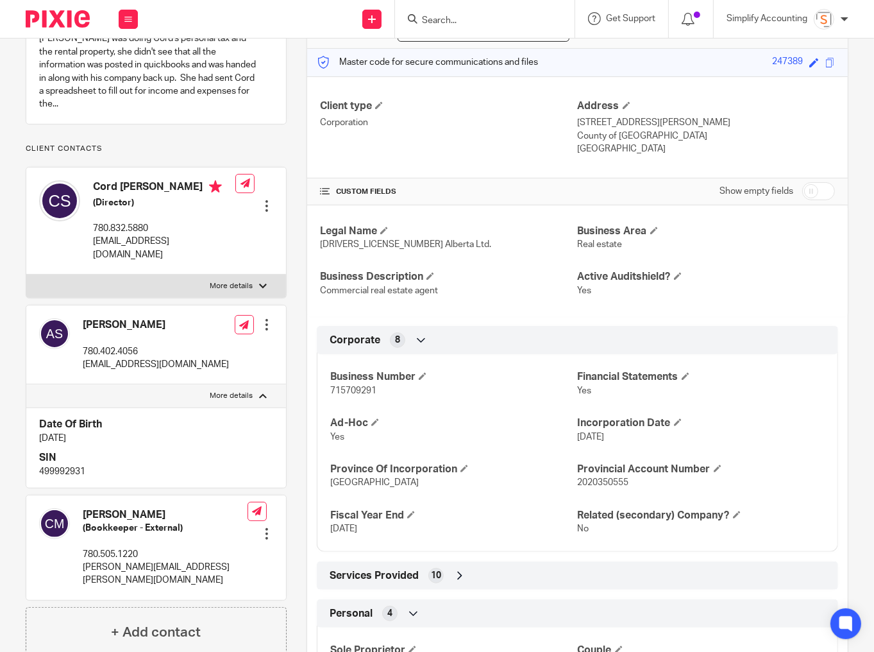
click at [63, 465] on p "499992931" at bounding box center [156, 471] width 234 height 13
copy p "499992931"
click at [455, 18] on input "Search" at bounding box center [478, 21] width 115 height 12
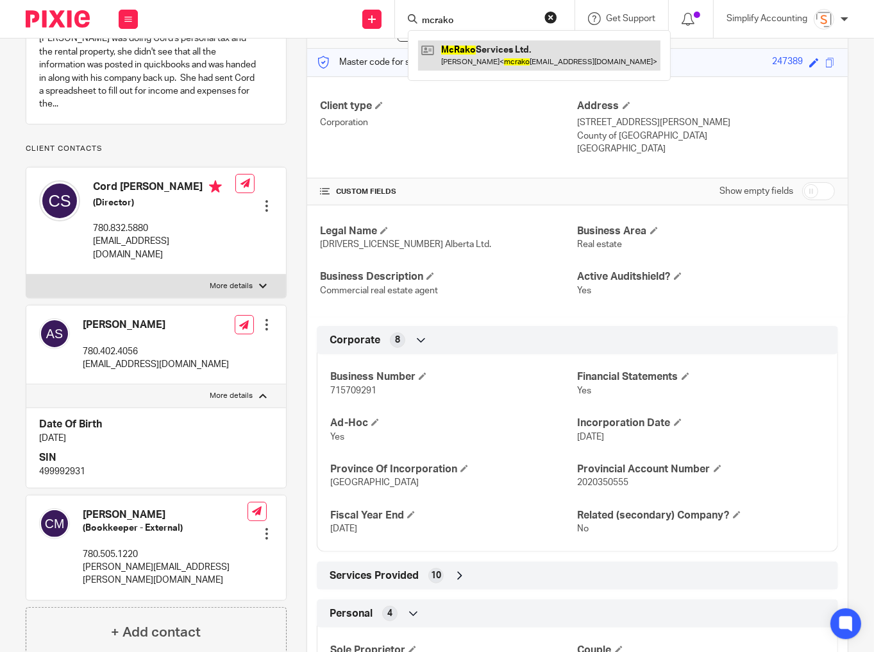
type input "mcrako"
click at [489, 59] on link at bounding box center [539, 55] width 242 height 30
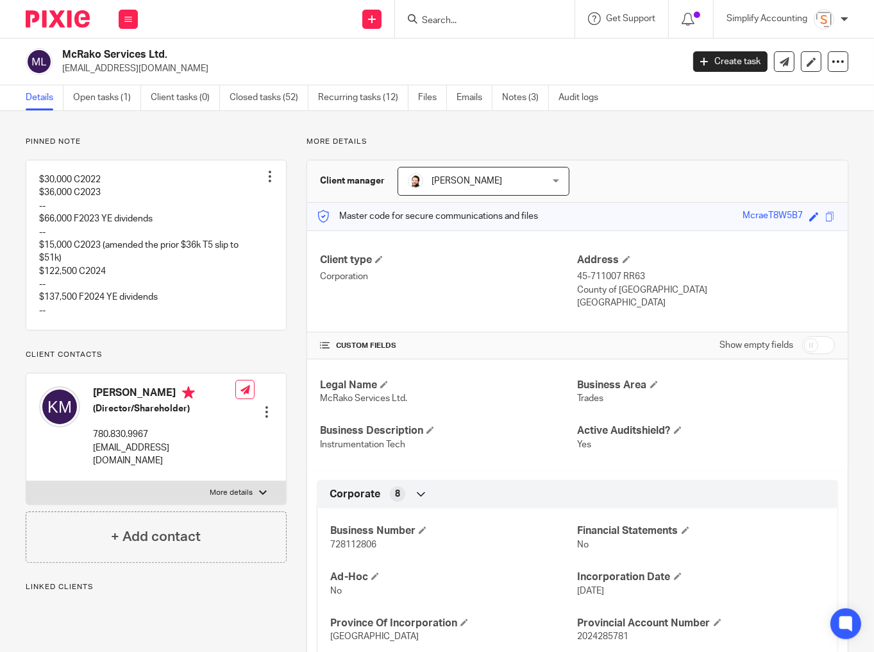
click at [339, 543] on span "728112806" at bounding box center [353, 544] width 46 height 9
copy span "728112806"
click at [224, 497] on label "More details" at bounding box center [156, 492] width 260 height 23
click at [26, 481] on input "More details" at bounding box center [26, 480] width 1 height 1
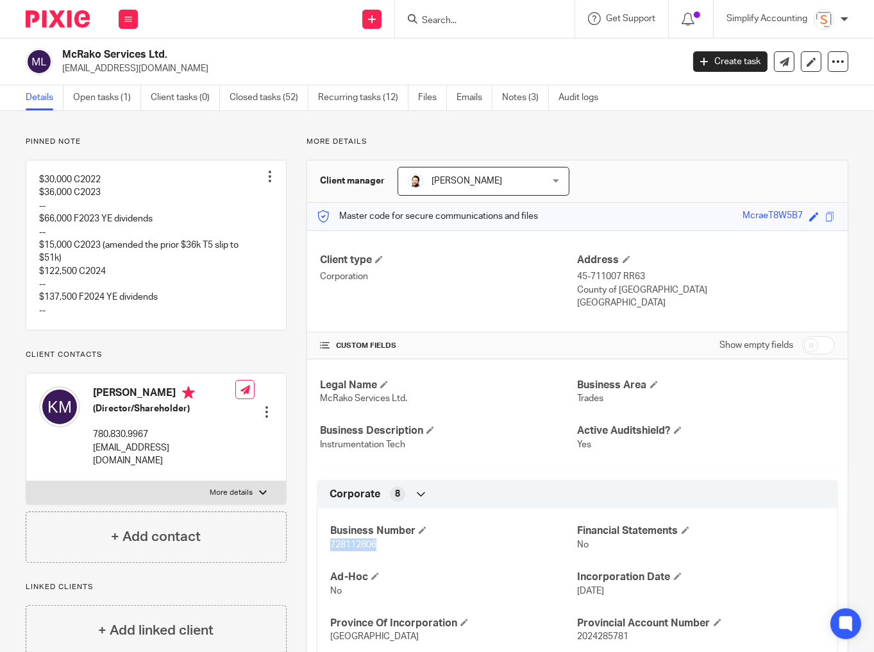
checkbox input "true"
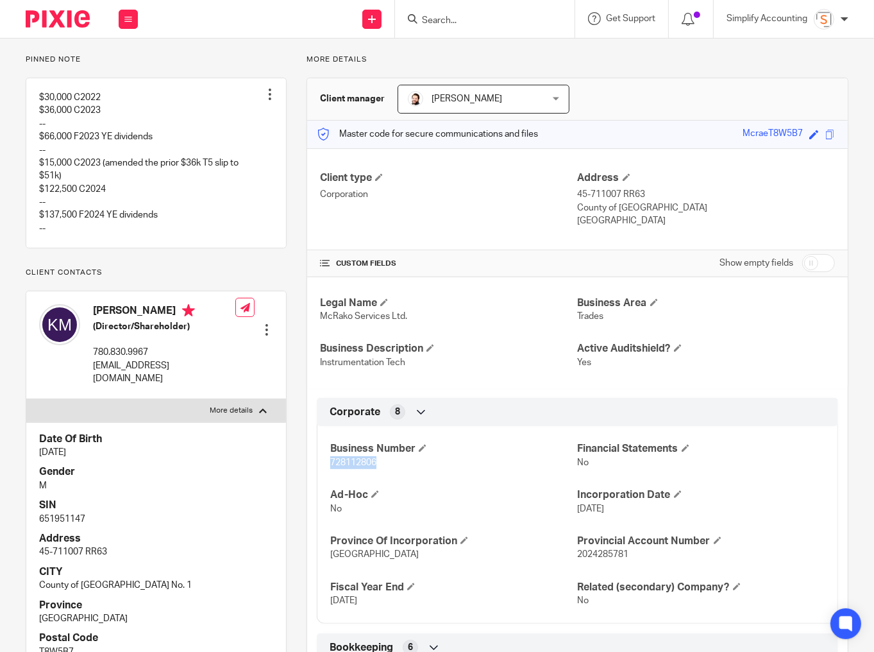
scroll to position [205, 0]
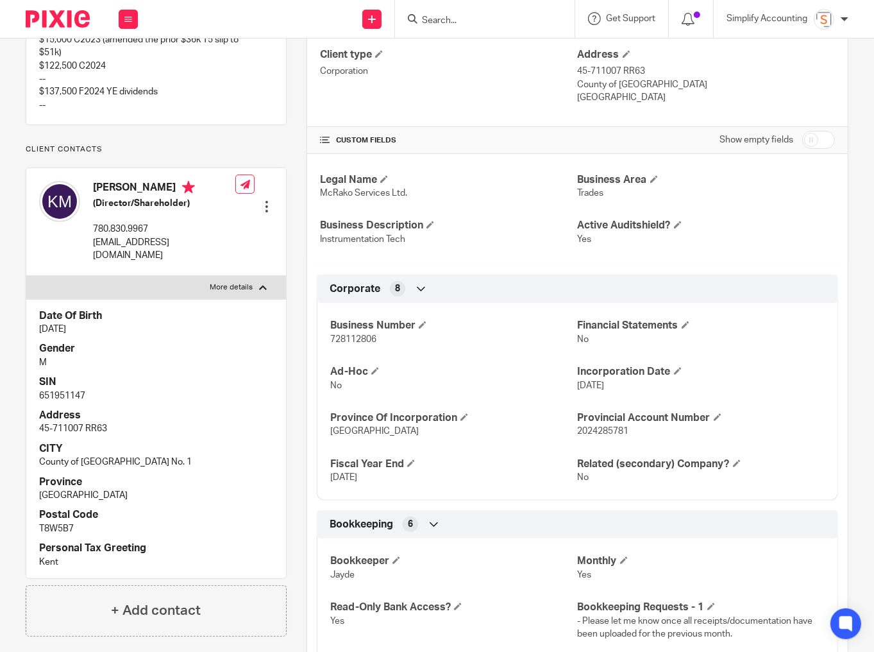
click at [78, 393] on p "651951147" at bounding box center [156, 395] width 234 height 13
copy p "651951147"
click at [448, 24] on input "Search" at bounding box center [478, 21] width 115 height 12
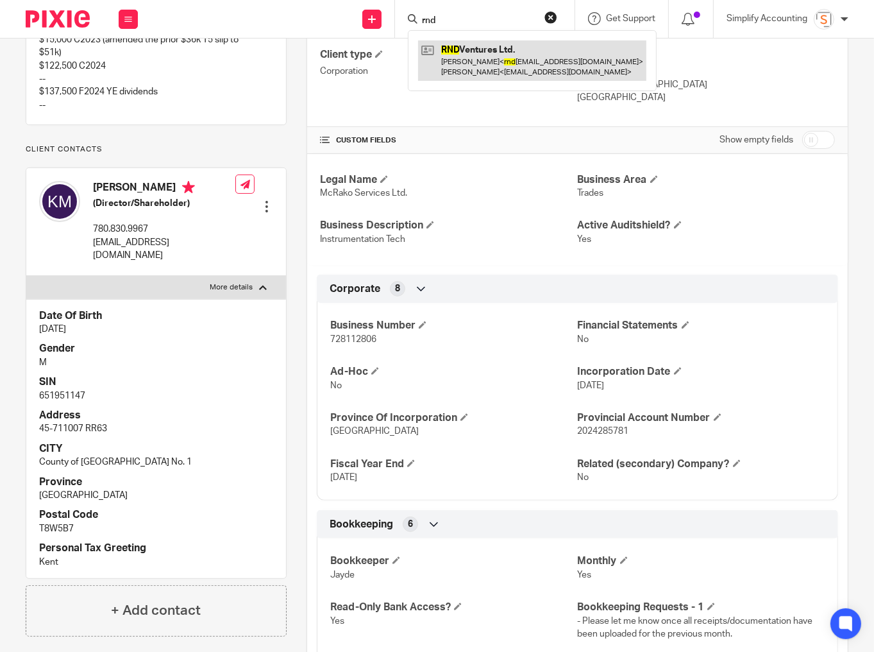
type input "rnd"
drag, startPoint x: 461, startPoint y: 46, endPoint x: 442, endPoint y: 50, distance: 19.1
click at [461, 46] on link at bounding box center [532, 60] width 228 height 40
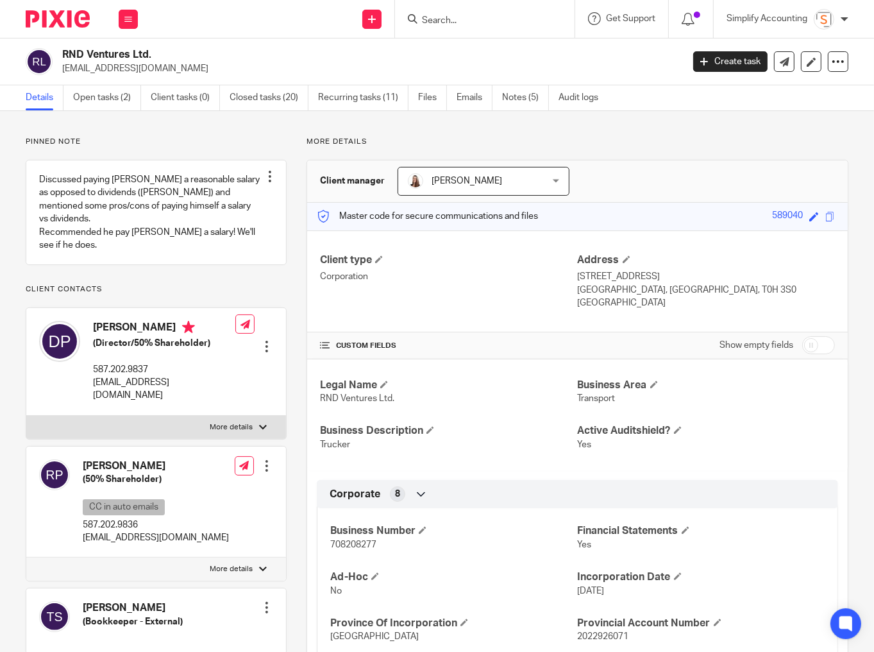
click at [357, 543] on span "708208277" at bounding box center [353, 544] width 46 height 9
copy p "708208277"
drag, startPoint x: 236, startPoint y: 411, endPoint x: 219, endPoint y: 420, distance: 19.2
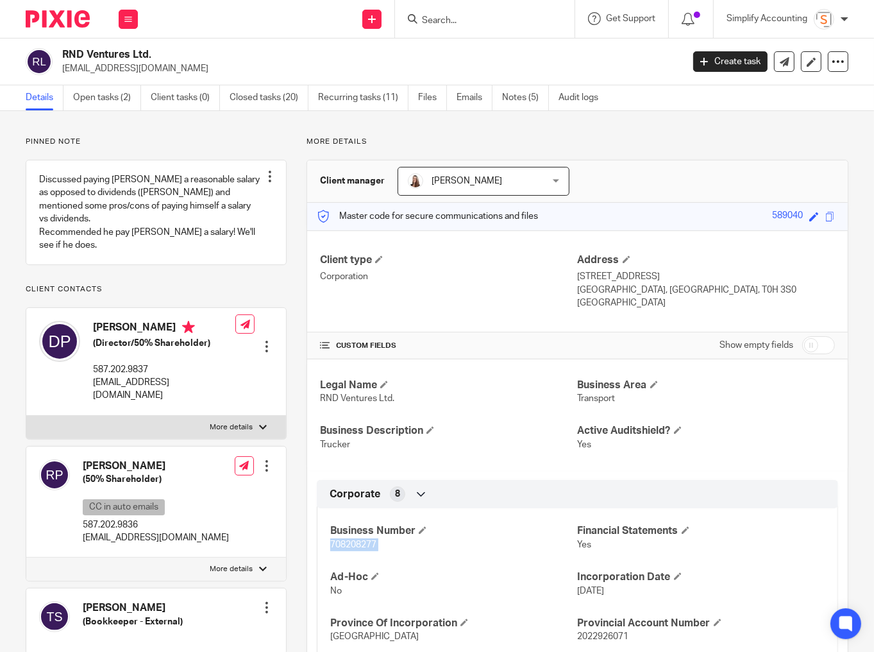
click at [236, 422] on p "More details" at bounding box center [231, 427] width 43 height 10
click at [26, 415] on input "More details" at bounding box center [26, 415] width 1 height 1
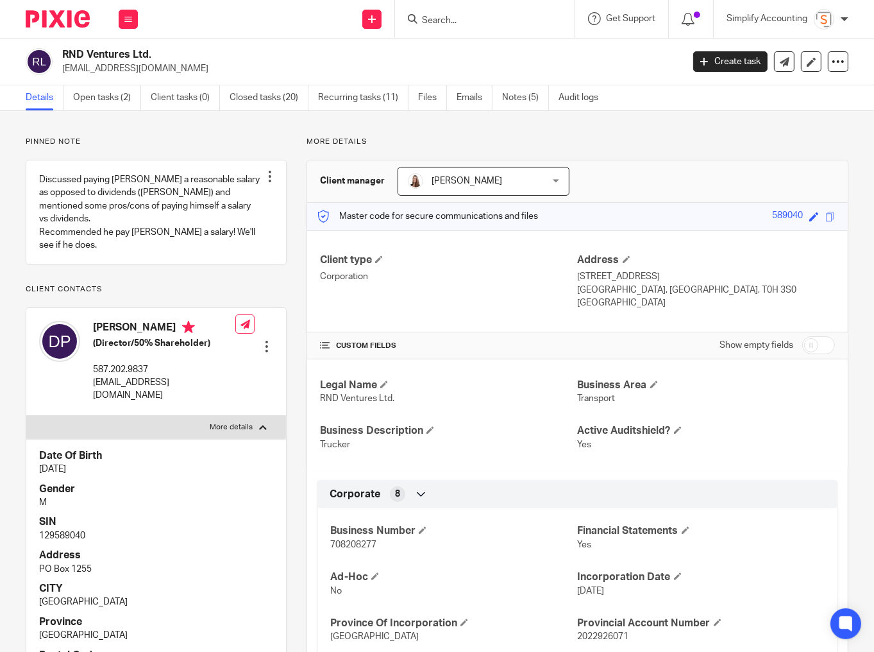
click at [69, 529] on p "129589040" at bounding box center [156, 535] width 234 height 13
copy div "129589040"
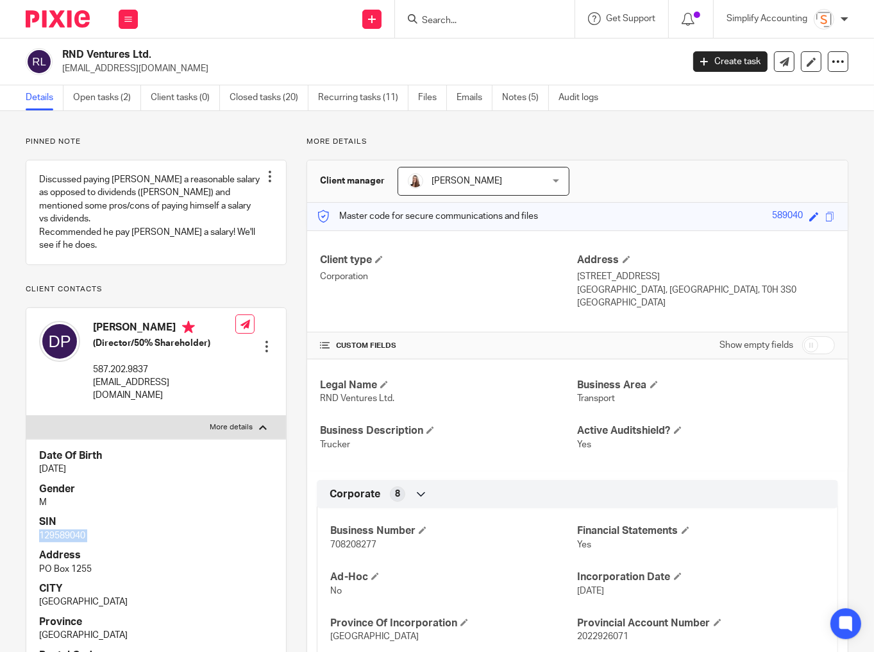
click at [235, 422] on p "More details" at bounding box center [231, 427] width 43 height 10
click at [26, 416] on input "More details" at bounding box center [26, 415] width 1 height 1
checkbox input "false"
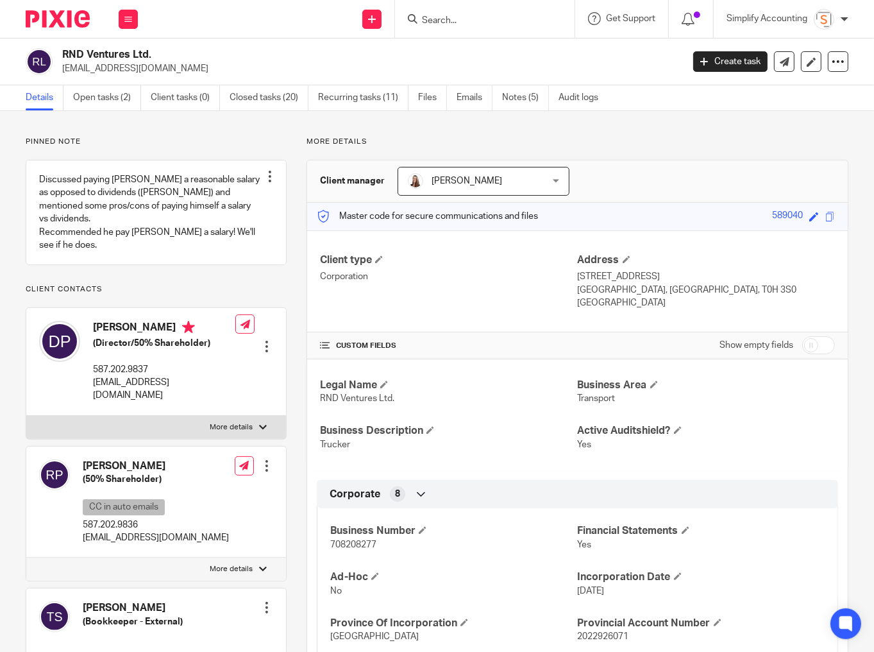
scroll to position [103, 0]
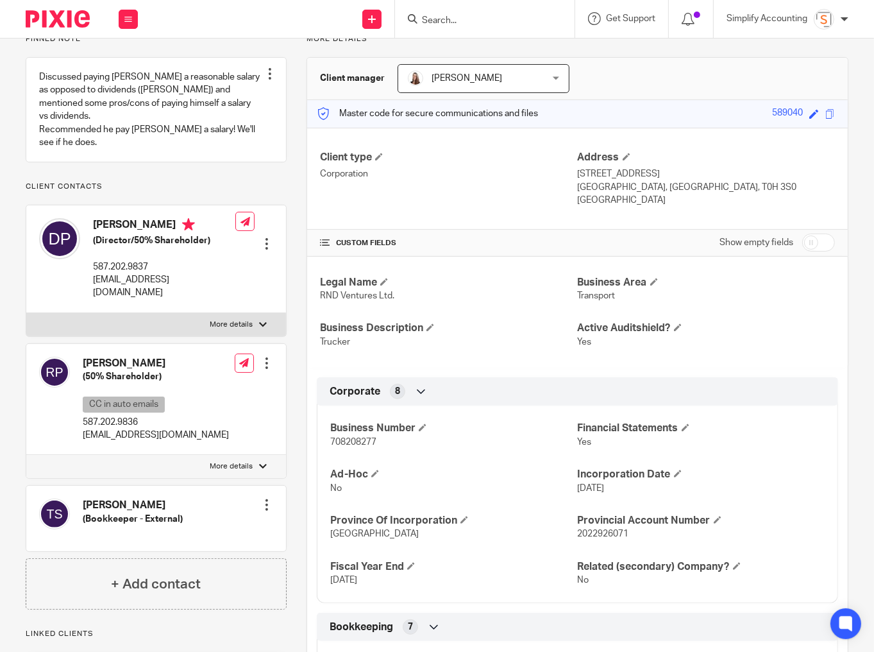
click at [228, 461] on p "More details" at bounding box center [231, 466] width 43 height 10
click at [26, 454] on input "More details" at bounding box center [26, 454] width 1 height 1
checkbox input "true"
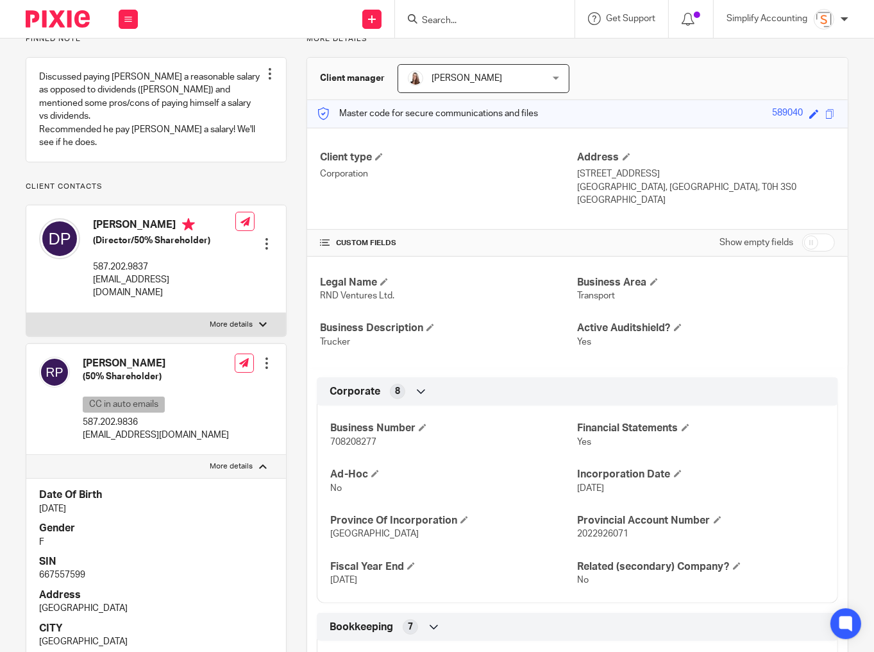
click at [49, 568] on p "667557599" at bounding box center [156, 574] width 234 height 13
copy p "667557599"
click at [452, 7] on div at bounding box center [485, 19] width 180 height 38
click at [448, 16] on input "Search" at bounding box center [478, 21] width 115 height 12
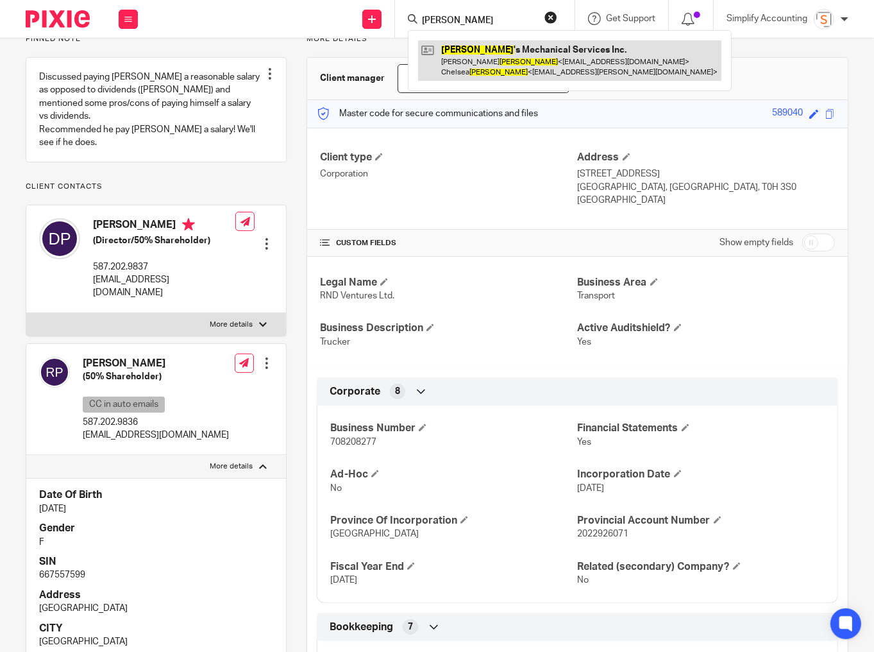
type input "holler"
click at [473, 60] on link at bounding box center [569, 60] width 303 height 40
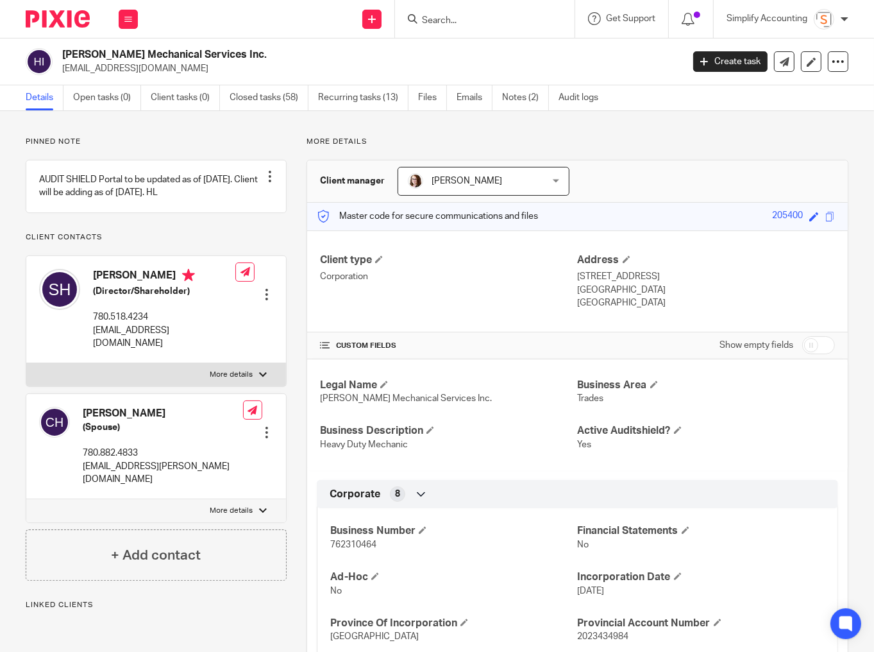
click at [353, 541] on span "762310464" at bounding box center [353, 544] width 46 height 9
copy span "762310464"
click at [230, 377] on p "More details" at bounding box center [231, 375] width 43 height 10
click at [26, 363] on input "More details" at bounding box center [26, 362] width 1 height 1
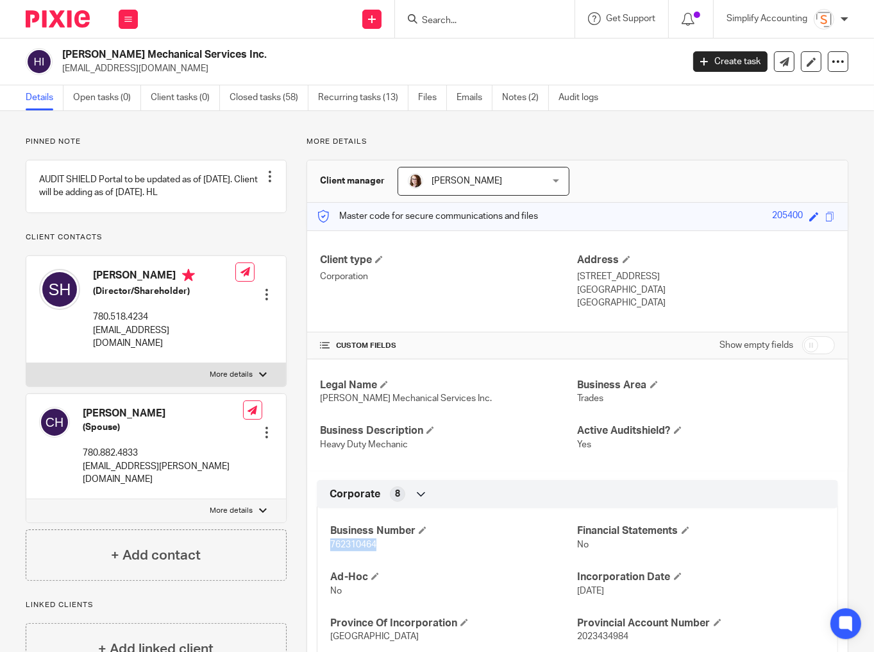
checkbox input "true"
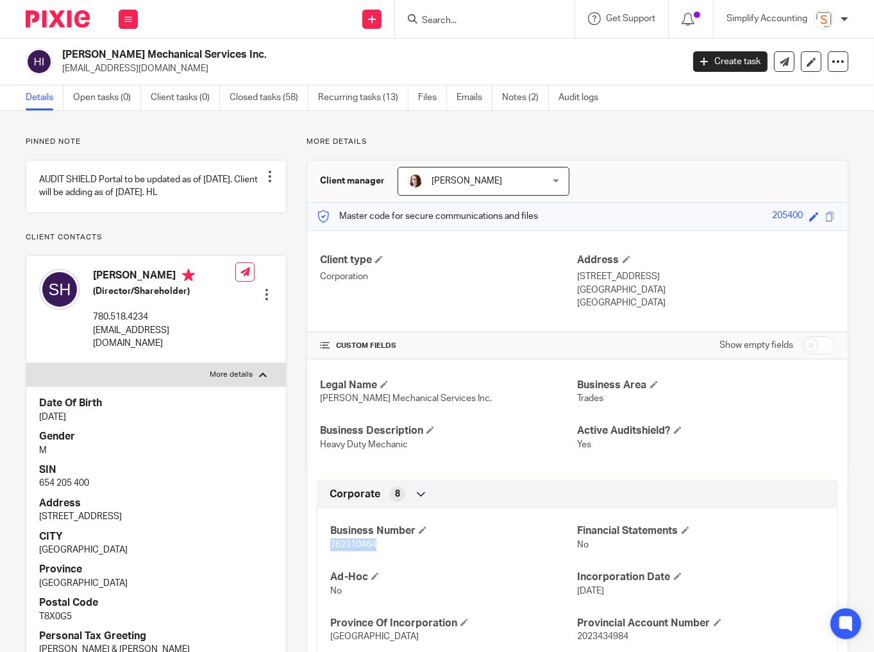
click at [263, 288] on div at bounding box center [266, 294] width 13 height 13
click at [164, 312] on link "Edit contact" at bounding box center [207, 315] width 123 height 19
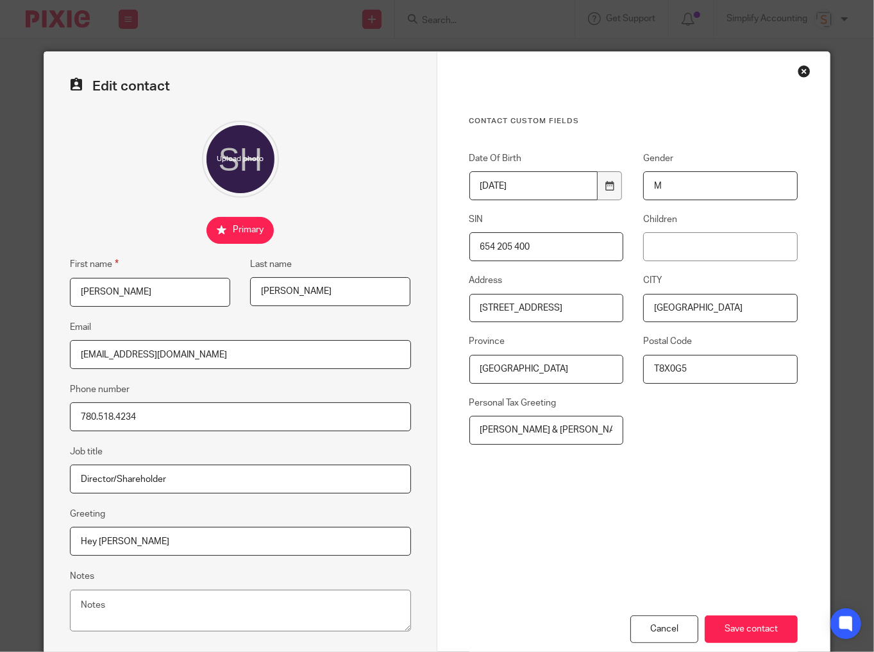
click at [490, 248] on input "654 205 400" at bounding box center [547, 246] width 155 height 29
click at [507, 251] on input "654205 400" at bounding box center [547, 246] width 155 height 29
click at [509, 248] on input "654205400" at bounding box center [547, 246] width 155 height 29
click at [508, 248] on input "654205400" at bounding box center [547, 246] width 155 height 29
type input "654205400"
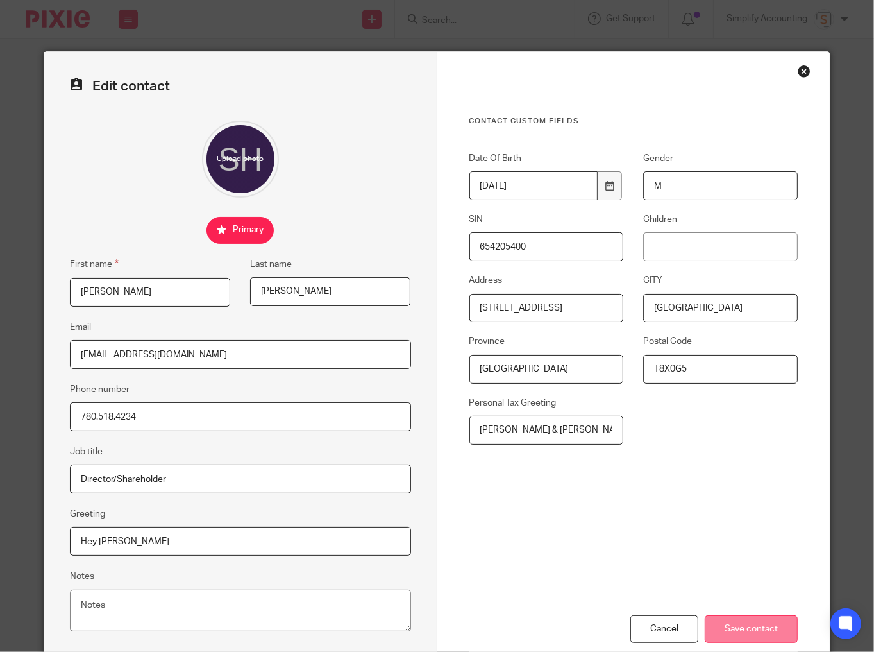
click at [773, 634] on input "Save contact" at bounding box center [751, 629] width 93 height 28
click at [763, 624] on input "Save contact" at bounding box center [751, 629] width 93 height 28
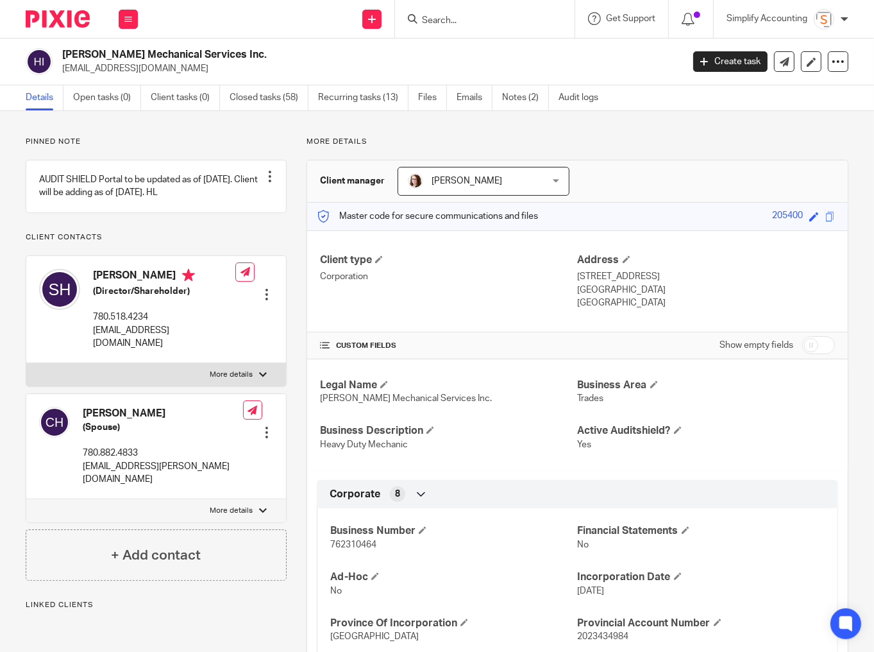
click at [236, 506] on p "More details" at bounding box center [231, 511] width 43 height 10
click at [26, 498] on input "More details" at bounding box center [26, 498] width 1 height 1
checkbox input "true"
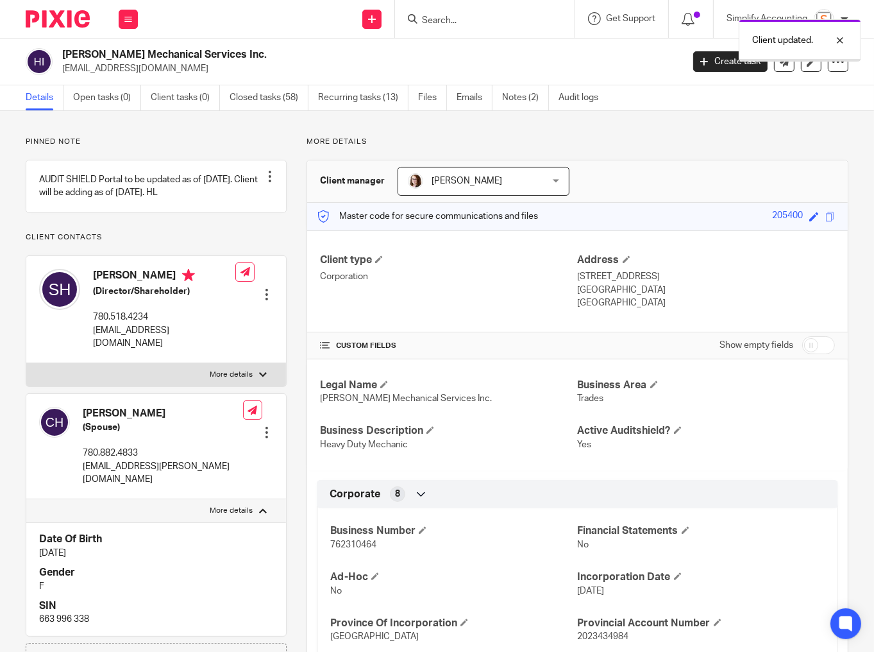
click at [263, 426] on div at bounding box center [266, 432] width 13 height 13
drag, startPoint x: 198, startPoint y: 436, endPoint x: 191, endPoint y: 437, distance: 7.1
click at [198, 437] on link "Edit contact" at bounding box center [207, 439] width 123 height 19
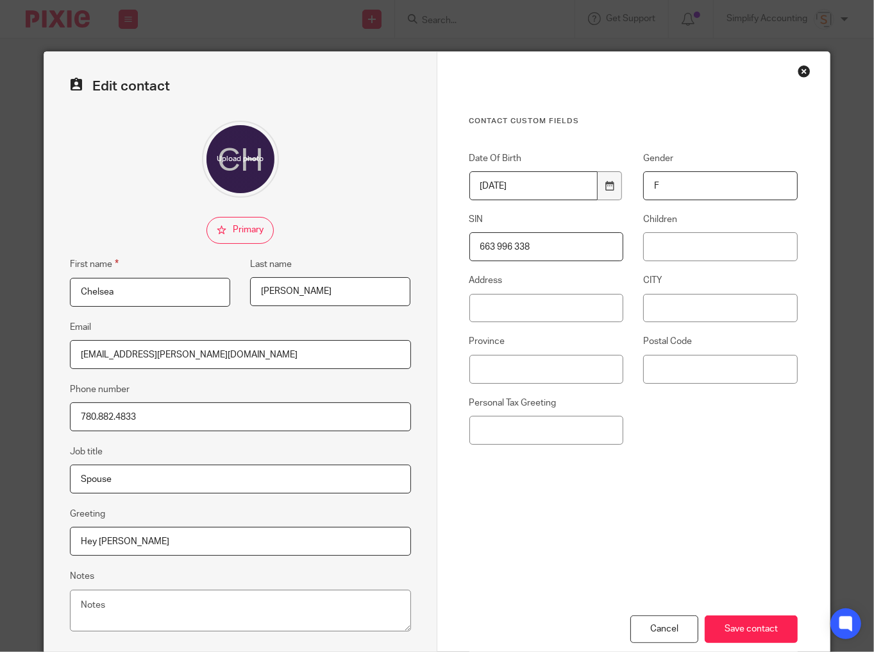
click at [495, 247] on input "663 996 338" at bounding box center [547, 246] width 155 height 29
click at [510, 250] on input "663996 338" at bounding box center [547, 246] width 155 height 29
click at [505, 245] on input "663996338" at bounding box center [547, 246] width 155 height 29
type input "663996338"
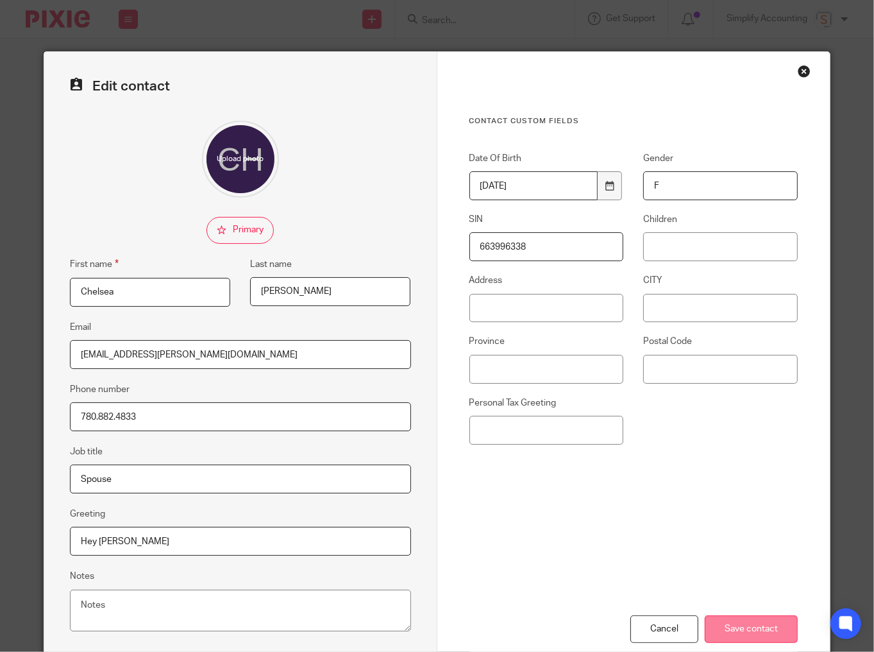
click at [755, 623] on input "Save contact" at bounding box center [751, 629] width 93 height 28
click at [738, 620] on input "Save contact" at bounding box center [751, 629] width 93 height 28
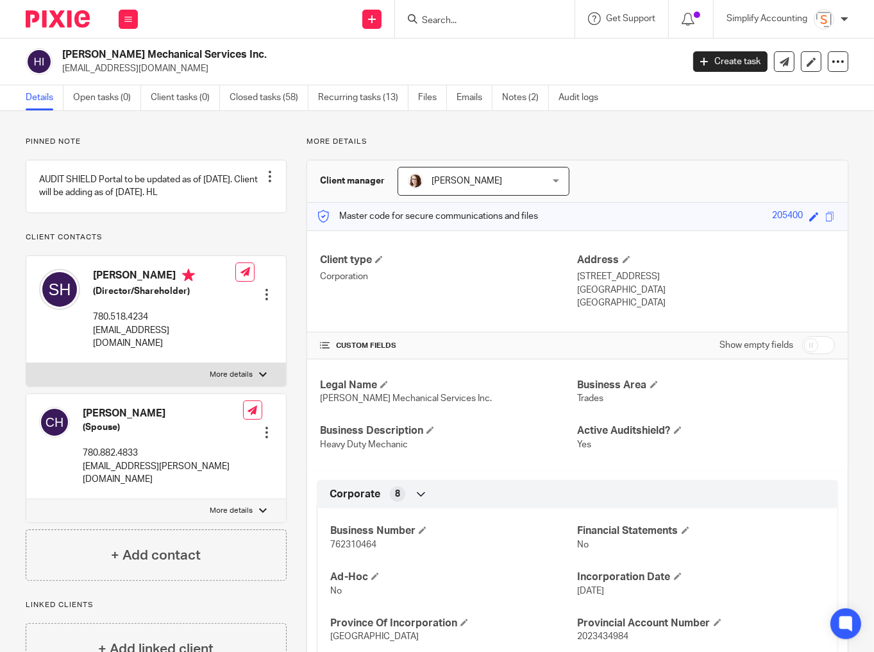
click at [450, 15] on input "Search" at bounding box center [478, 21] width 115 height 12
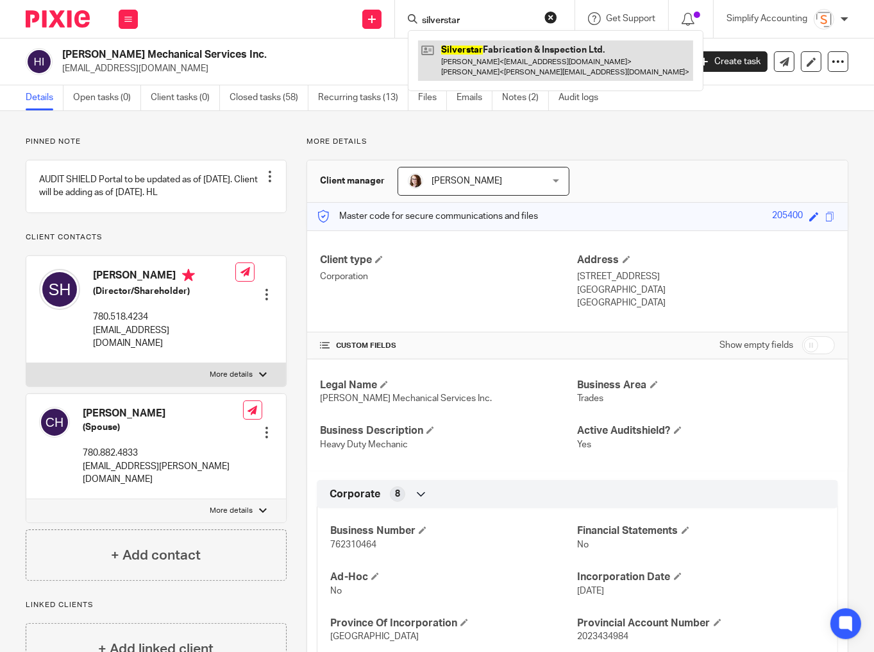
type input "silverstar"
click at [470, 49] on link at bounding box center [555, 60] width 275 height 40
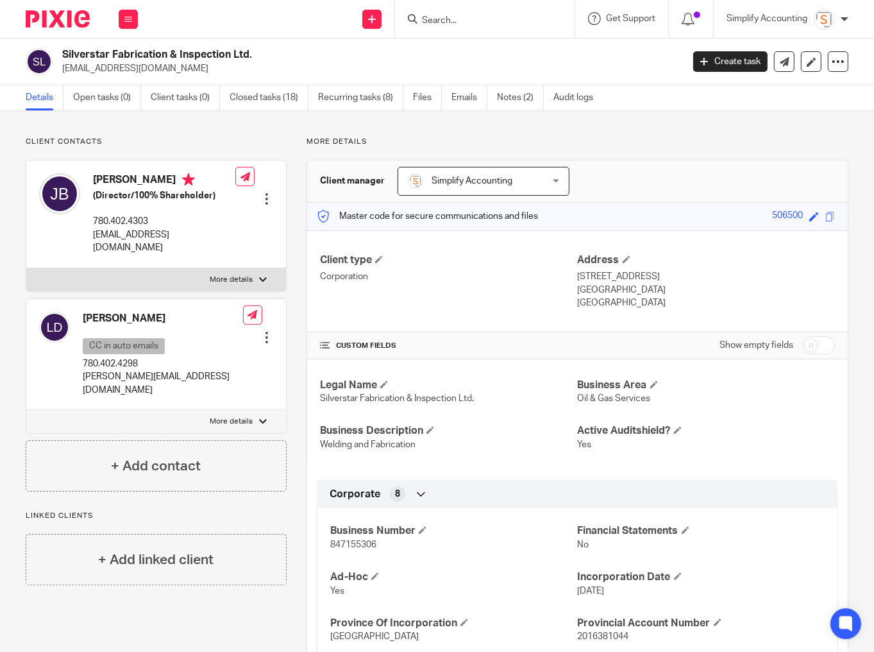
click at [347, 541] on span "847155306" at bounding box center [353, 544] width 46 height 9
copy span "847155306"
click at [243, 275] on p "More details" at bounding box center [231, 280] width 43 height 10
click at [26, 268] on input "More details" at bounding box center [26, 268] width 1 height 1
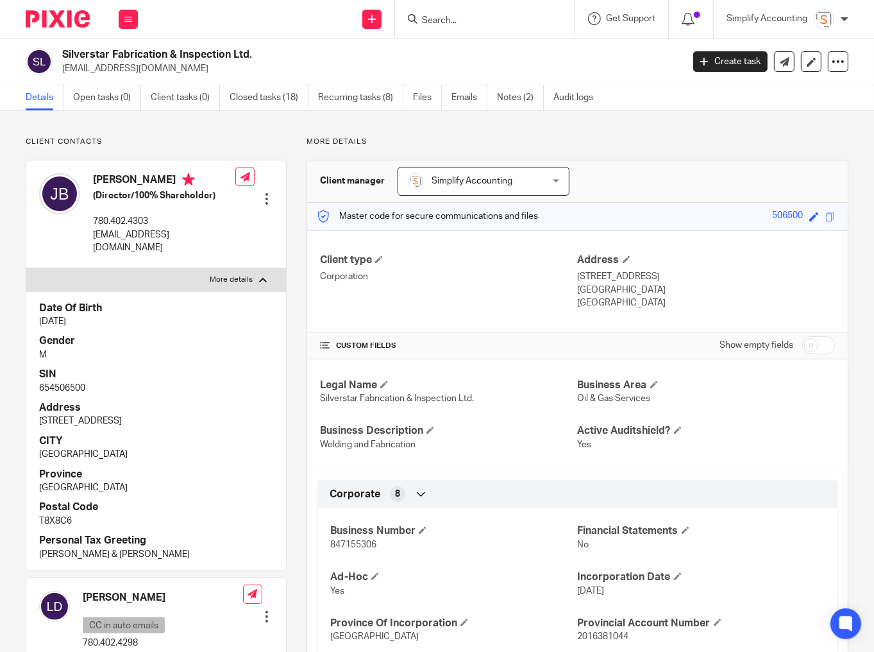
click at [72, 382] on p "654506500" at bounding box center [156, 388] width 234 height 13
copy p "654506500"
click at [228, 275] on p "More details" at bounding box center [231, 280] width 43 height 10
click at [26, 268] on input "More details" at bounding box center [26, 268] width 1 height 1
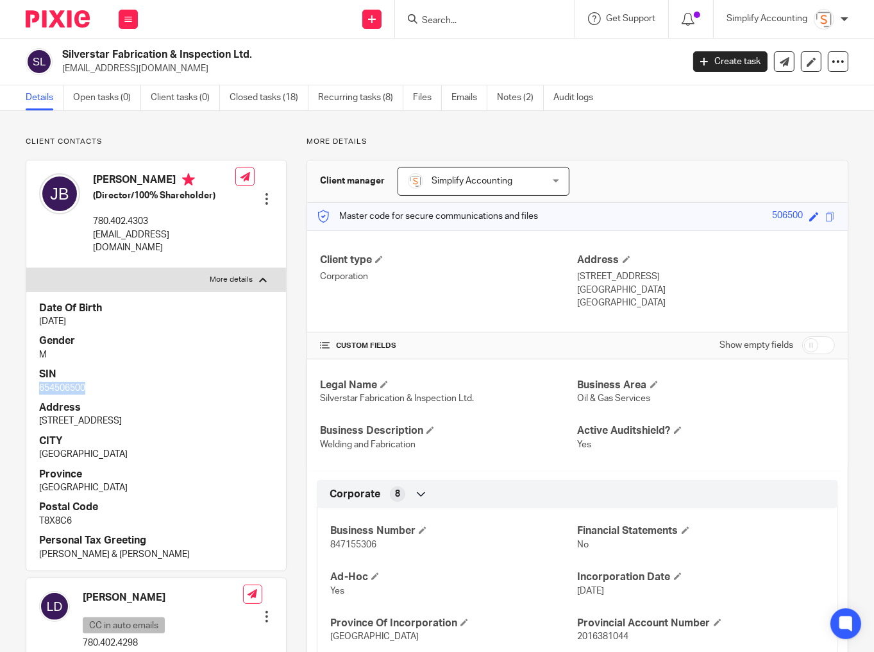
checkbox input "false"
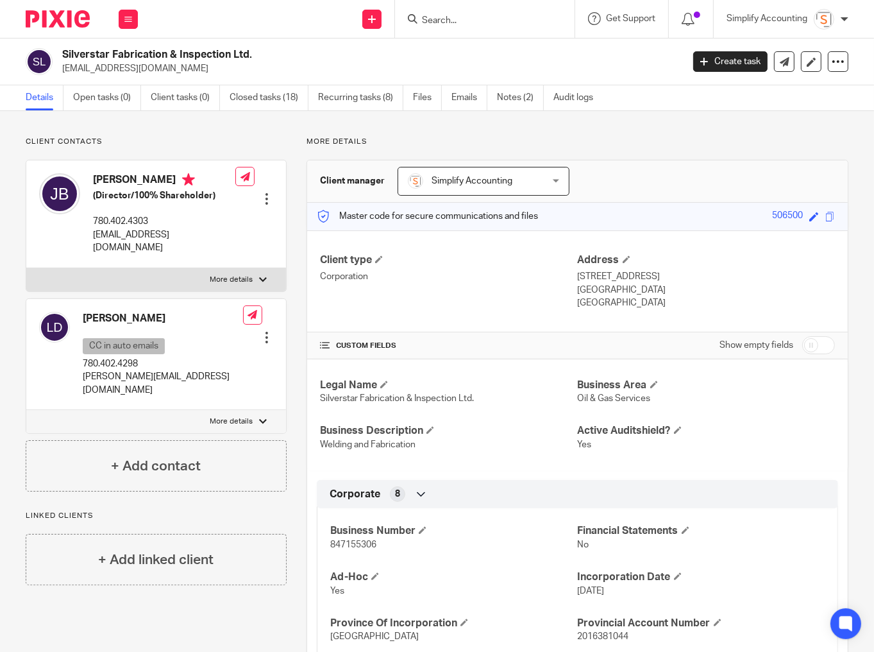
click at [221, 410] on label "More details" at bounding box center [156, 421] width 260 height 23
click at [26, 409] on input "More details" at bounding box center [26, 409] width 1 height 1
checkbox input "true"
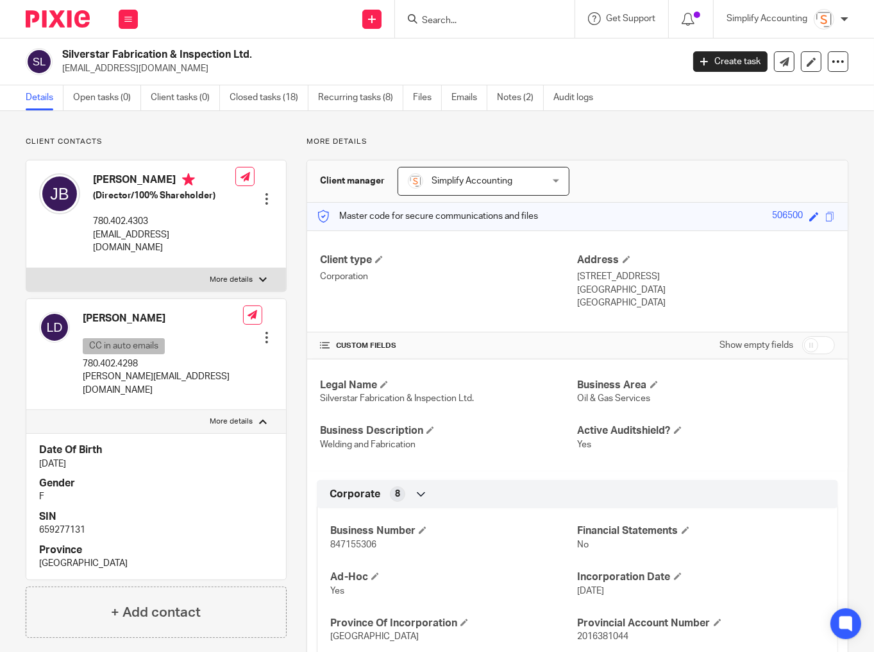
click at [55, 523] on p "659277131" at bounding box center [156, 529] width 234 height 13
copy p "659277131"
click at [439, 22] on input "Search" at bounding box center [478, 21] width 115 height 12
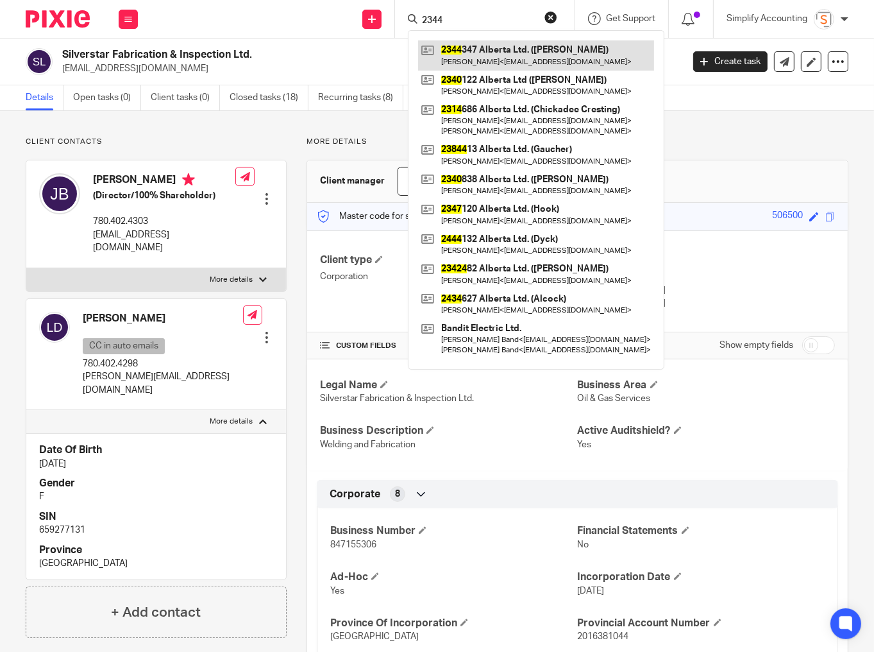
type input "2344"
click at [461, 56] on link at bounding box center [536, 55] width 236 height 30
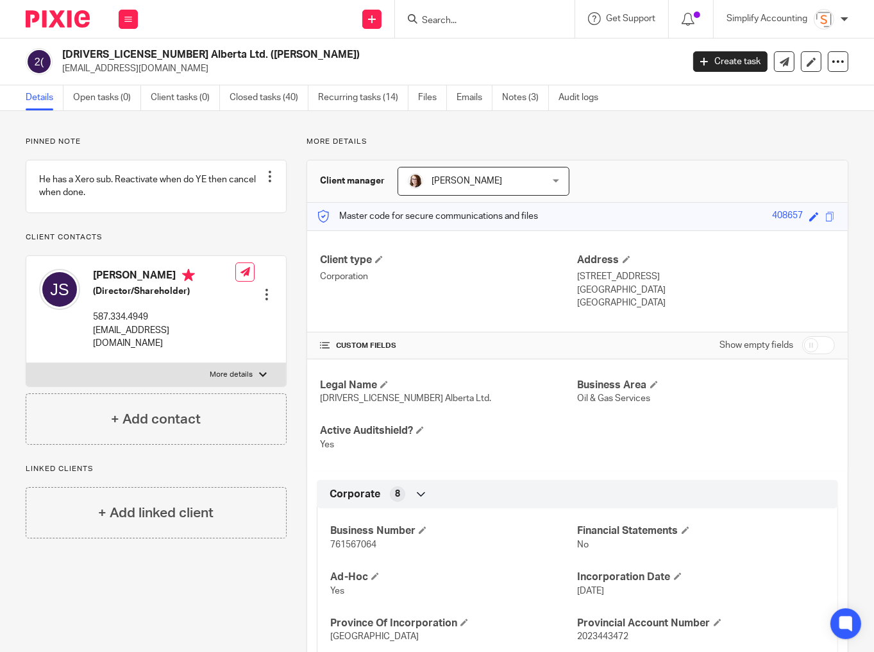
click at [363, 542] on span "761567064" at bounding box center [353, 544] width 46 height 9
copy span "761567064"
click at [234, 376] on p "More details" at bounding box center [231, 375] width 43 height 10
click at [26, 363] on input "More details" at bounding box center [26, 362] width 1 height 1
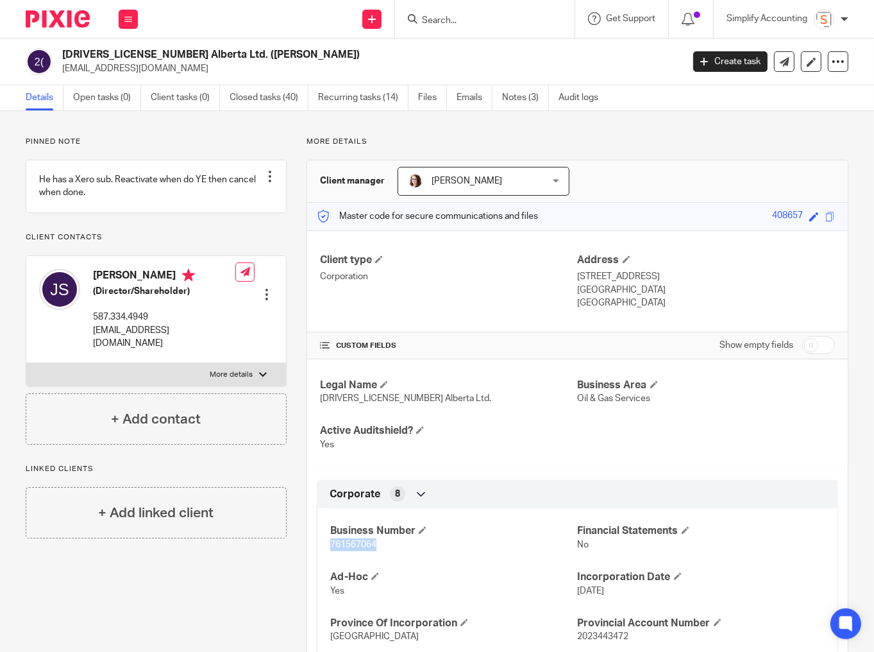
checkbox input "true"
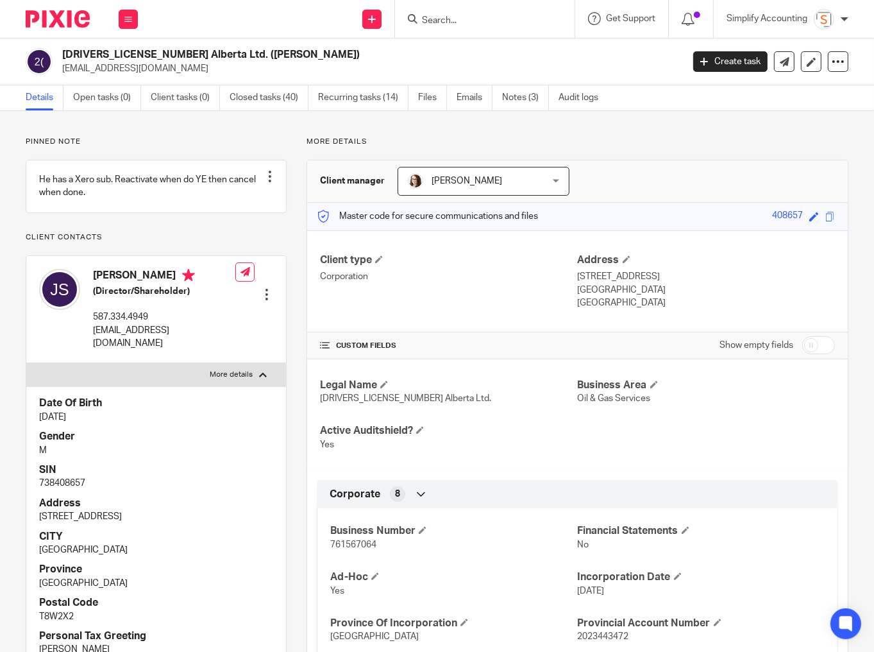
click at [67, 481] on p "738408657" at bounding box center [156, 483] width 234 height 13
copy p "738408657"
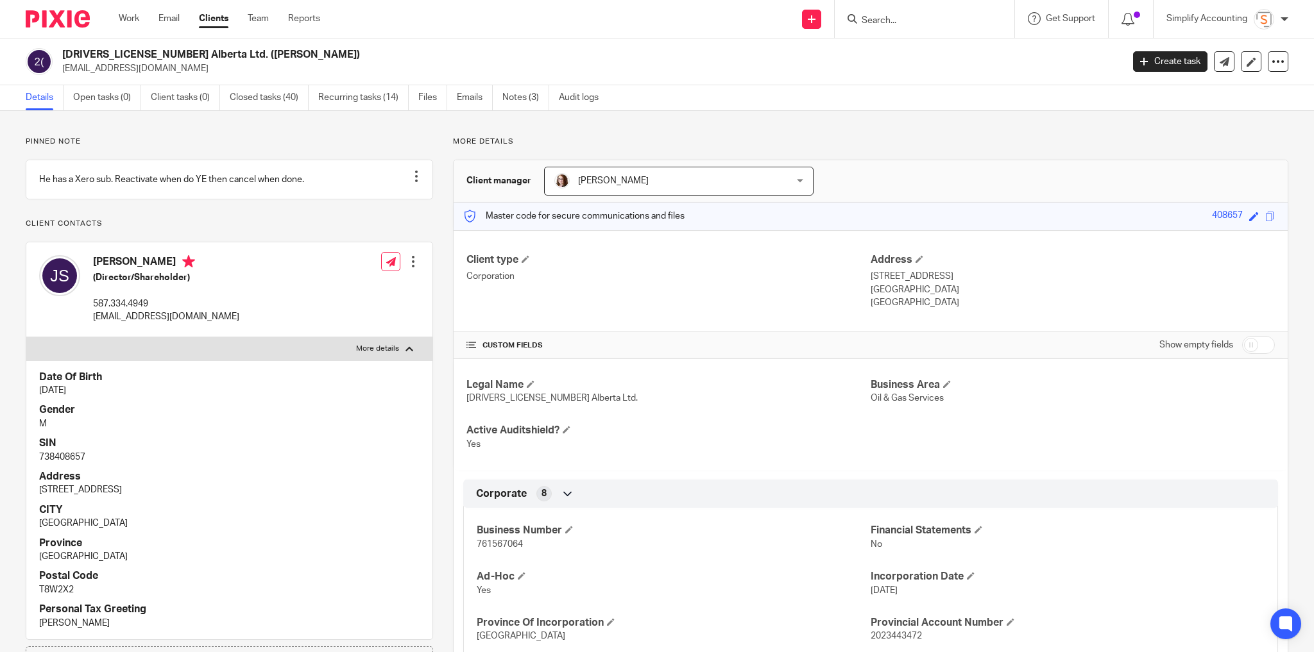
click at [874, 21] on input "Search" at bounding box center [917, 21] width 115 height 12
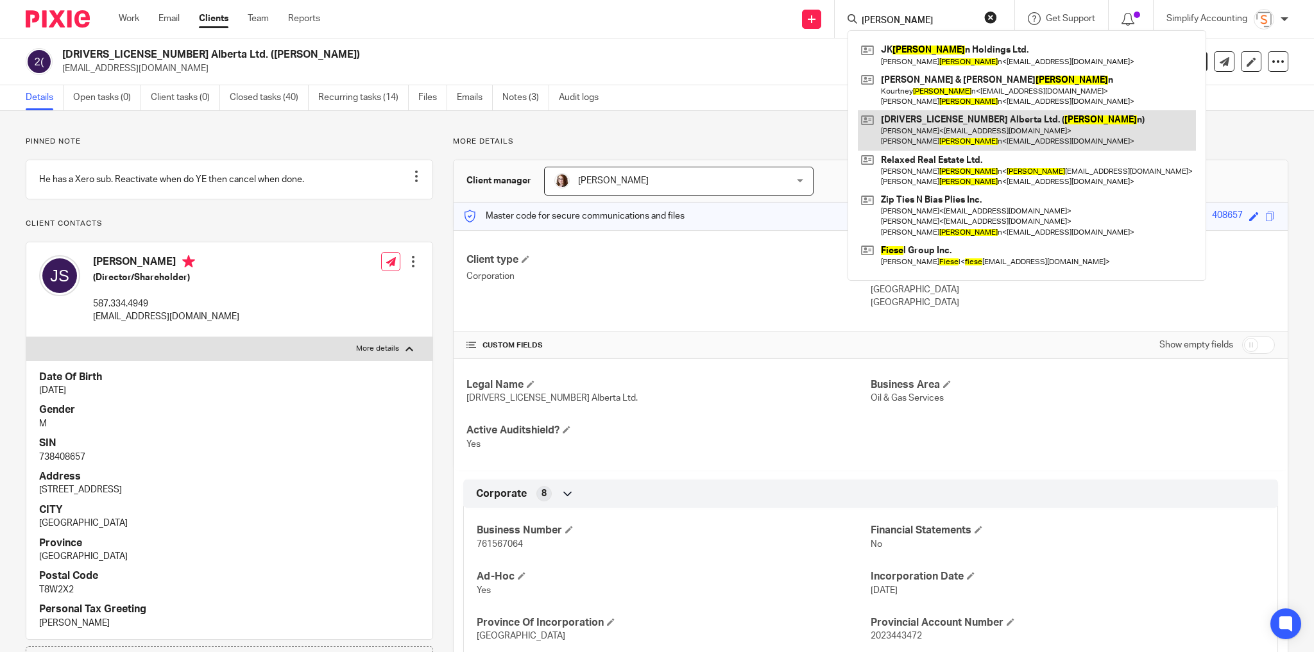
type input "friese"
click at [874, 119] on link at bounding box center [1027, 130] width 338 height 40
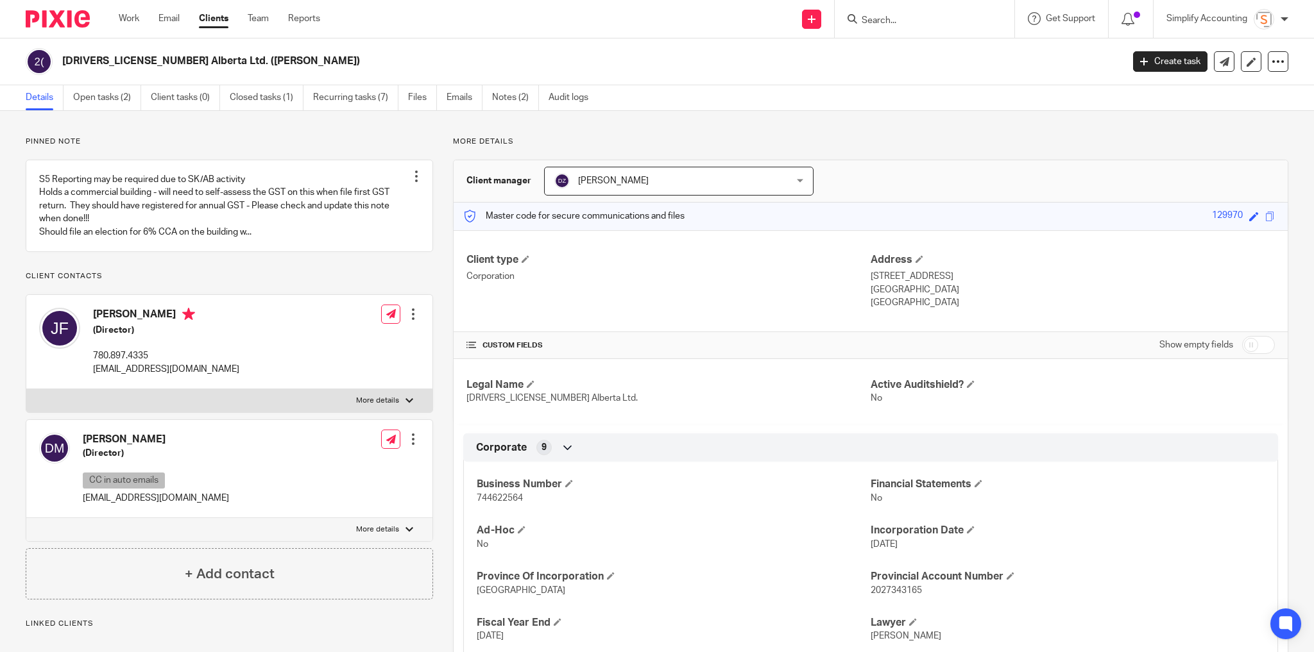
click at [521, 497] on p "744622564" at bounding box center [674, 498] width 394 height 13
click at [514, 497] on span "744622564" at bounding box center [500, 498] width 46 height 9
copy span "744622564"
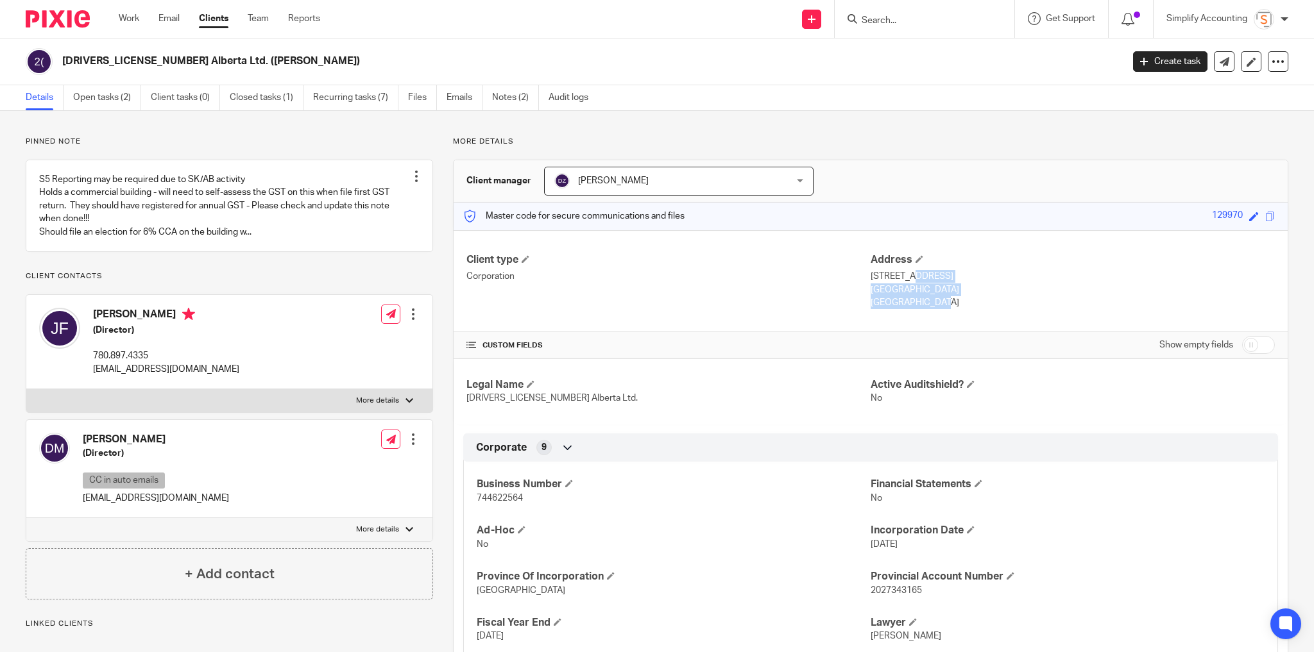
drag, startPoint x: 890, startPoint y: 303, endPoint x: 867, endPoint y: 276, distance: 35.9
click at [871, 276] on div "Address 9805 106A Street Grande Prairie, Alberta, T8V8E9 Canada" at bounding box center [1073, 281] width 404 height 56
click at [888, 276] on p "9805 106A Street" at bounding box center [1073, 276] width 404 height 13
drag, startPoint x: 940, startPoint y: 272, endPoint x: 866, endPoint y: 273, distance: 73.8
click at [871, 273] on p "9805 106A Street" at bounding box center [1073, 276] width 404 height 13
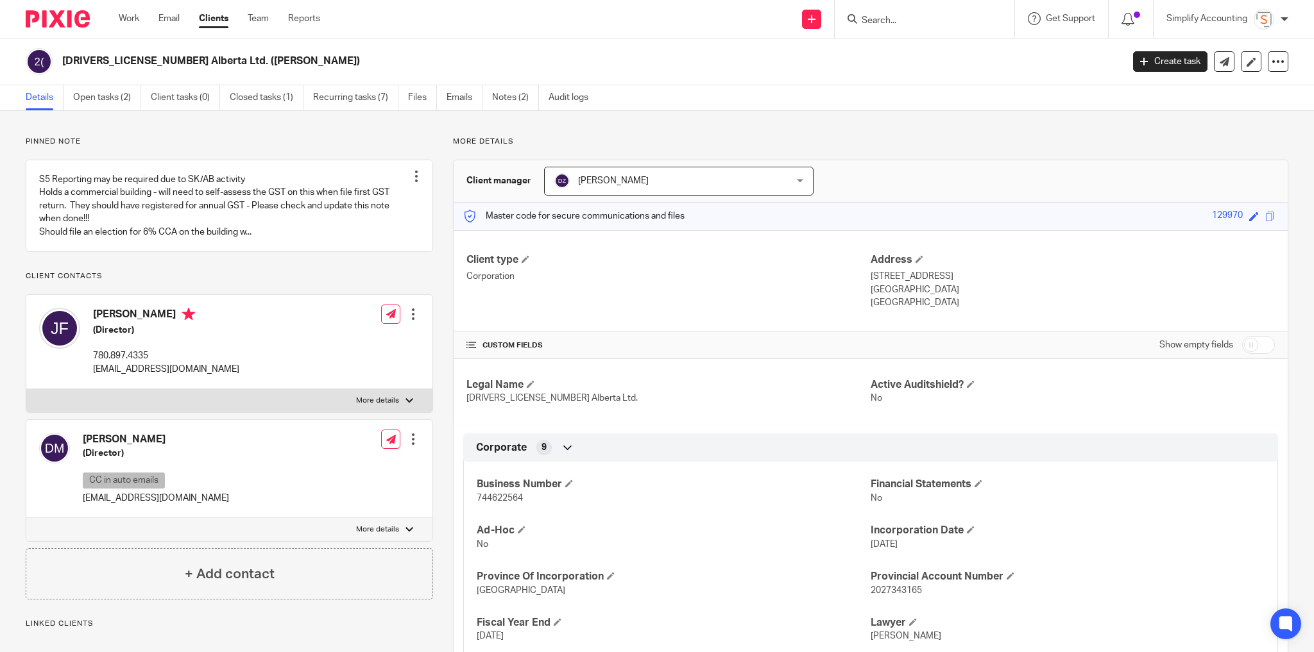
copy p "9805 106A Street"
click at [971, 288] on p "Grande Prairie, Alberta, T8V8E9" at bounding box center [1073, 290] width 404 height 13
click at [972, 288] on p "Grande Prairie, Alberta, T8V8E9" at bounding box center [1073, 290] width 404 height 13
copy p "T8V8E9"
click at [130, 362] on p "780.897.4335" at bounding box center [166, 356] width 146 height 13
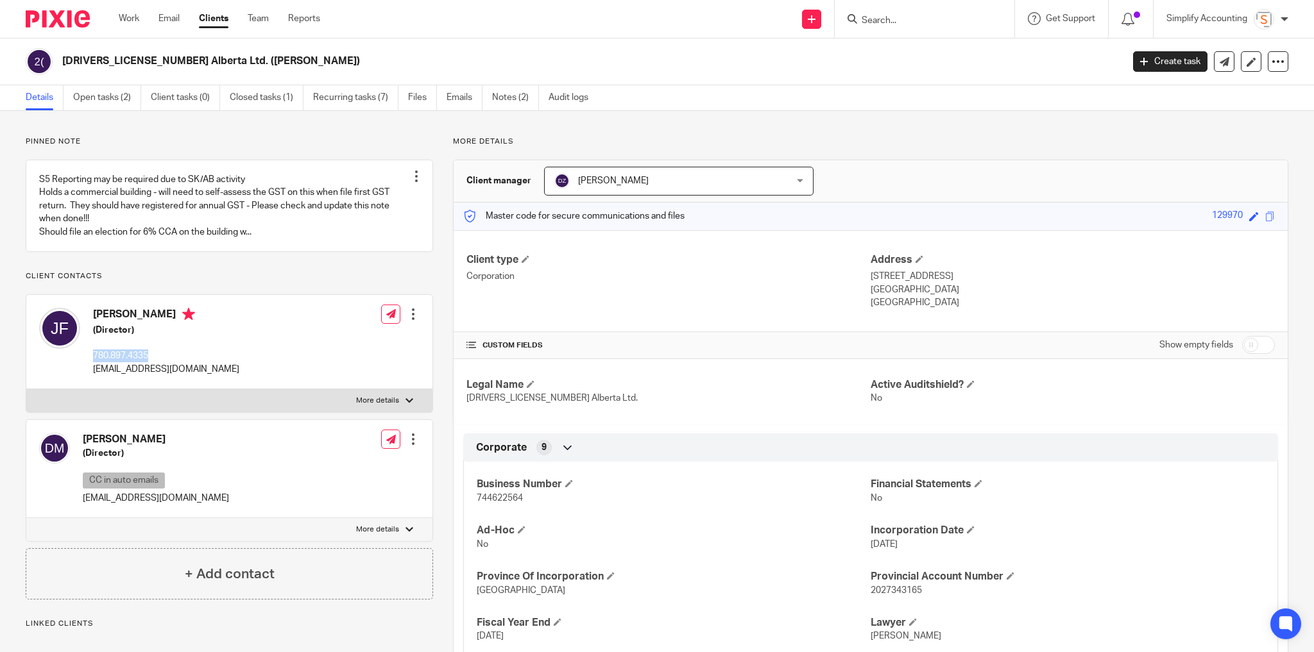
click at [130, 362] on p "780.897.4335" at bounding box center [166, 356] width 146 height 13
copy p "780.897.4335"
click at [162, 376] on p "joshfriesen0403@outlook.com" at bounding box center [166, 369] width 146 height 13
click at [160, 376] on p "joshfriesen0403@outlook.com" at bounding box center [166, 369] width 146 height 13
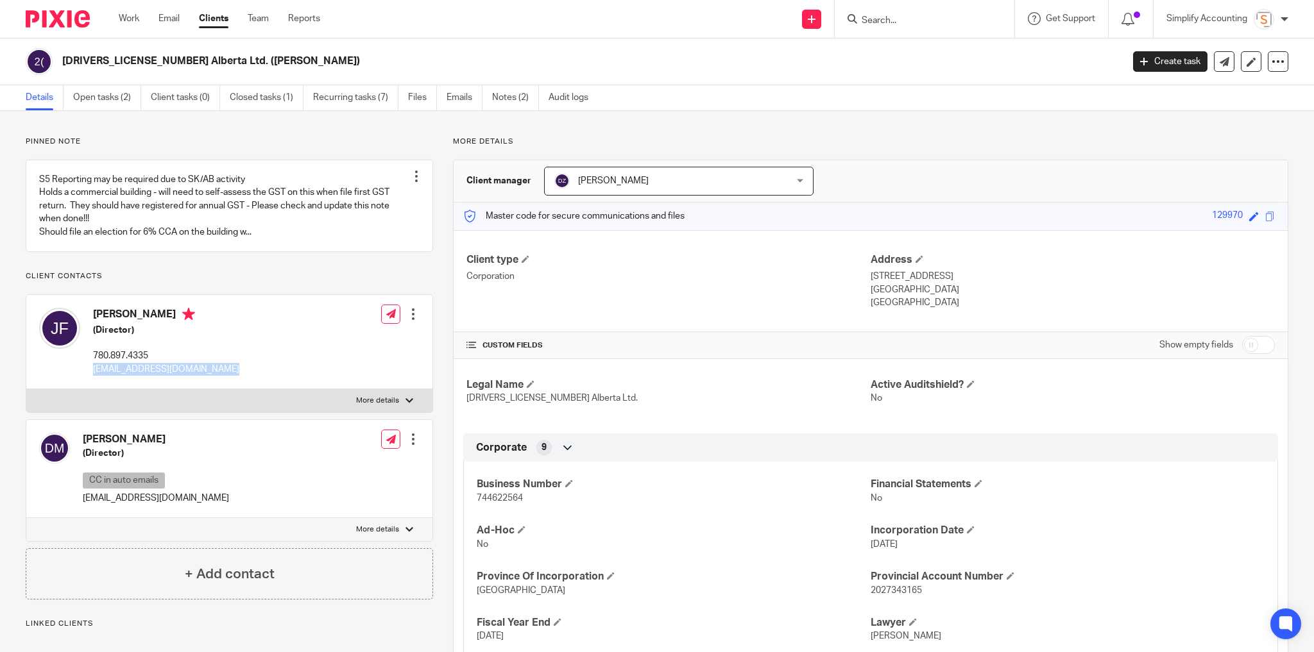
click at [160, 376] on p "joshfriesen0403@outlook.com" at bounding box center [166, 369] width 146 height 13
copy div "joshfriesen0403@outlook.com"
click at [137, 19] on link "Work" at bounding box center [129, 18] width 21 height 13
